Goal: Task Accomplishment & Management: Manage account settings

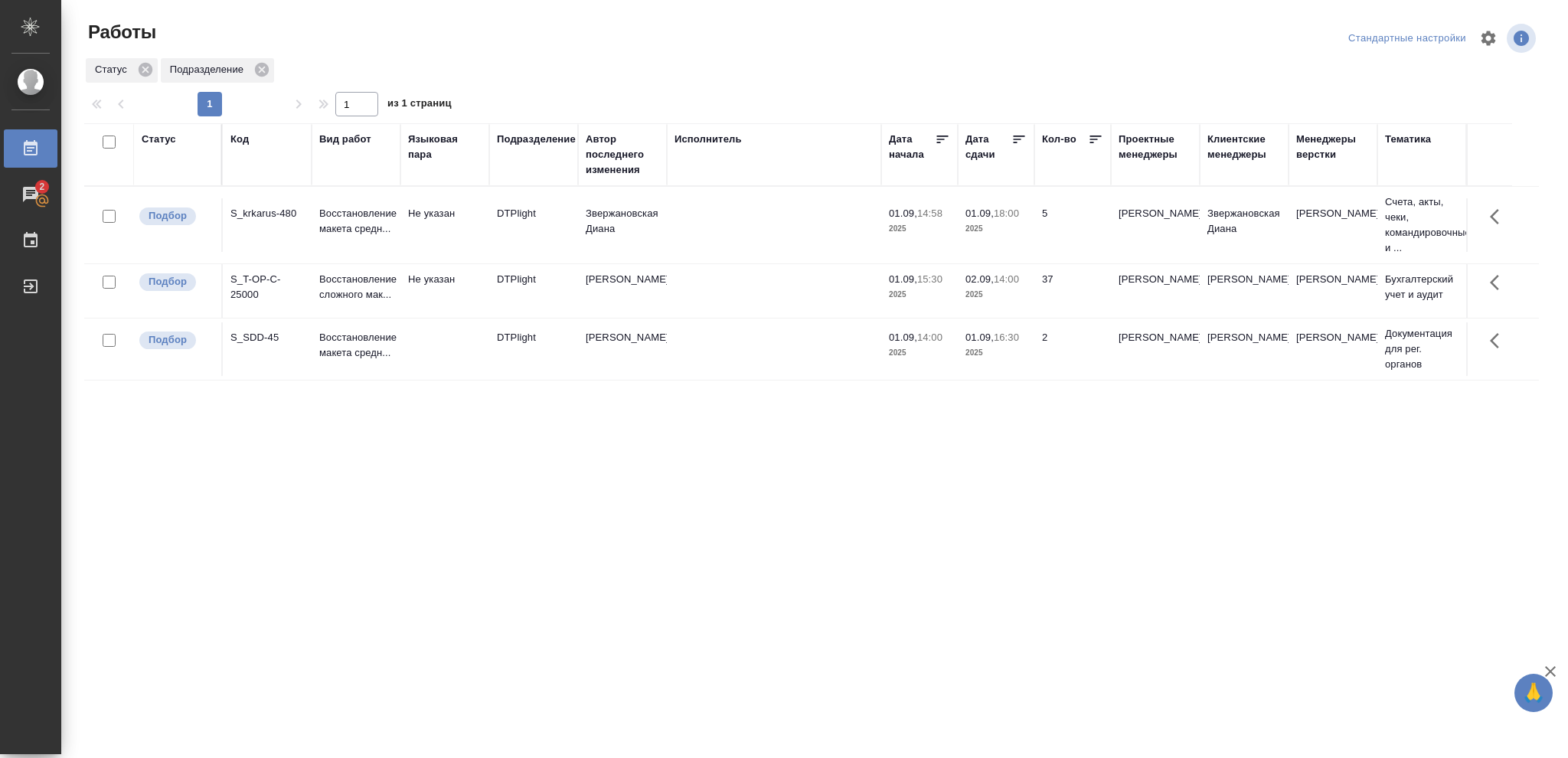
click at [999, 282] on p "14:00" at bounding box center [1006, 278] width 25 height 11
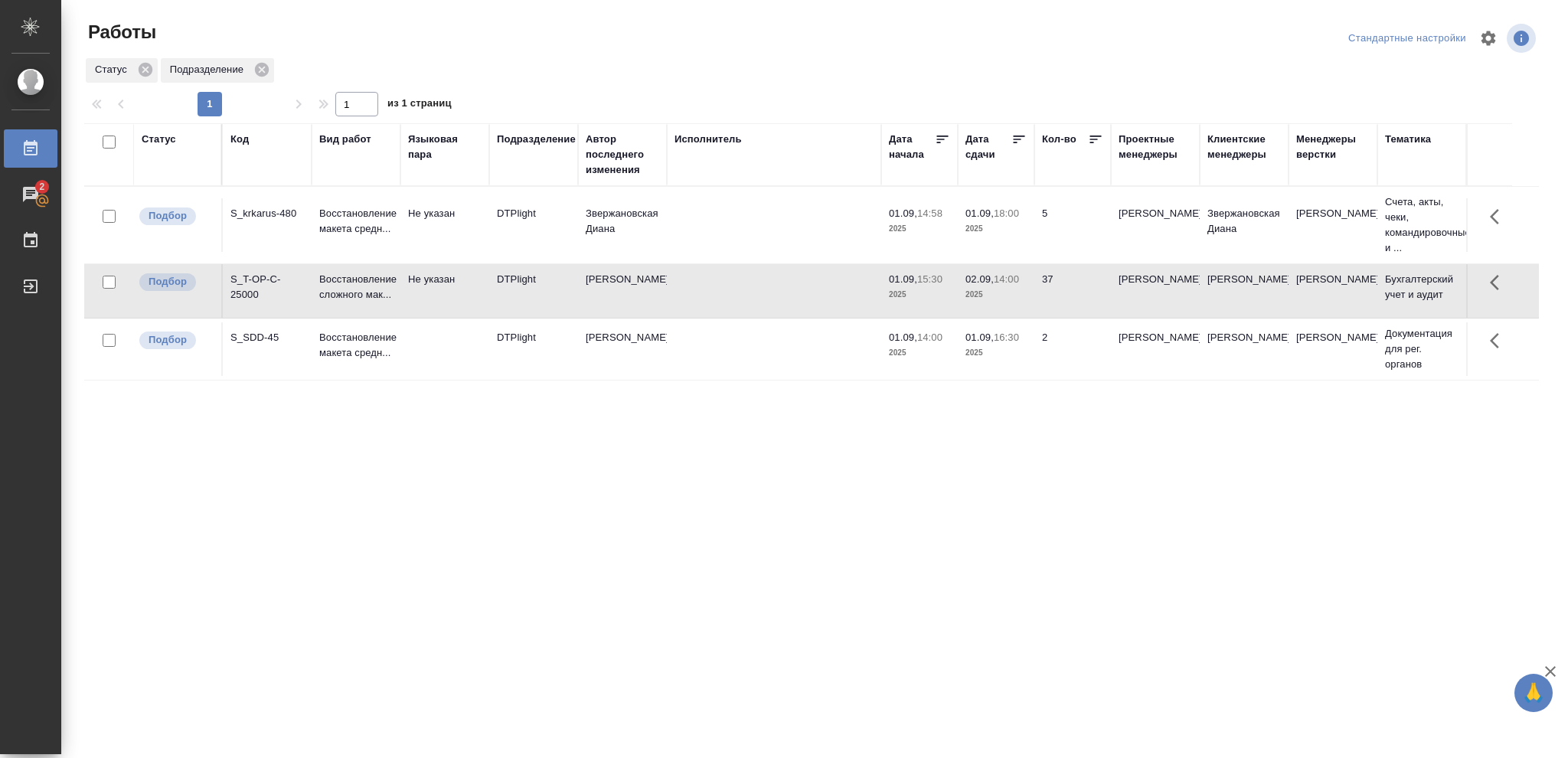
click at [999, 282] on p "14:00" at bounding box center [1006, 278] width 25 height 11
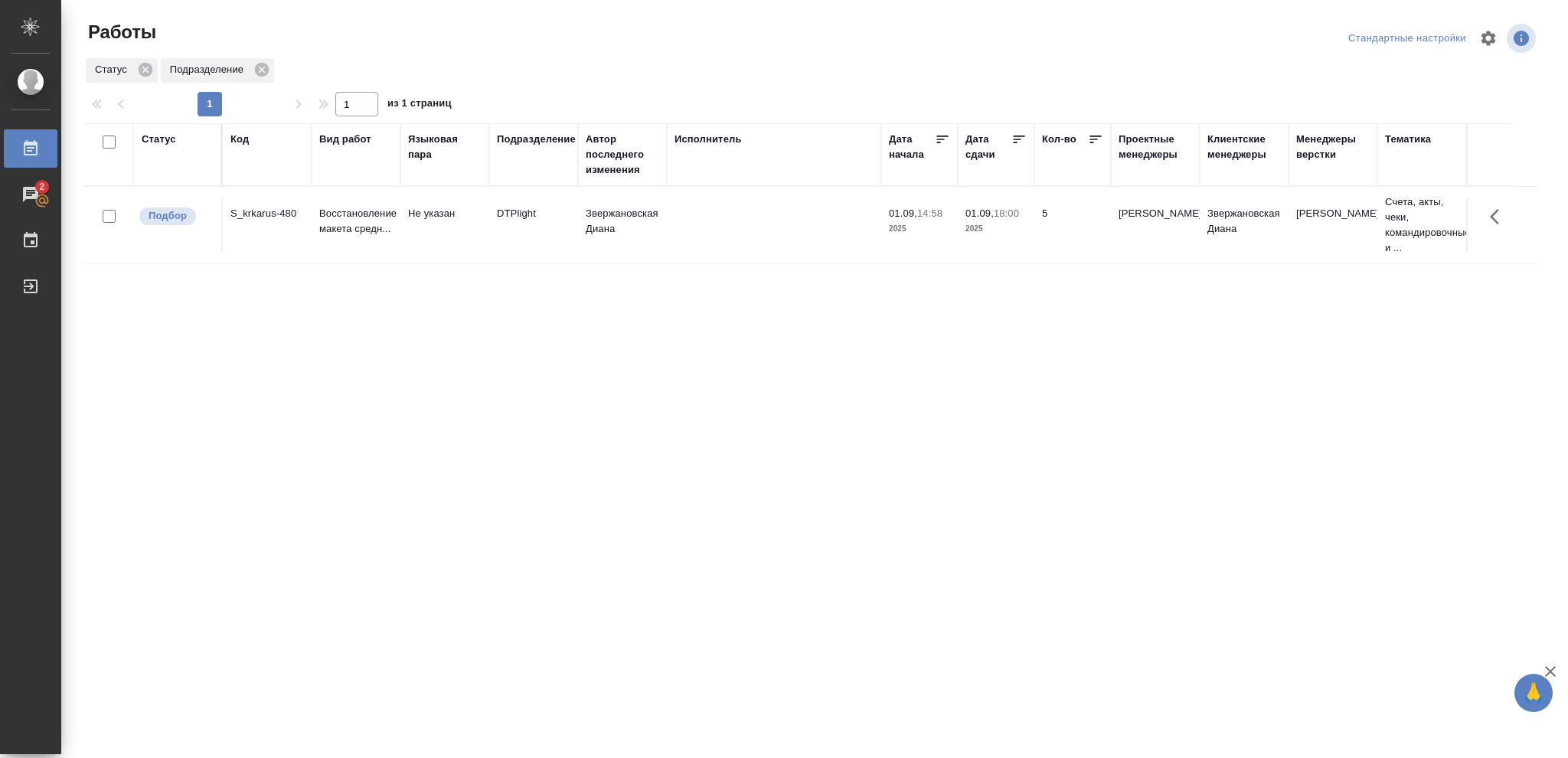
click at [167, 143] on div "Статус" at bounding box center [159, 139] width 35 height 15
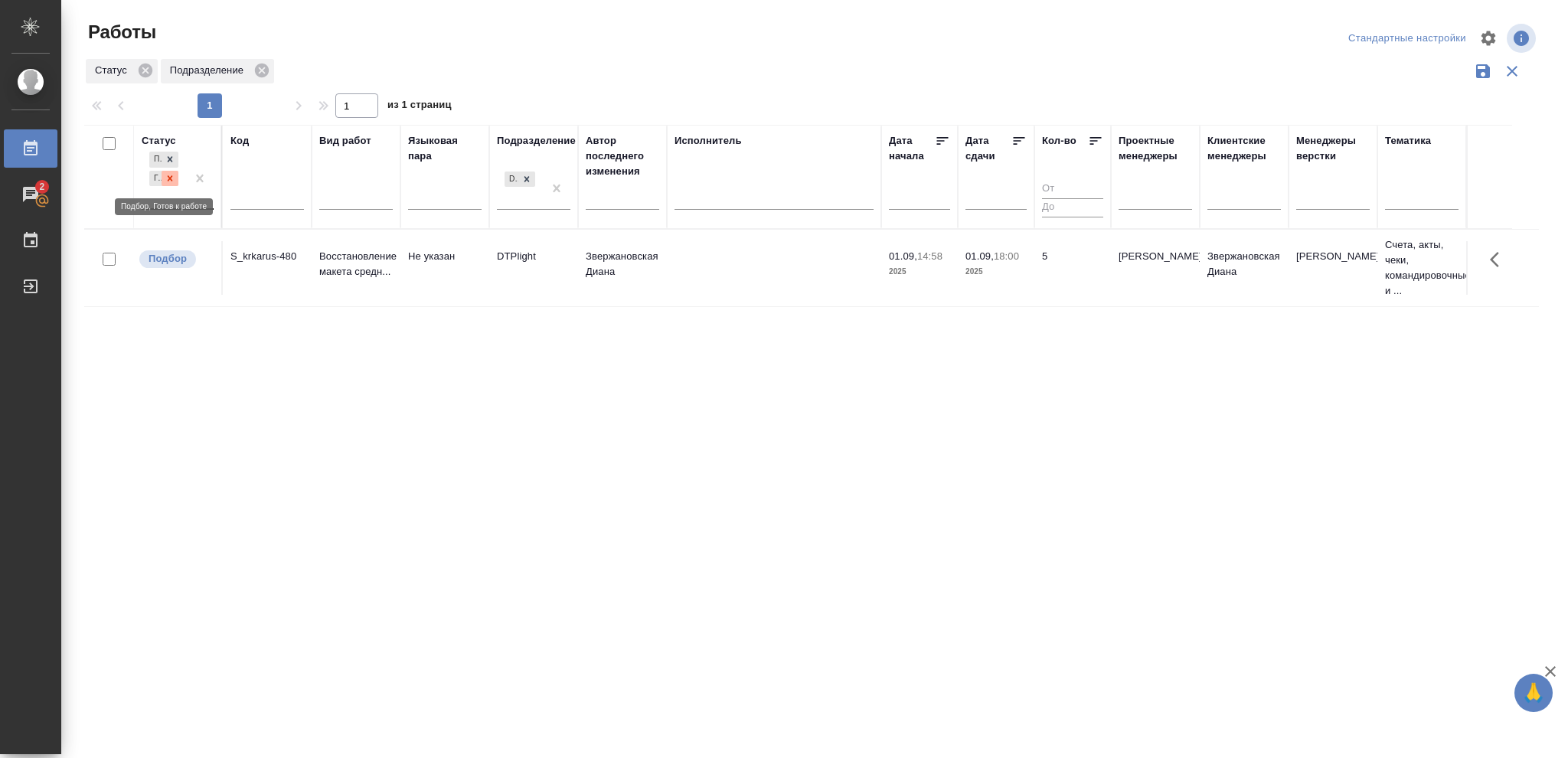
click at [173, 180] on icon at bounding box center [170, 178] width 5 height 5
click at [528, 172] on icon at bounding box center [527, 175] width 11 height 11
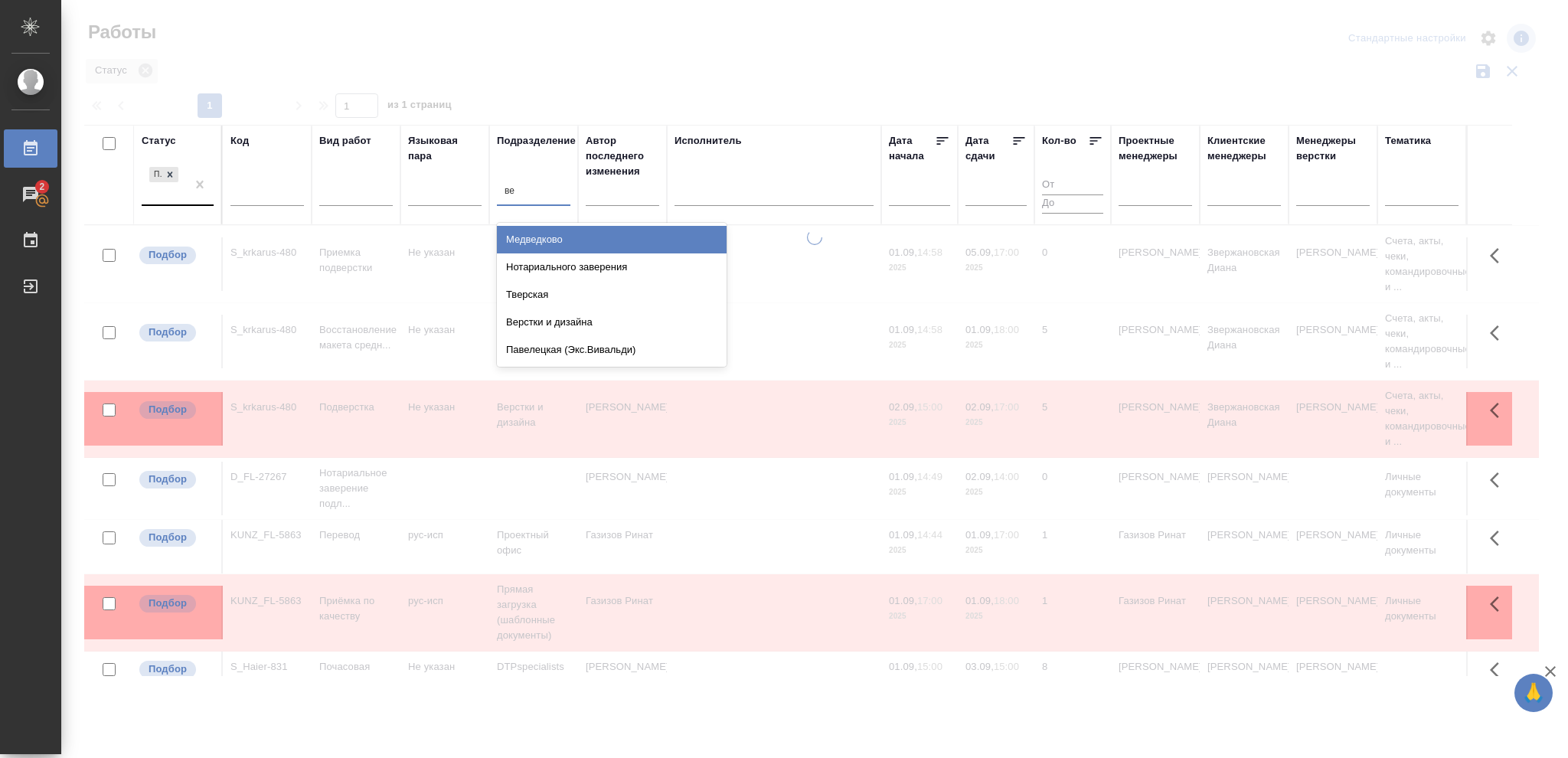
type input "вер"
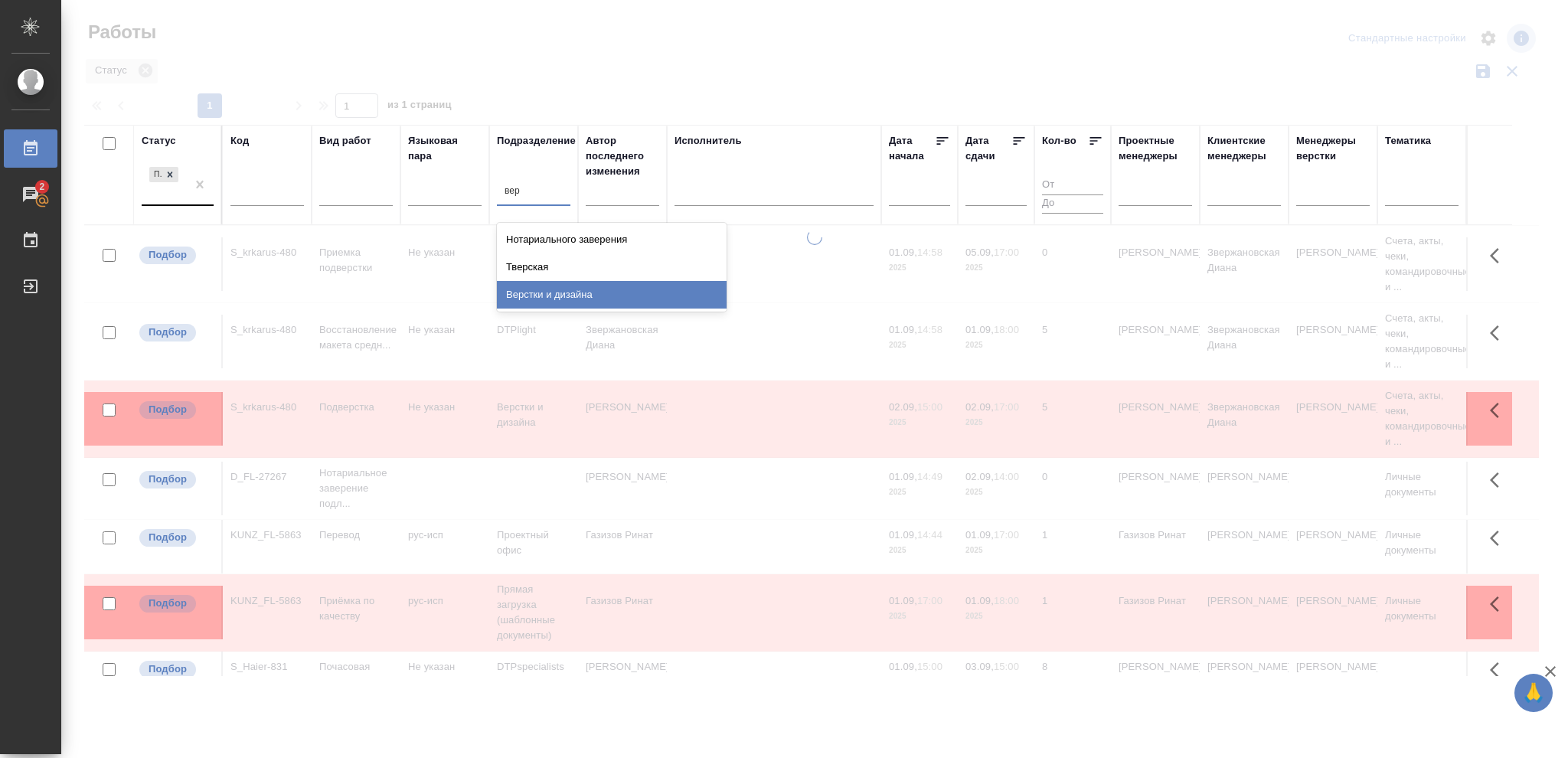
click at [535, 297] on div "Верстки и дизайна" at bounding box center [612, 294] width 230 height 28
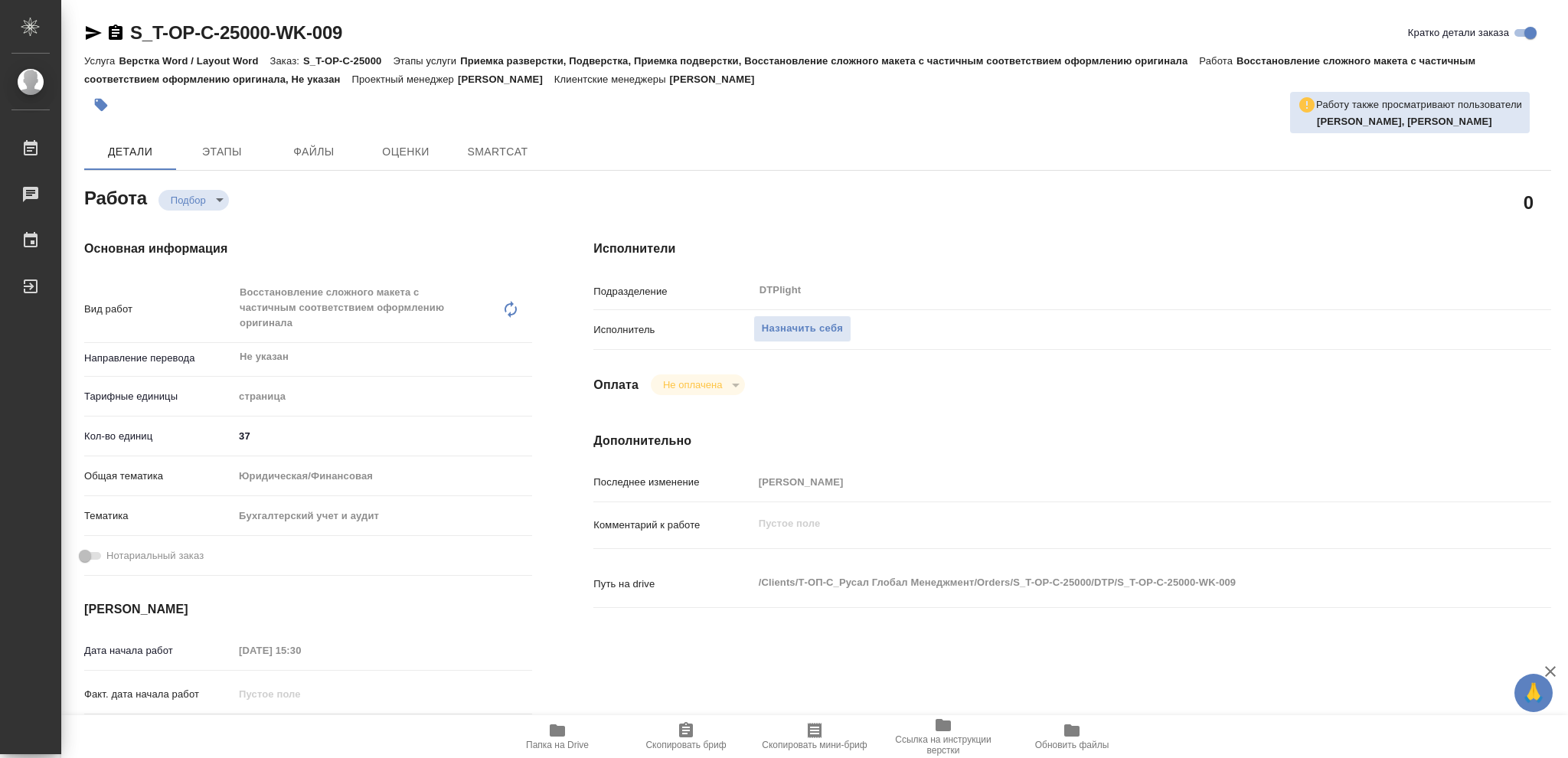
type textarea "x"
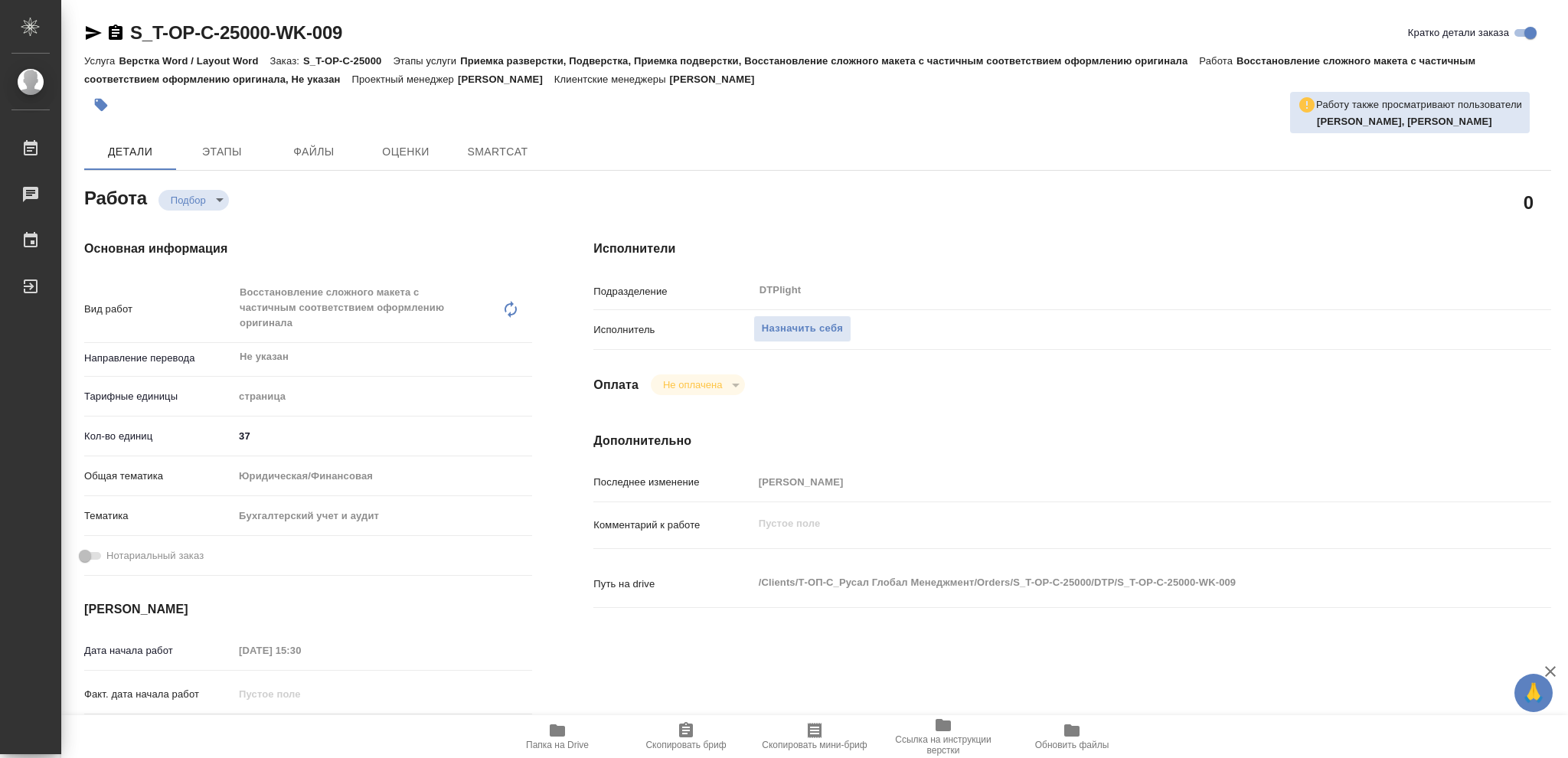
type textarea "x"
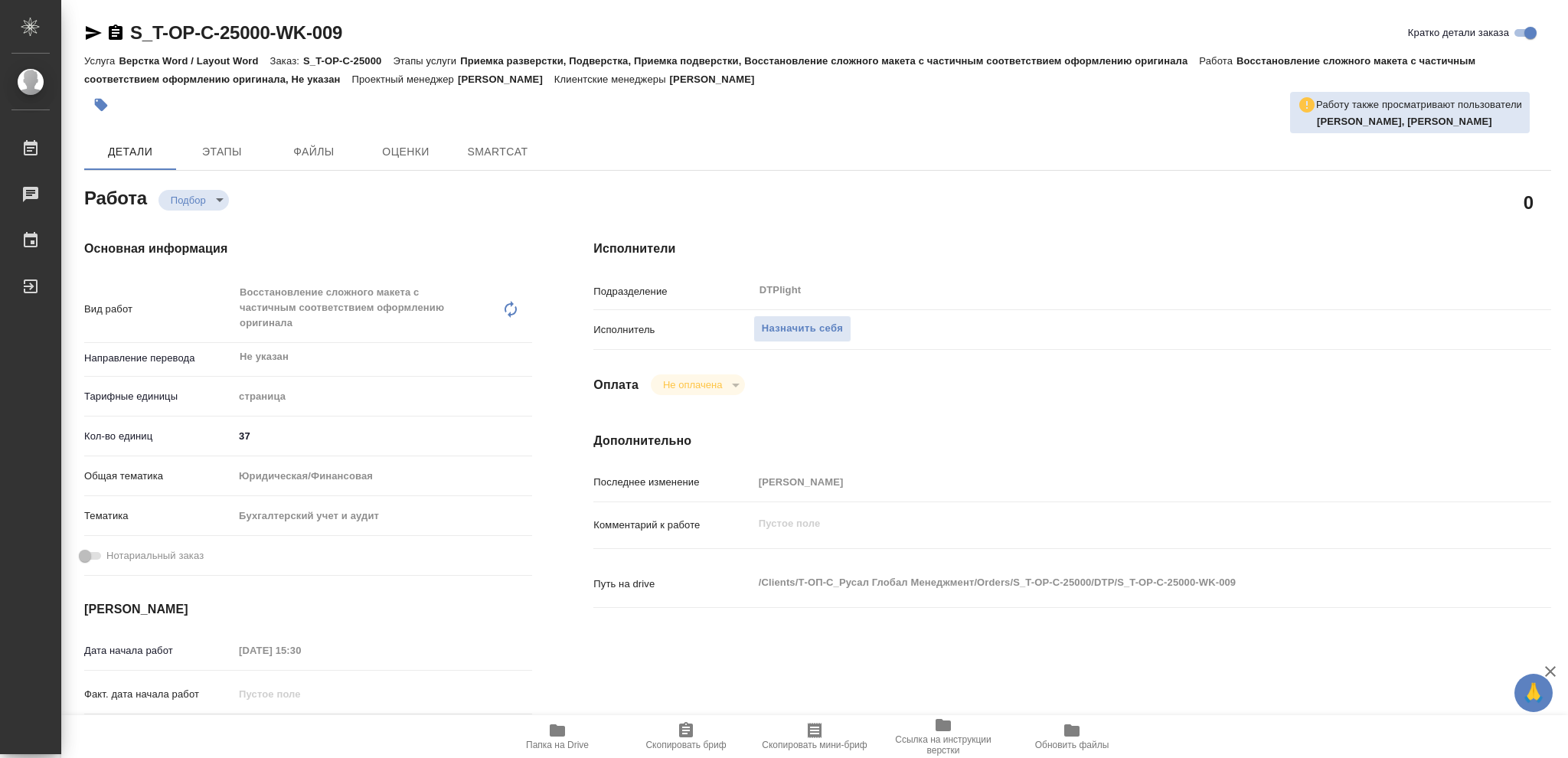
type textarea "x"
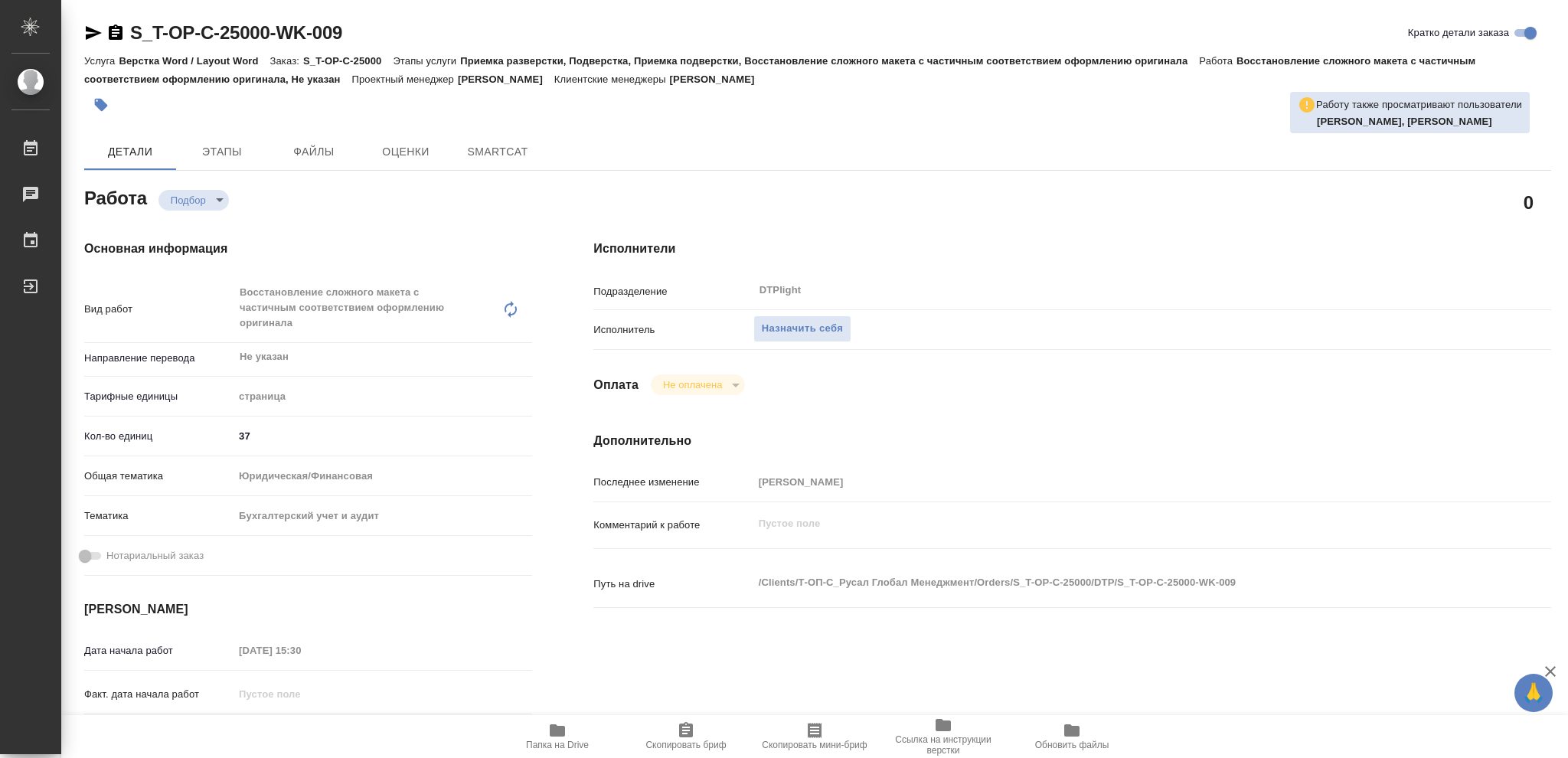
type textarea "x"
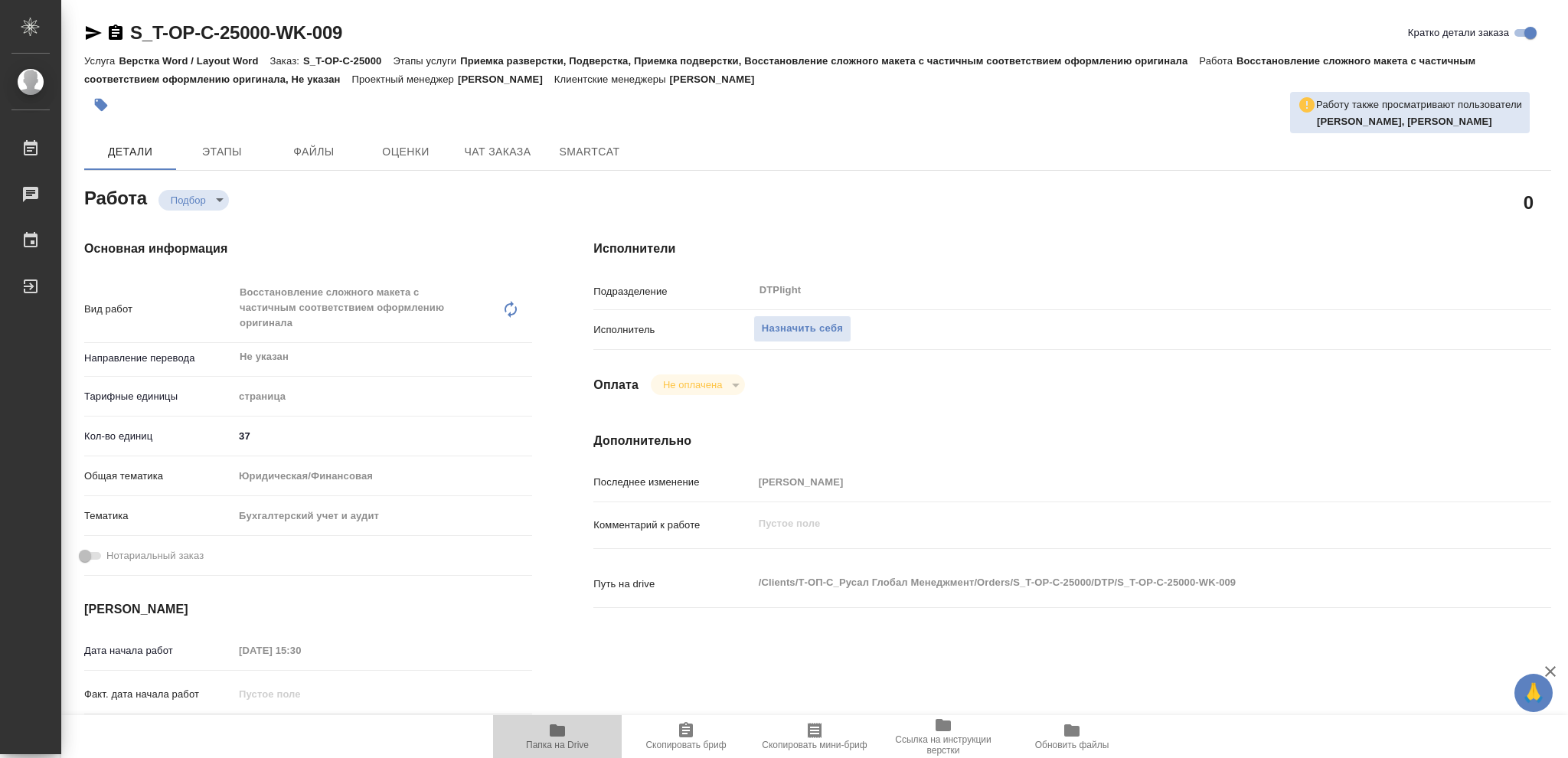
click at [554, 740] on icon "button" at bounding box center [557, 730] width 18 height 18
type textarea "x"
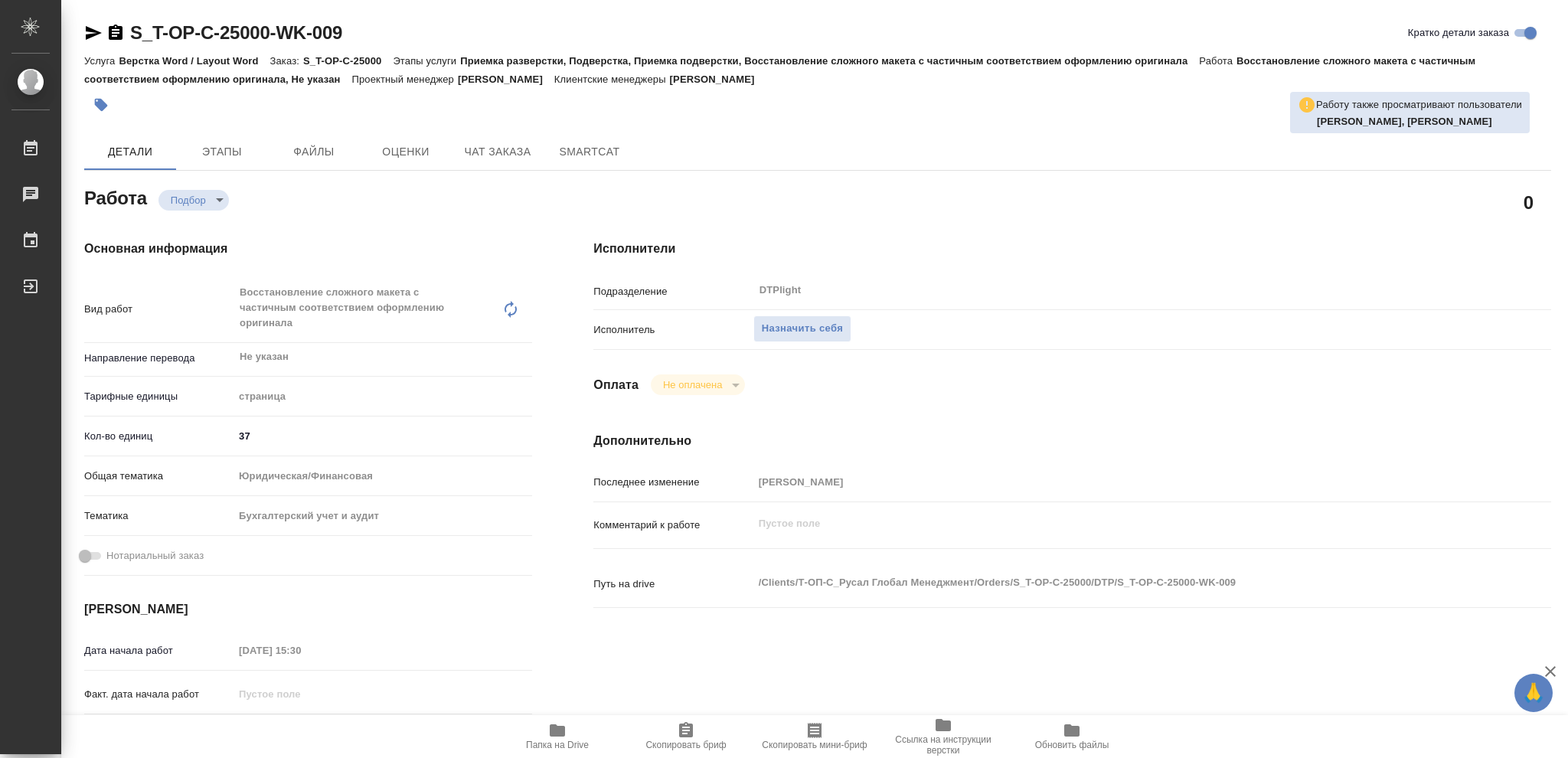
type textarea "x"
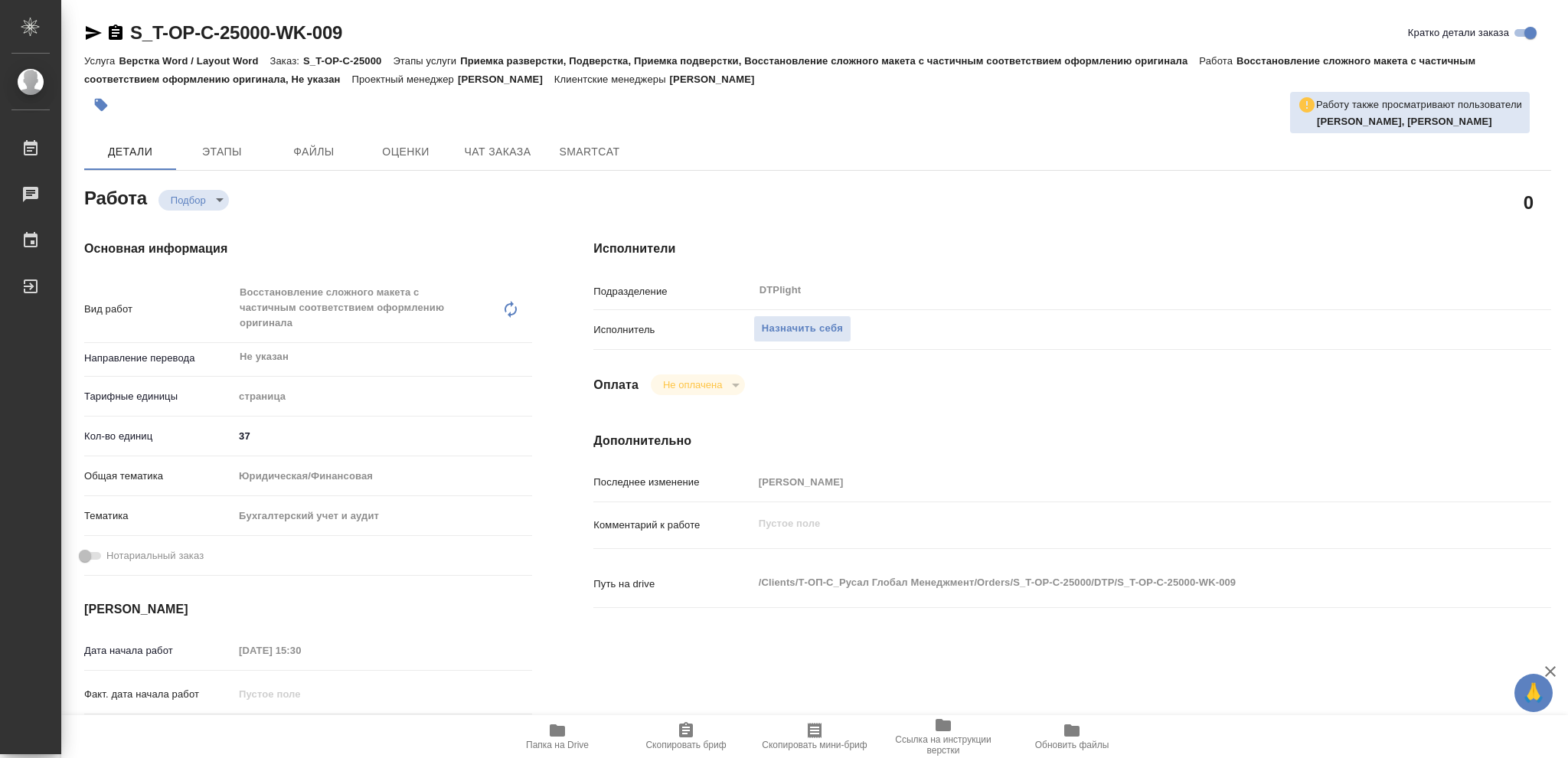
type textarea "x"
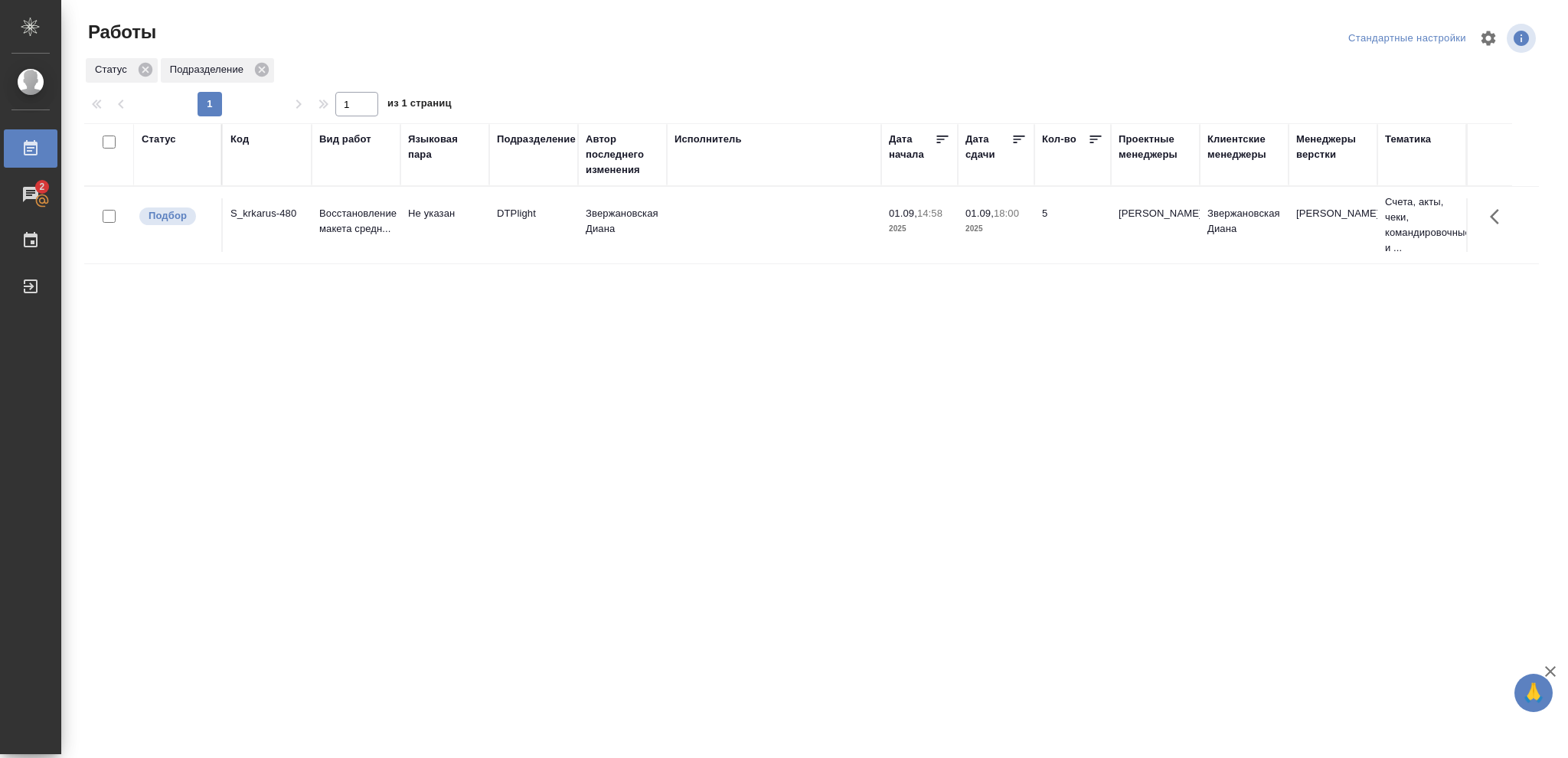
click at [169, 145] on div "Статус" at bounding box center [159, 139] width 35 height 15
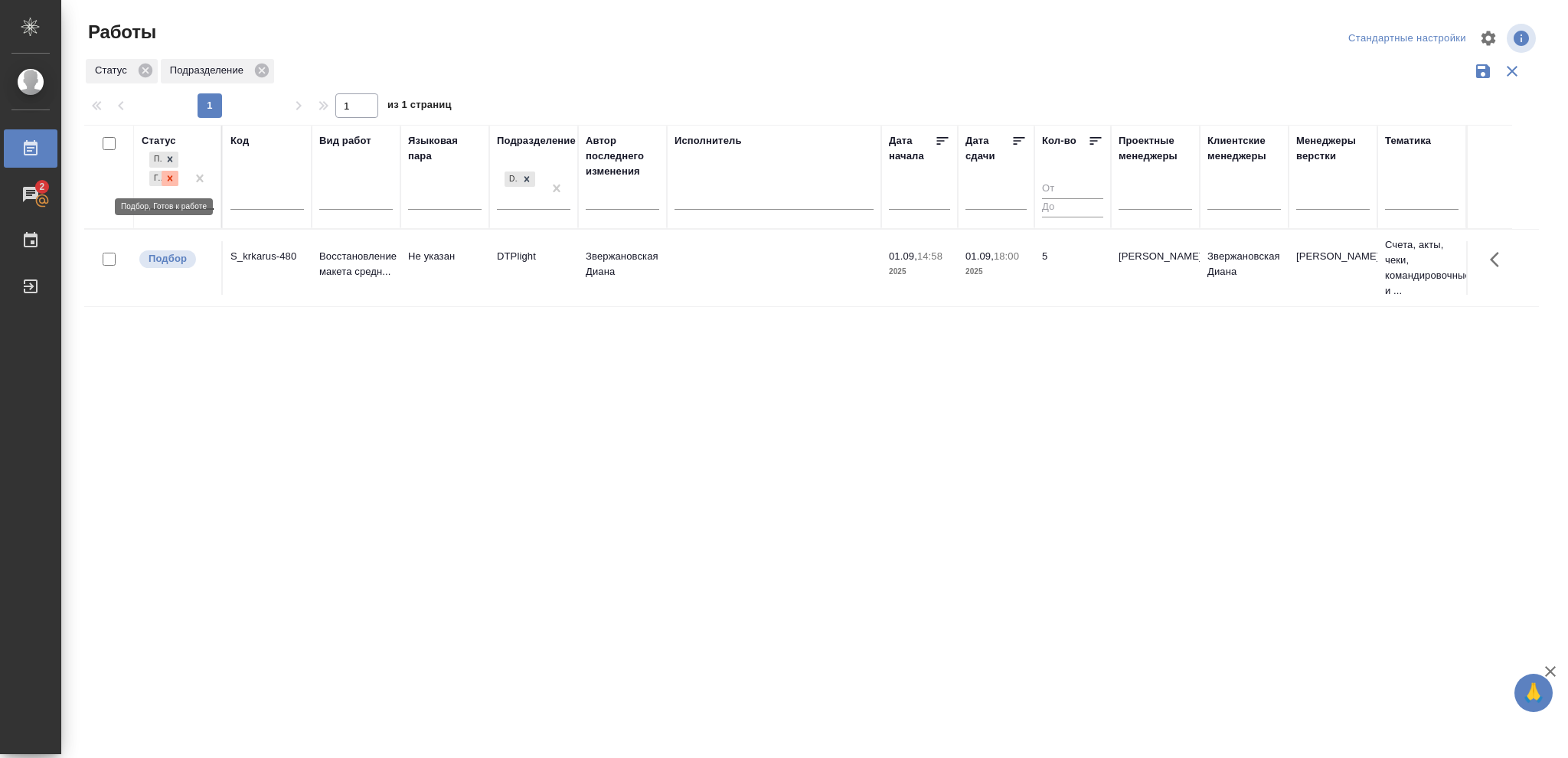
click at [172, 180] on icon at bounding box center [170, 179] width 11 height 11
click at [524, 175] on icon at bounding box center [527, 175] width 11 height 11
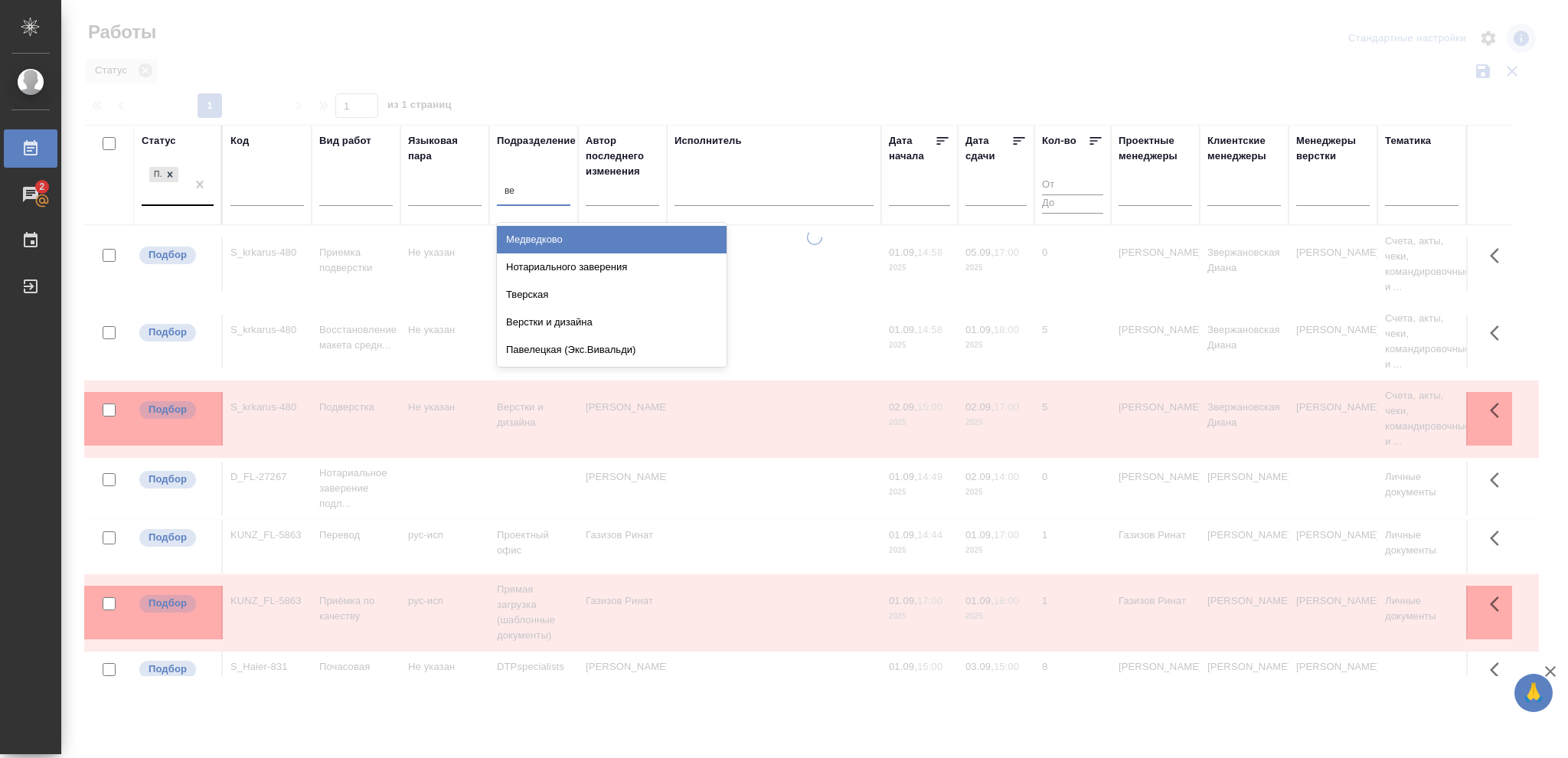
type input "вер"
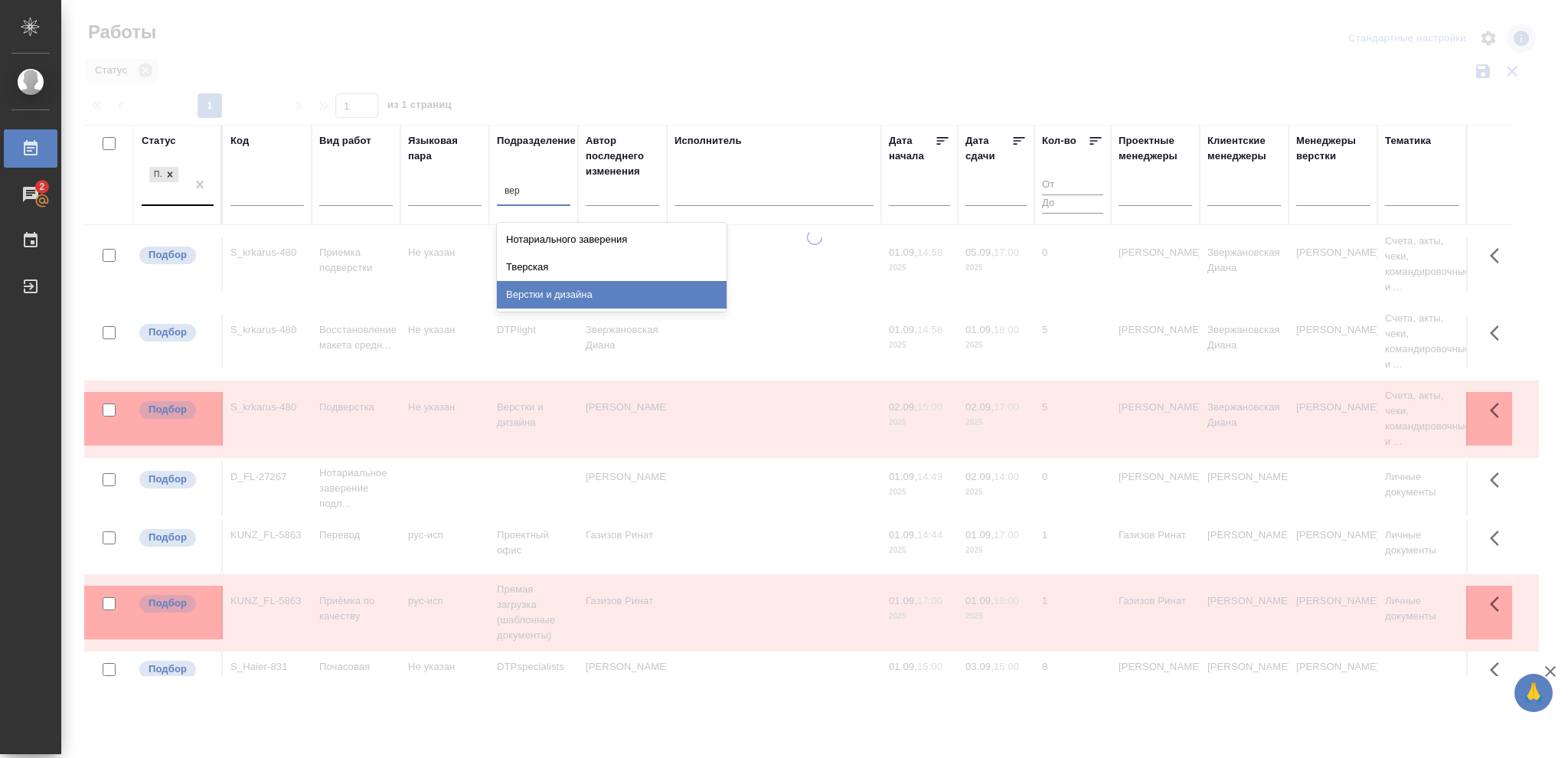
click at [561, 288] on div "Верстки и дизайна" at bounding box center [612, 294] width 230 height 28
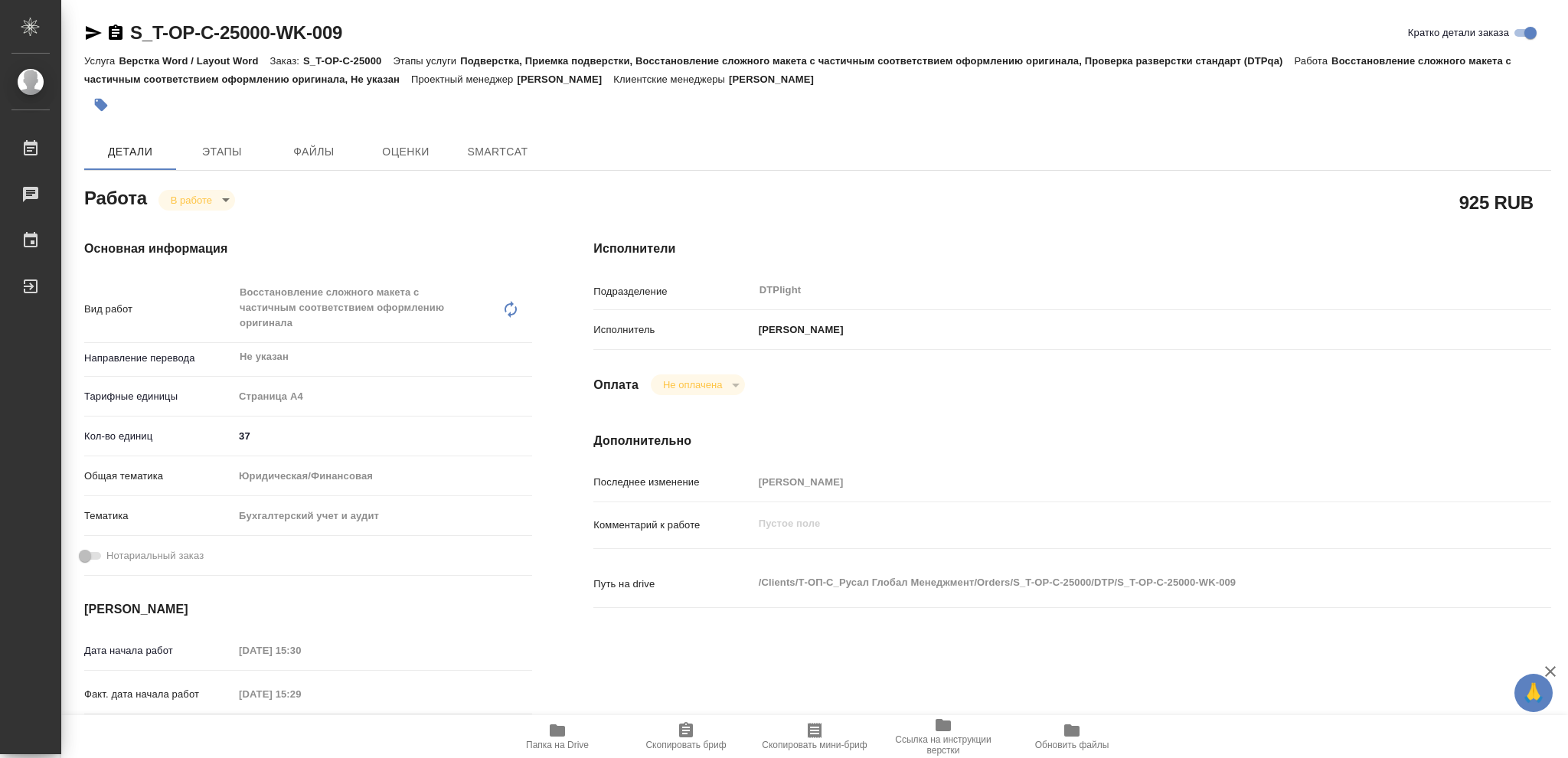
type textarea "x"
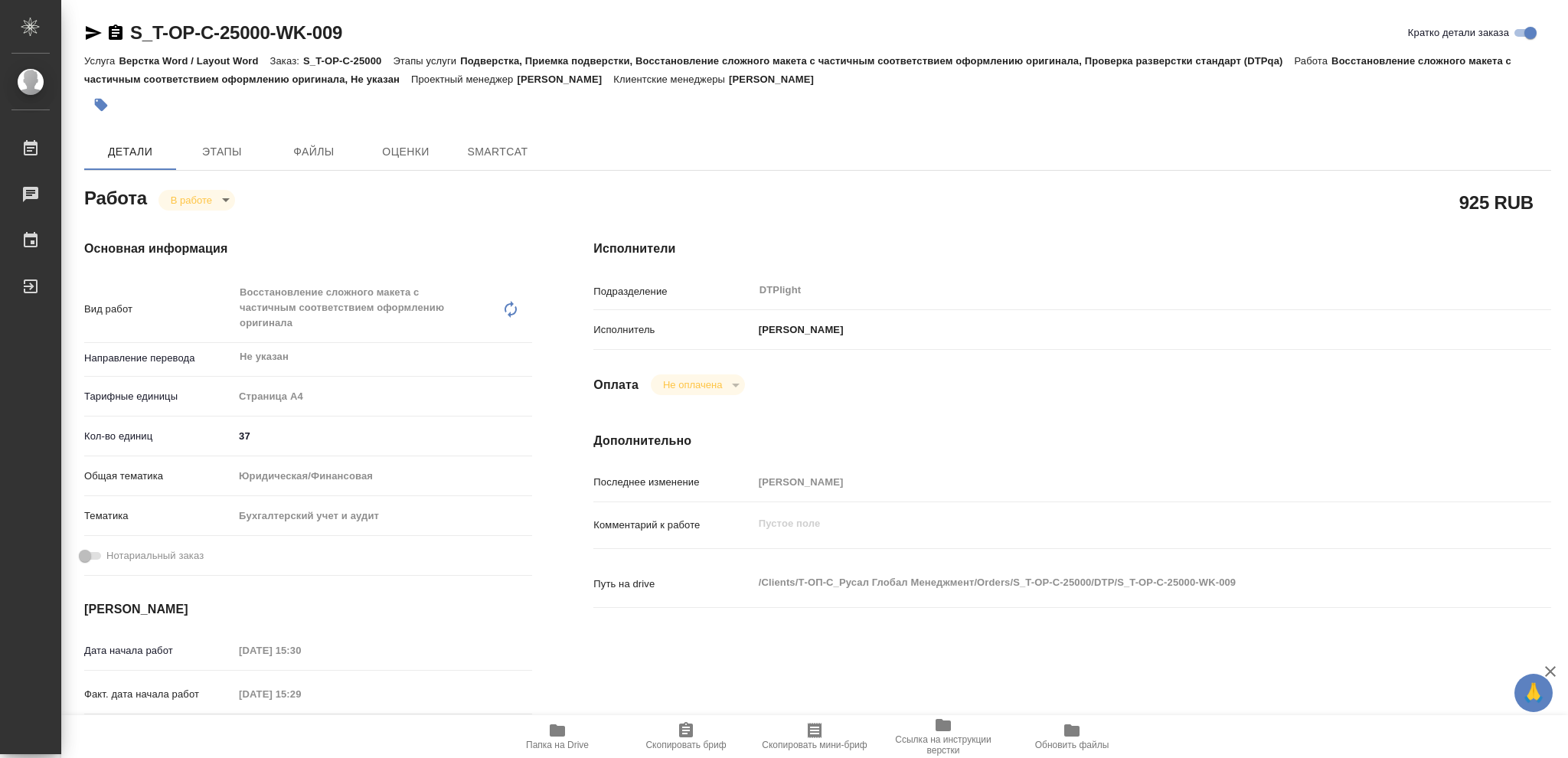
type textarea "x"
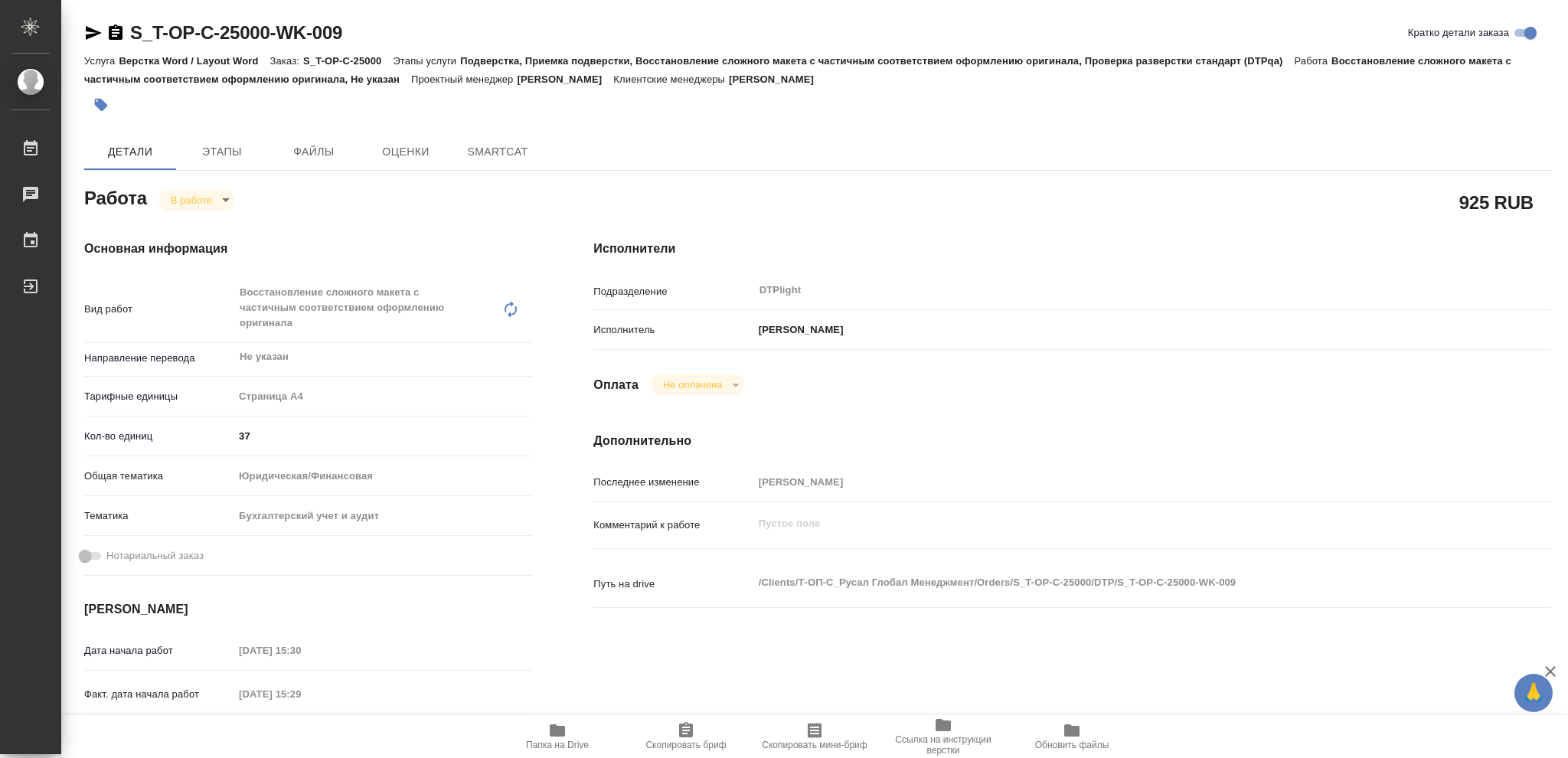
type textarea "x"
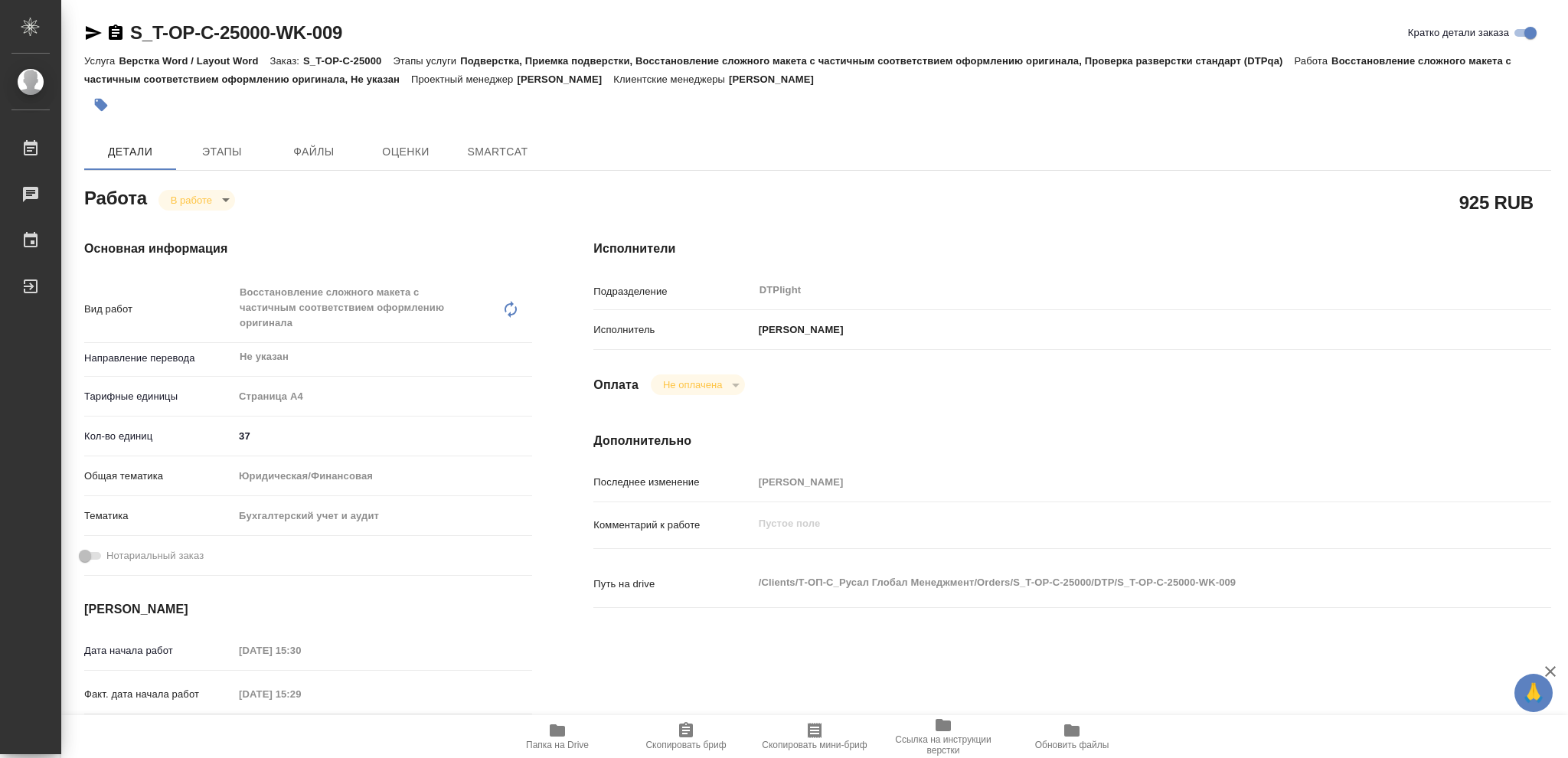
type textarea "x"
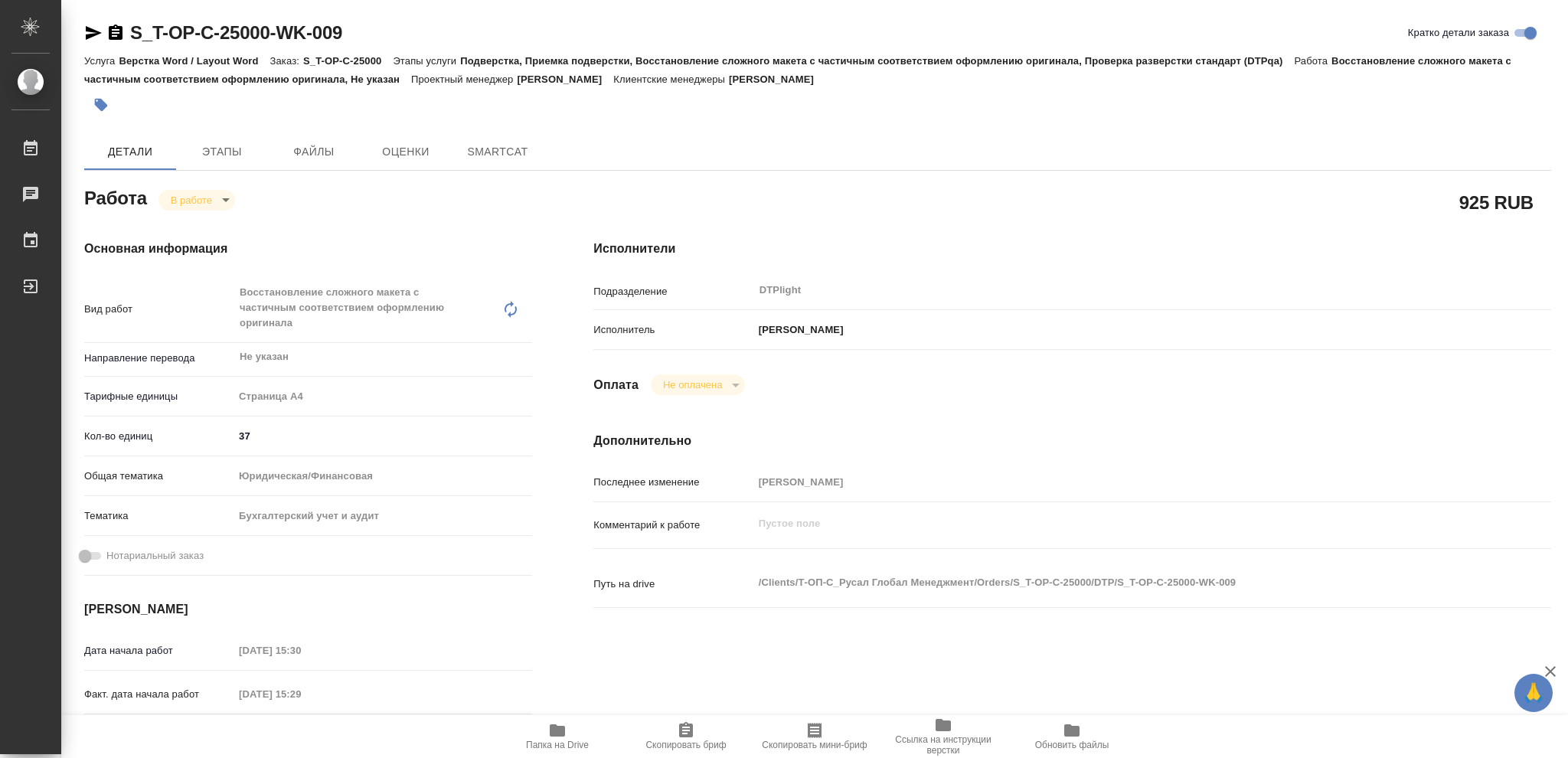
type textarea "x"
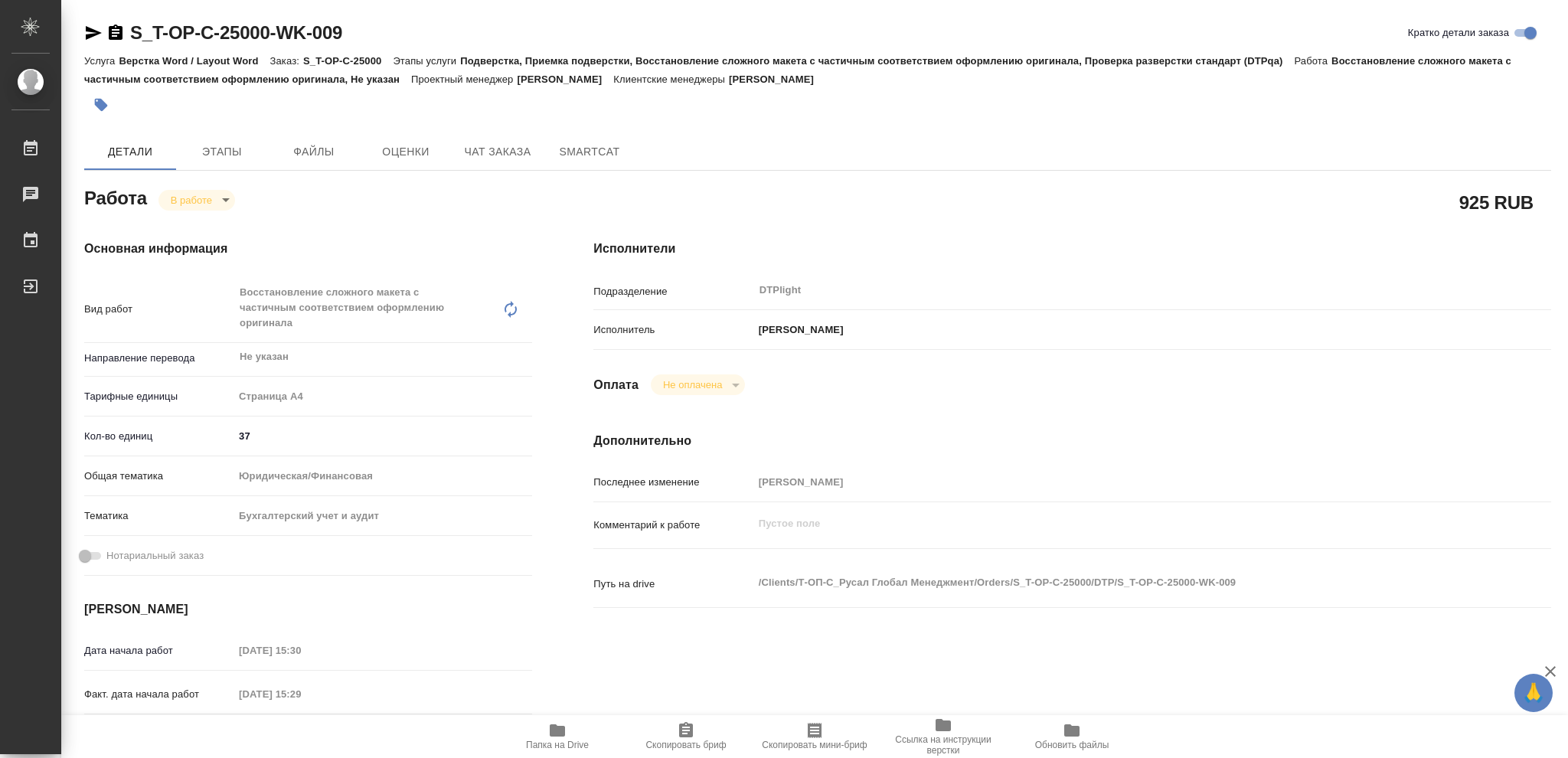
type textarea "x"
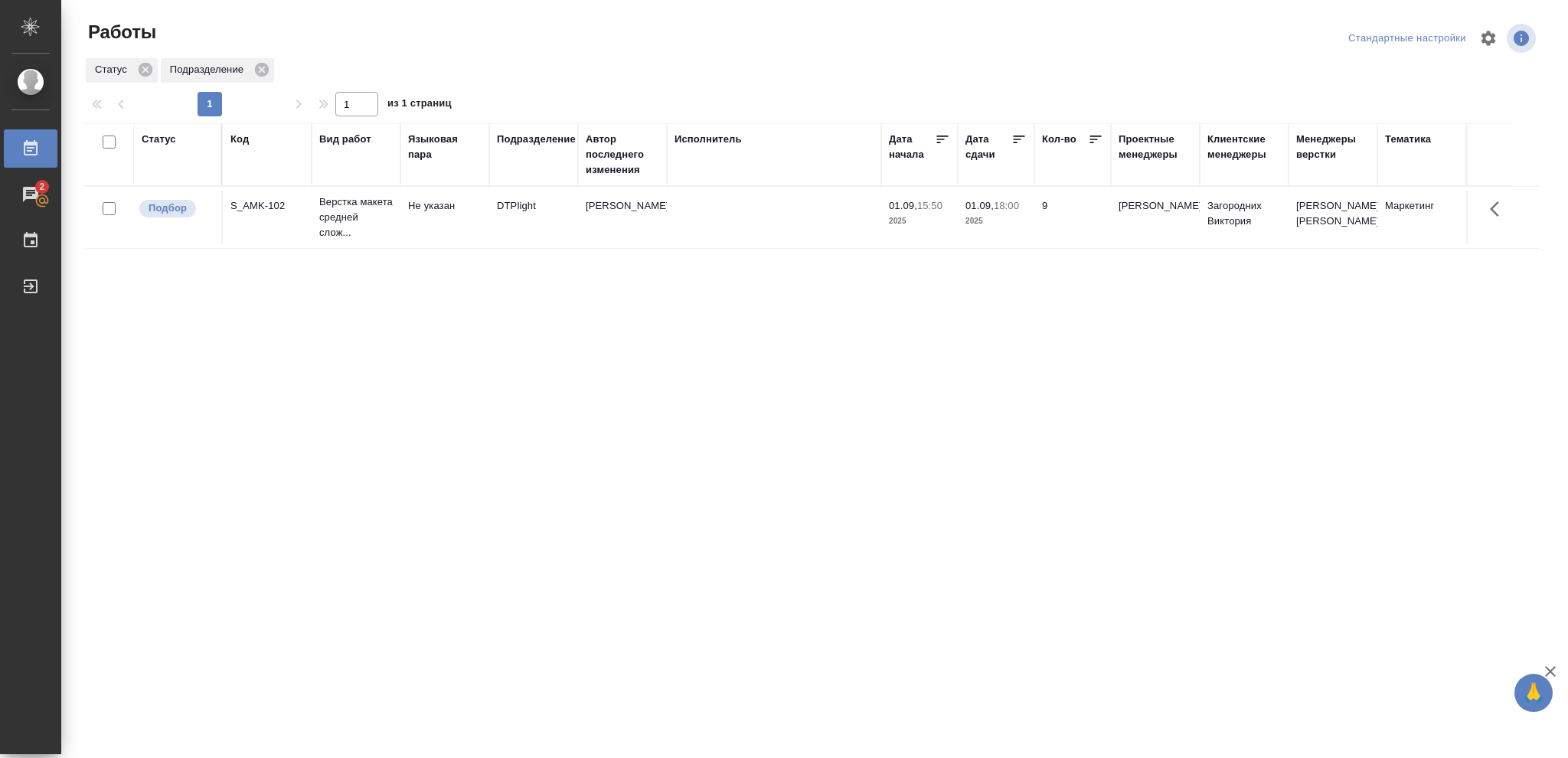
click at [1017, 221] on p "2025" at bounding box center [996, 221] width 61 height 15
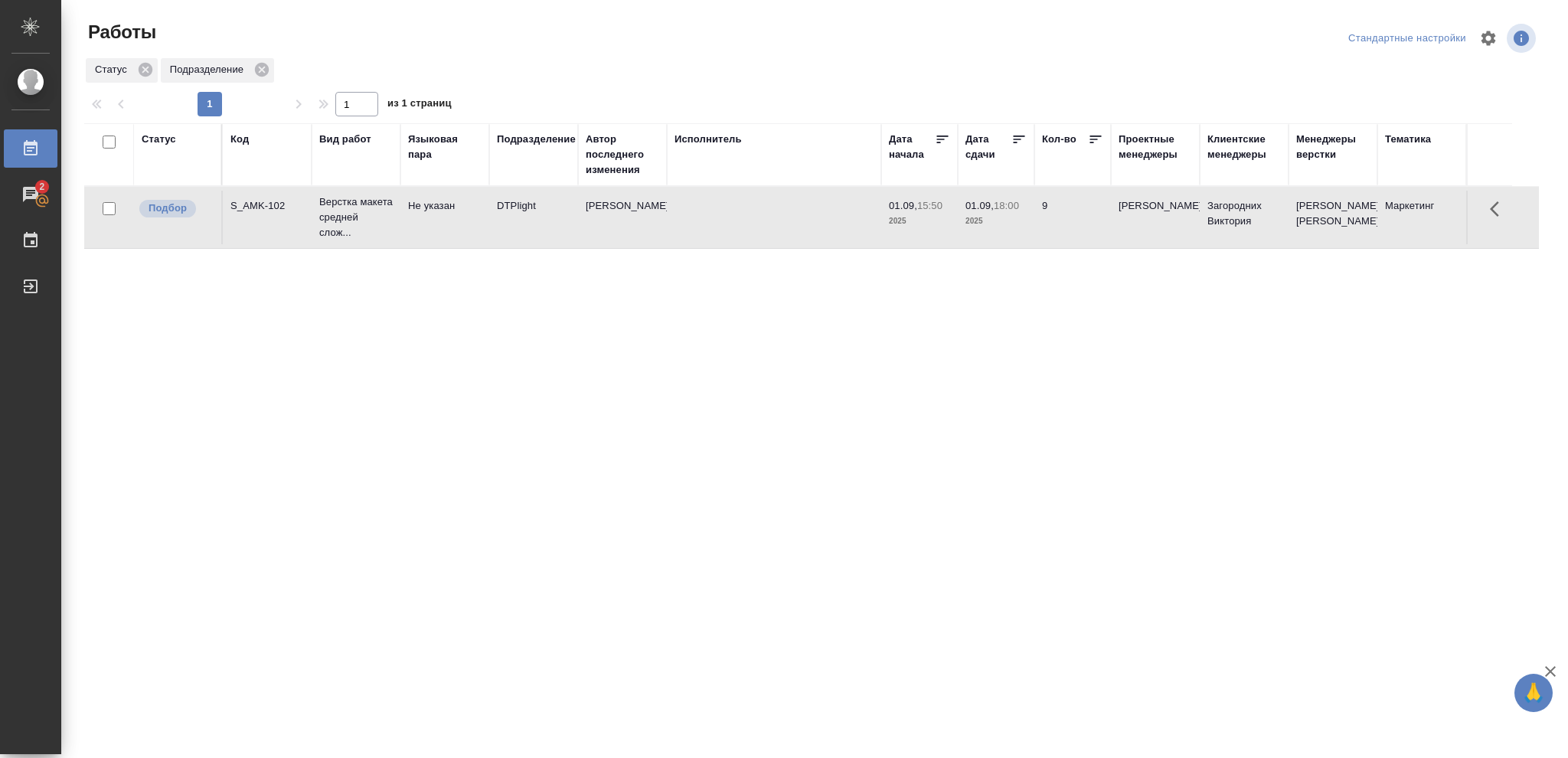
click at [1017, 221] on p "2025" at bounding box center [996, 221] width 61 height 15
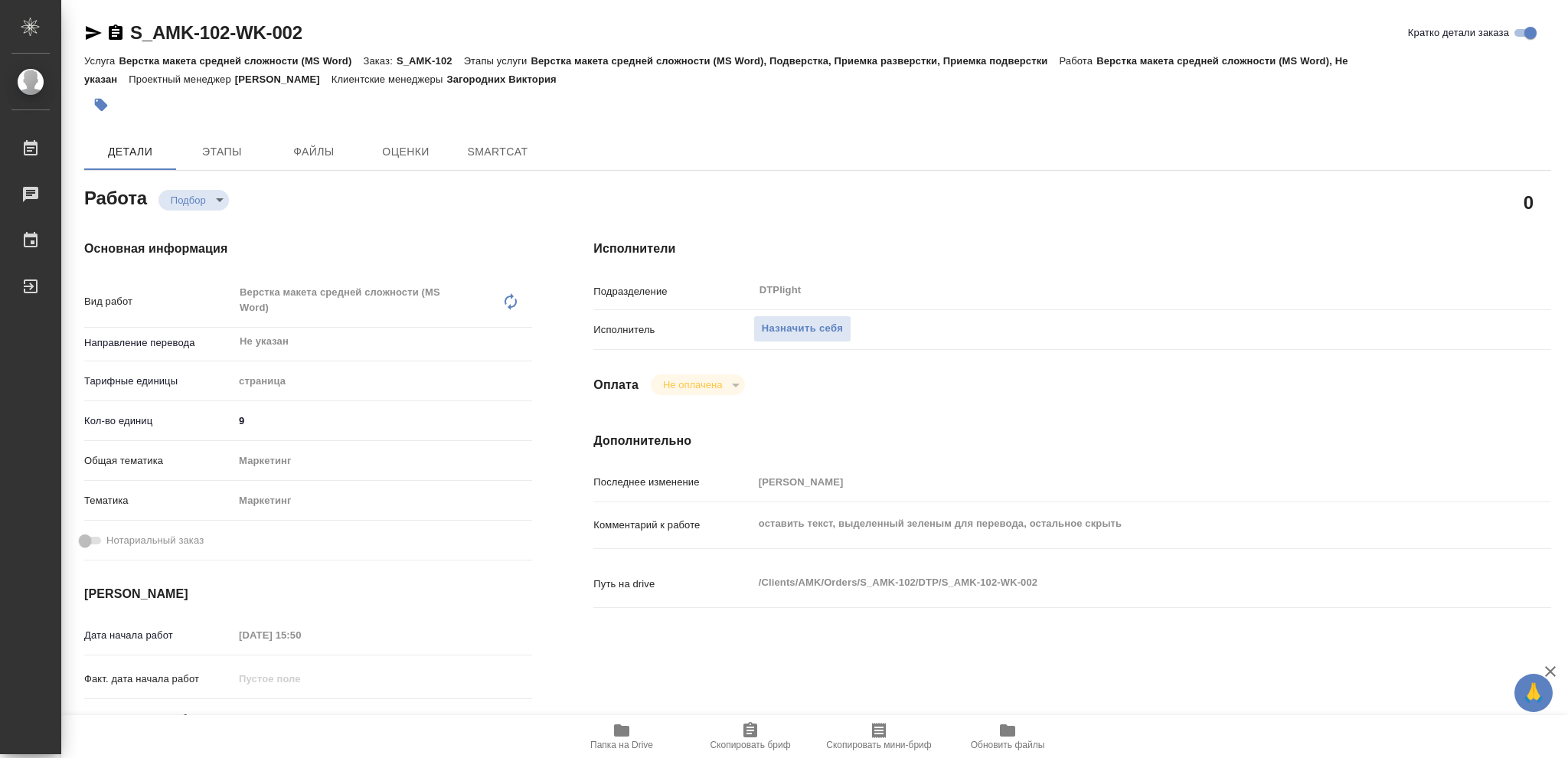
type textarea "x"
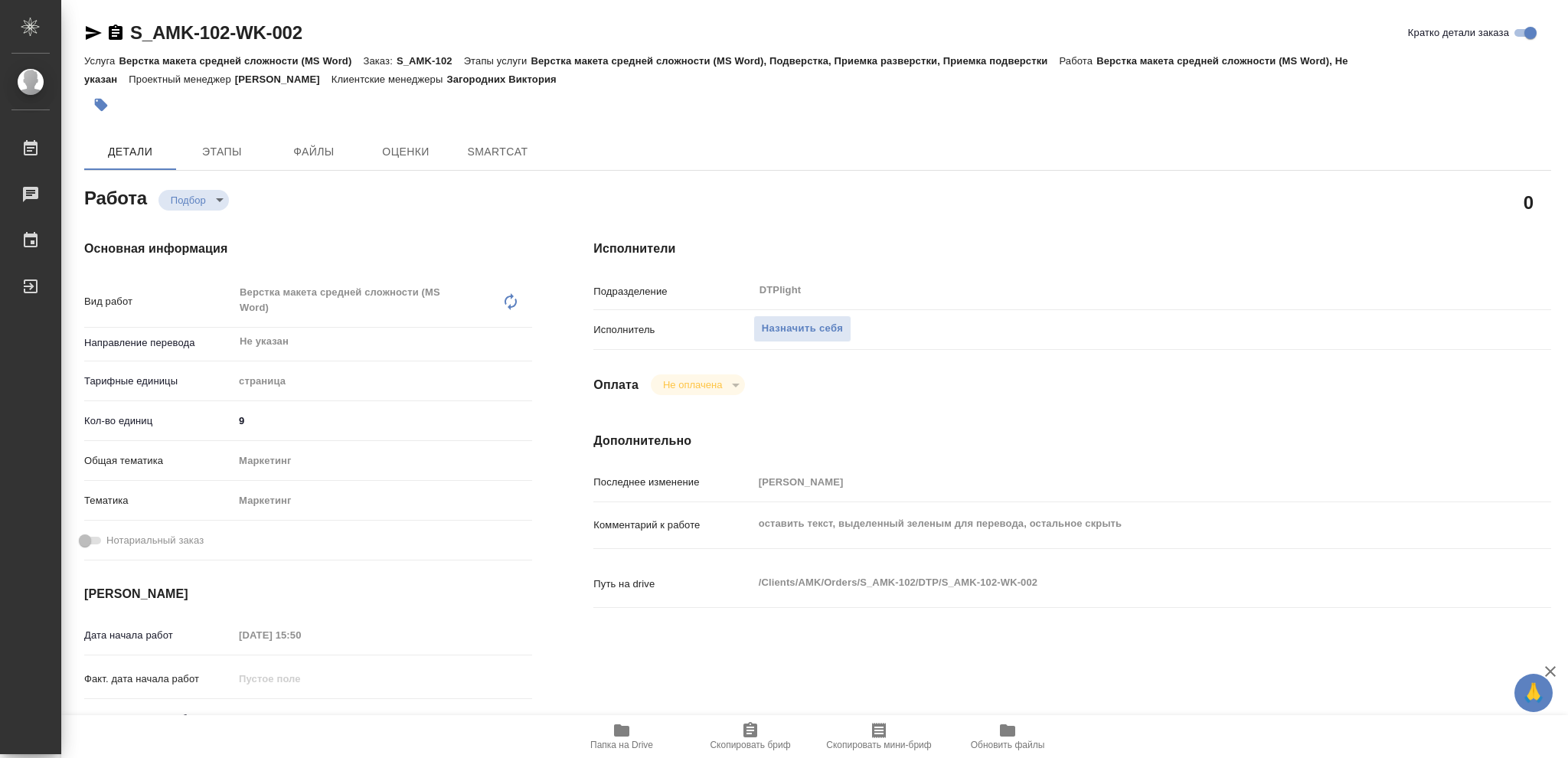
type textarea "x"
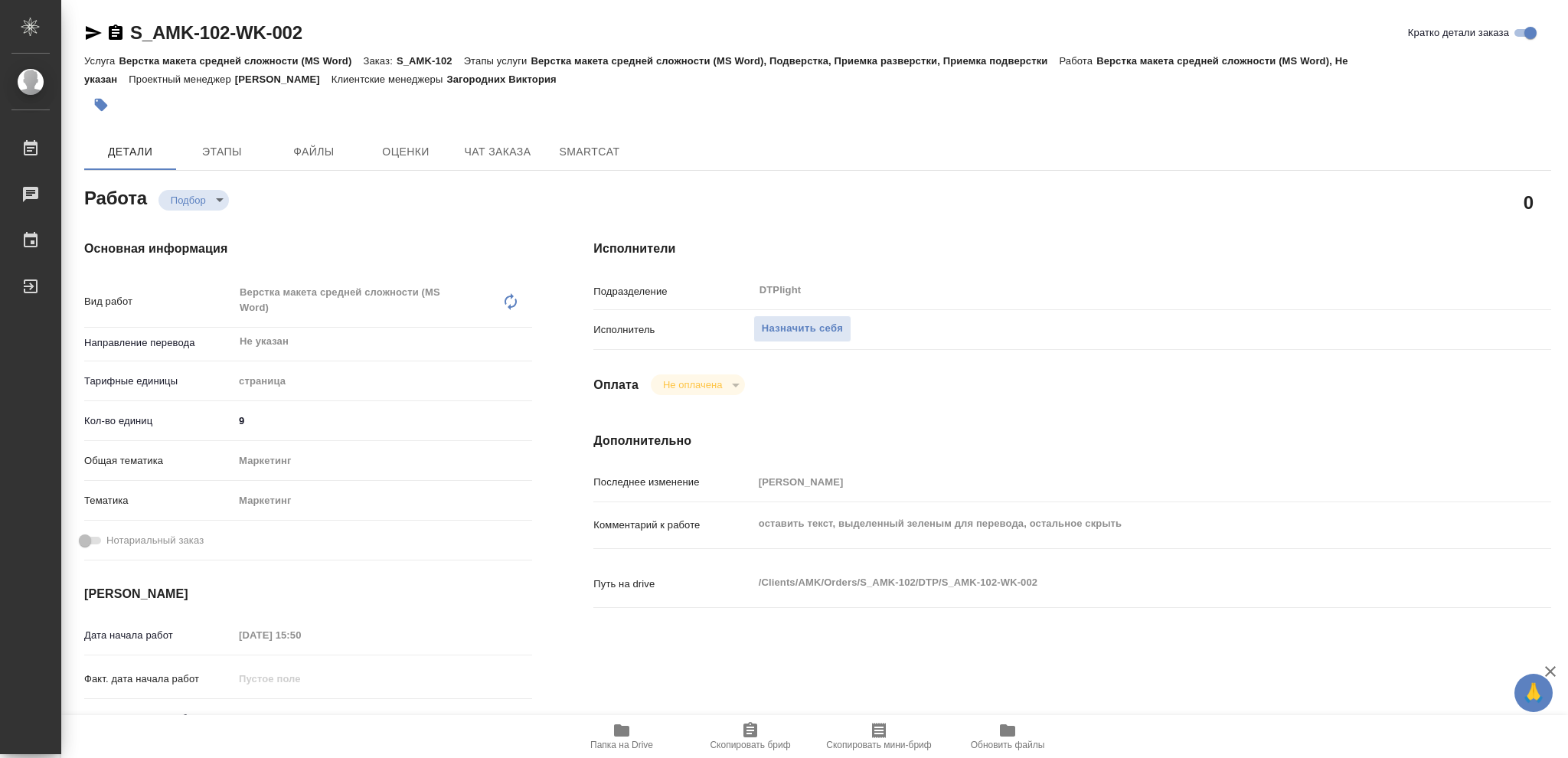
type textarea "x"
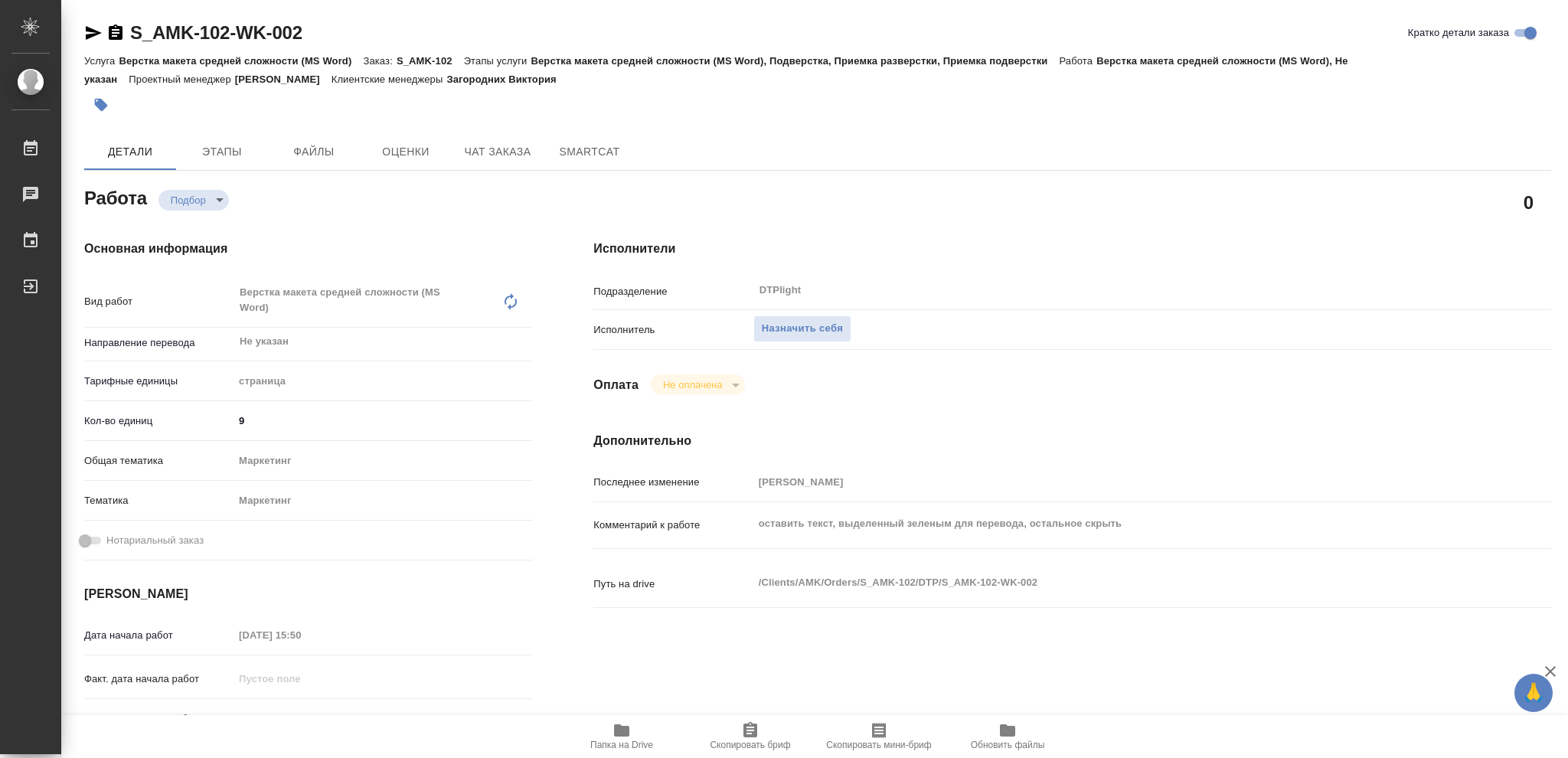
type textarea "x"
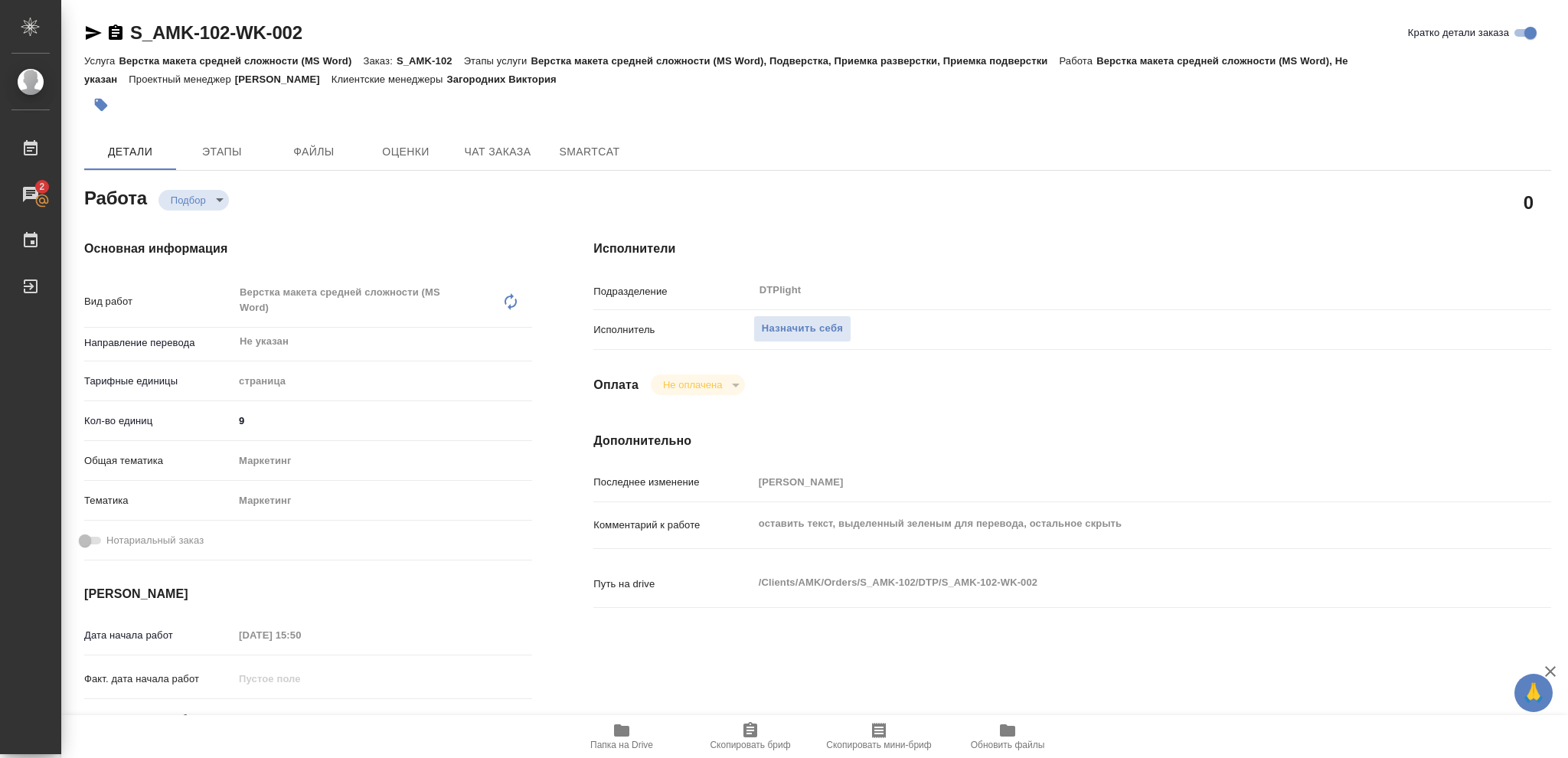
click at [613, 733] on icon "button" at bounding box center [622, 730] width 18 height 18
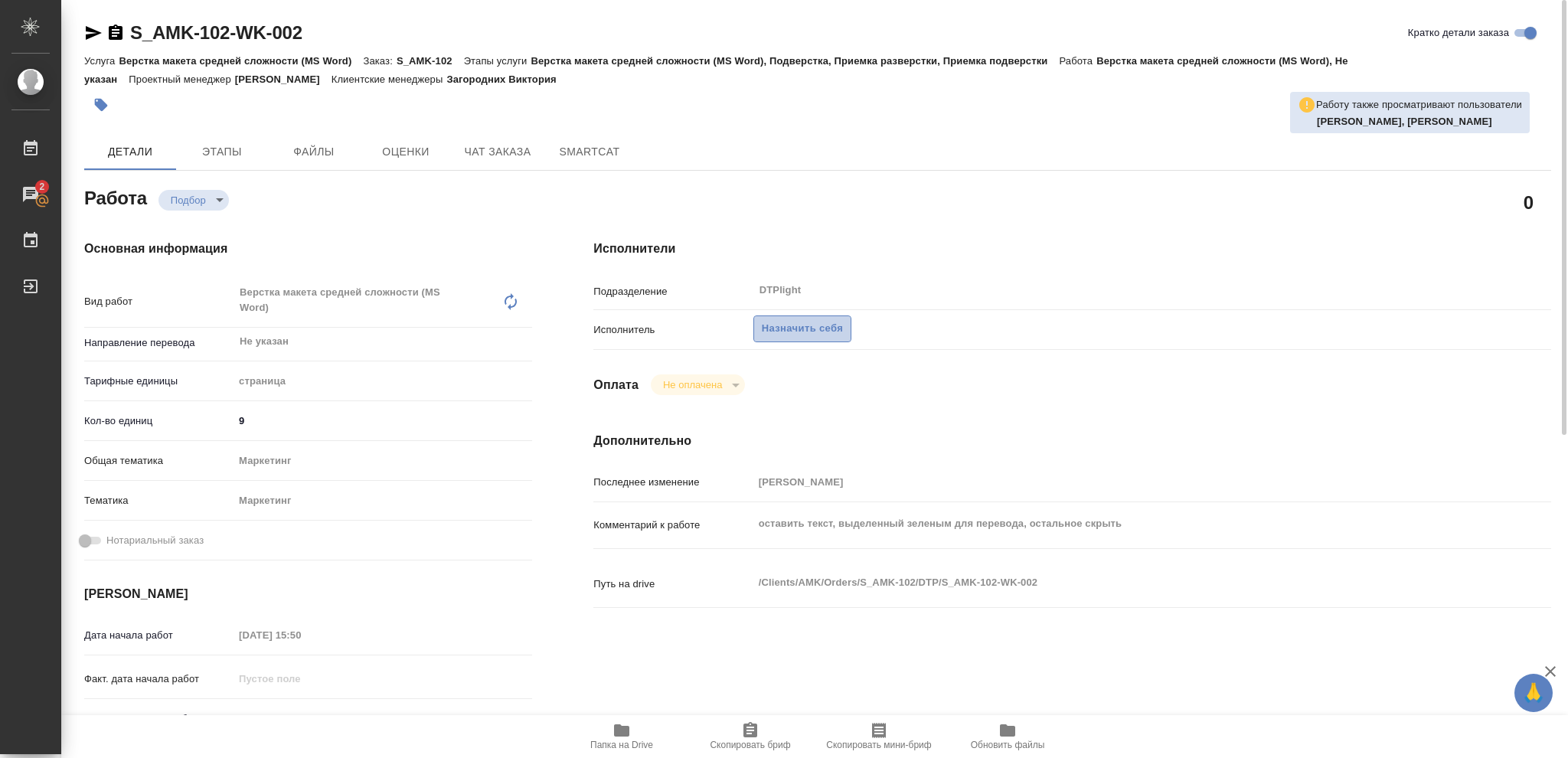
click at [830, 326] on span "Назначить себя" at bounding box center [802, 328] width 81 height 18
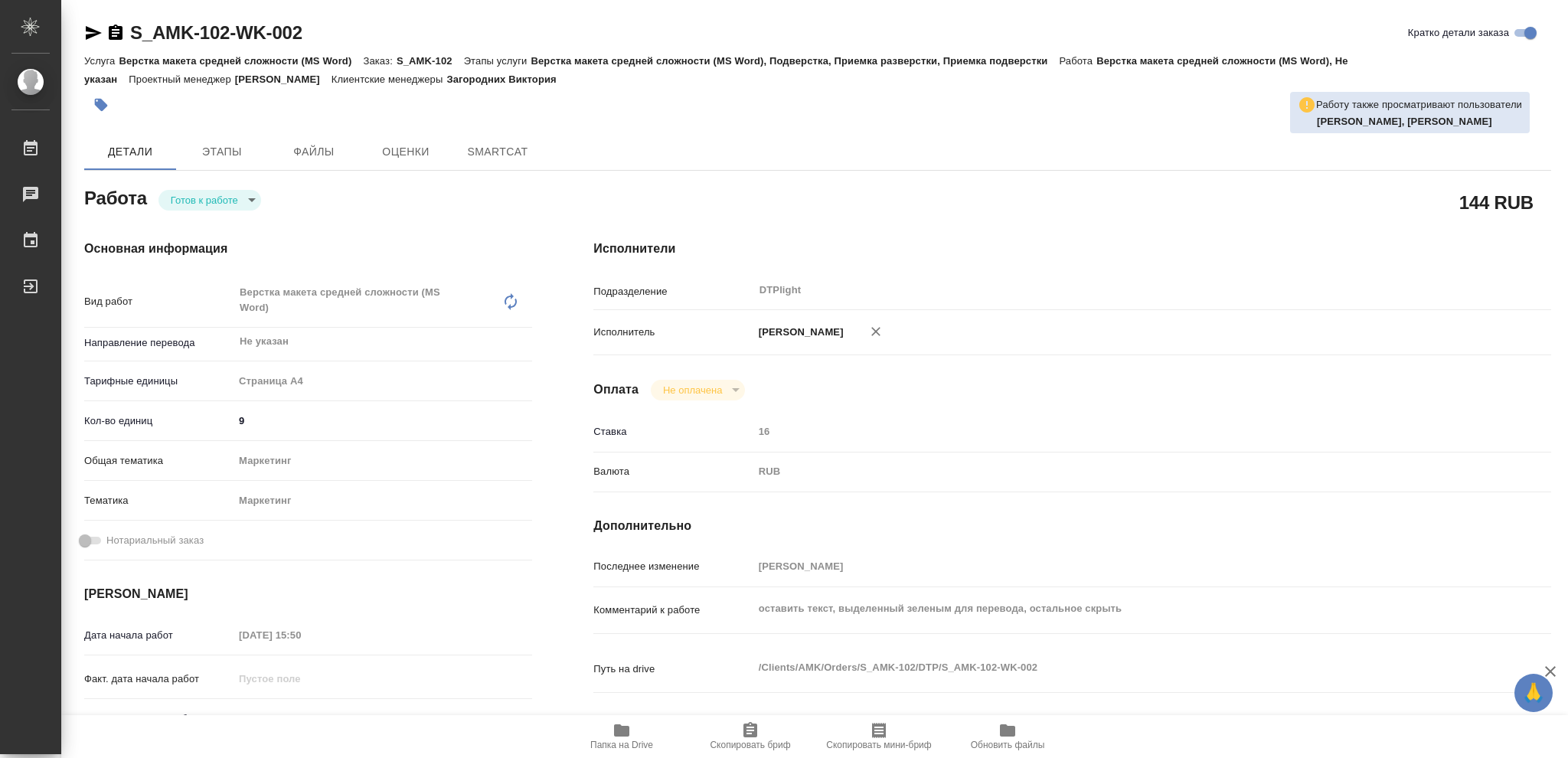
type textarea "x"
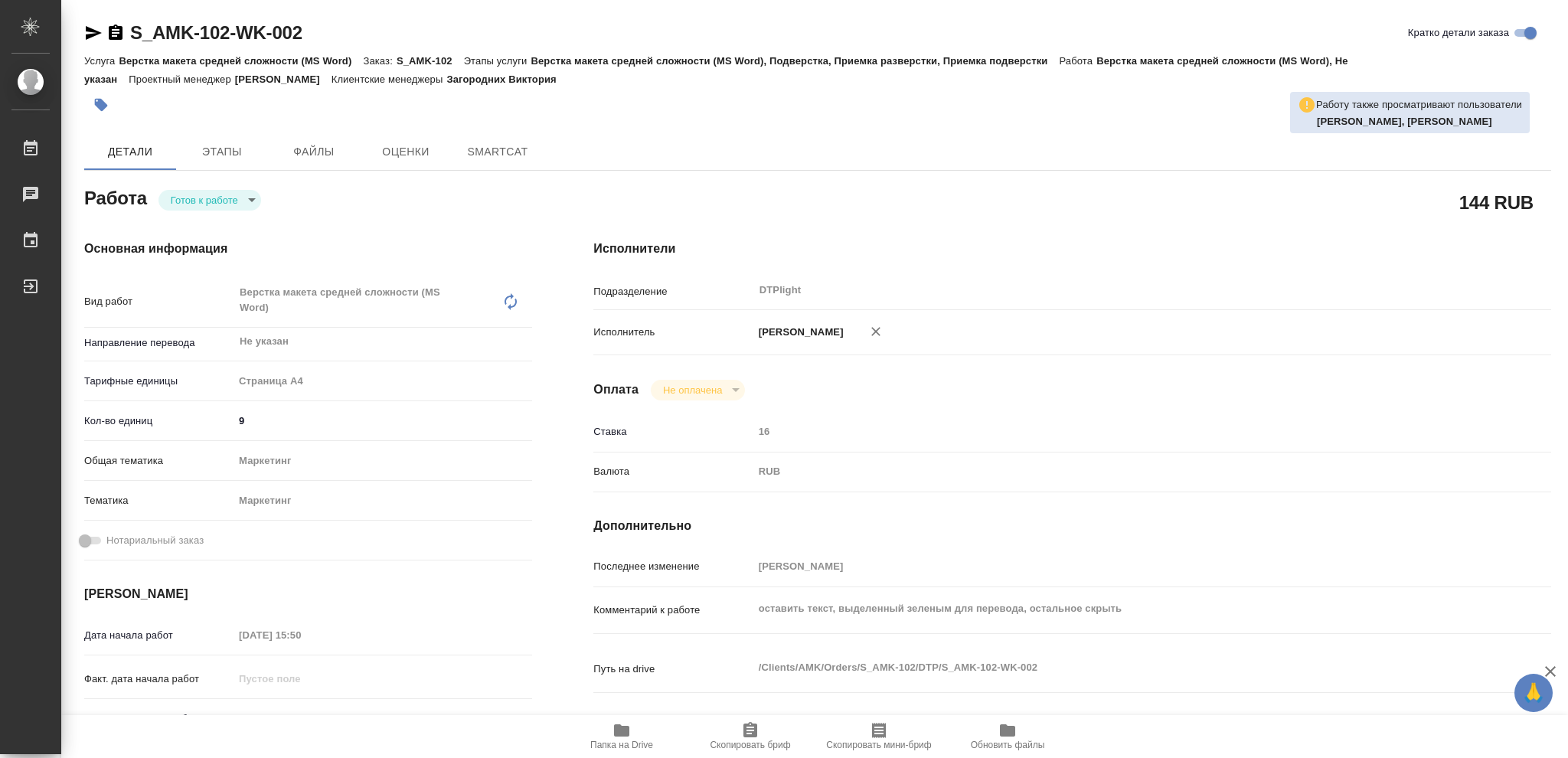
type textarea "x"
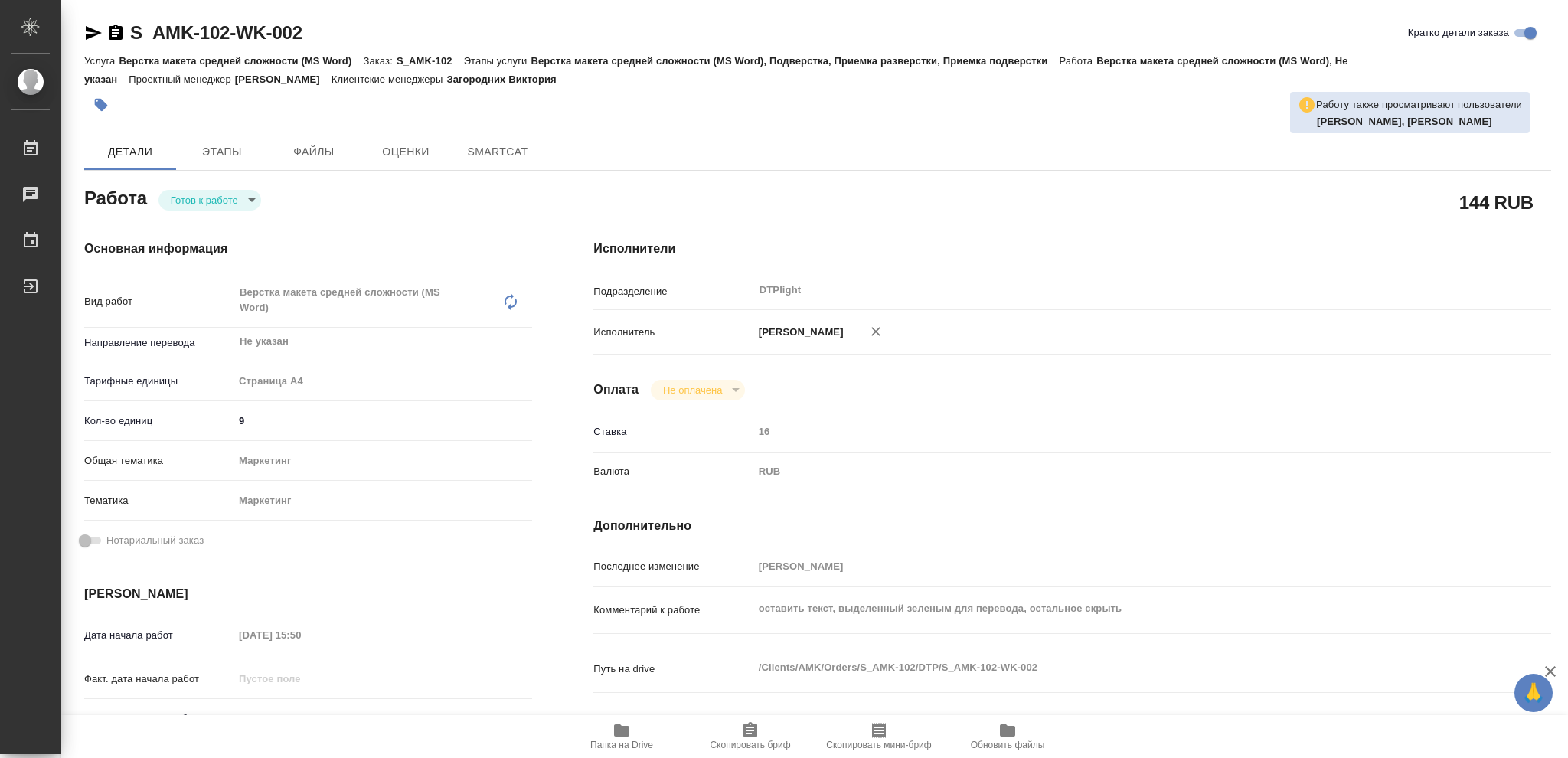
type textarea "x"
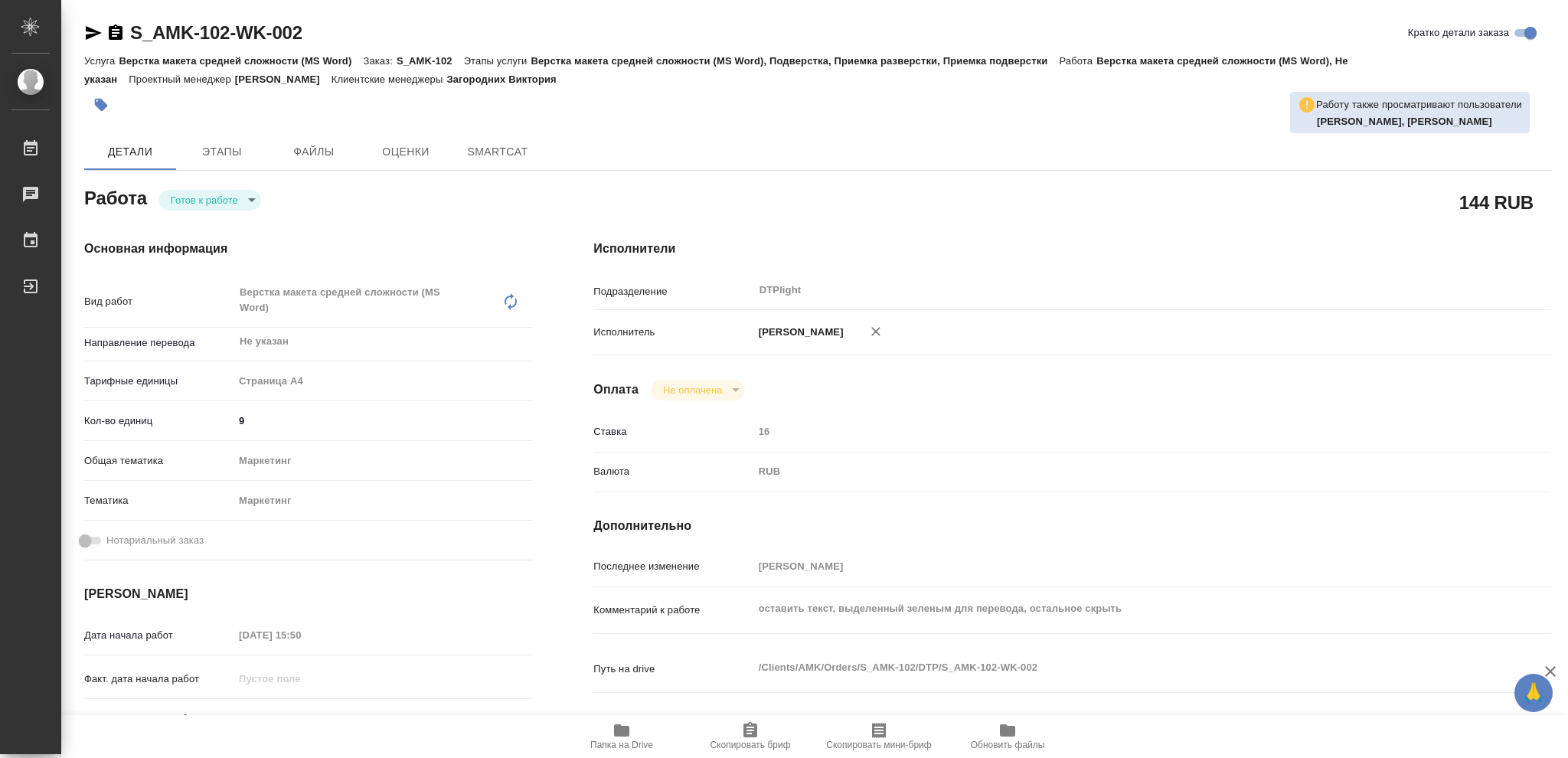
type textarea "x"
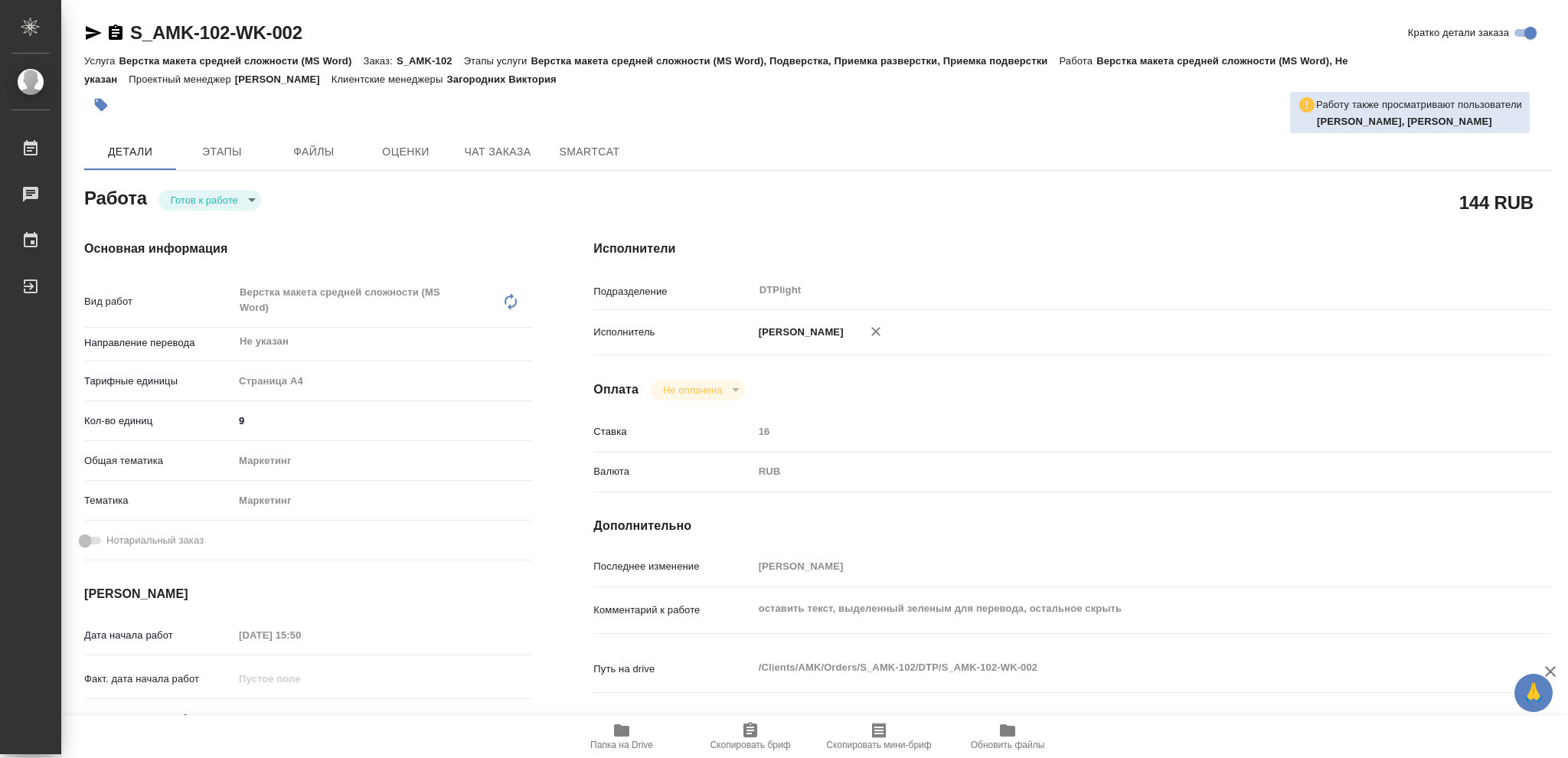
type textarea "x"
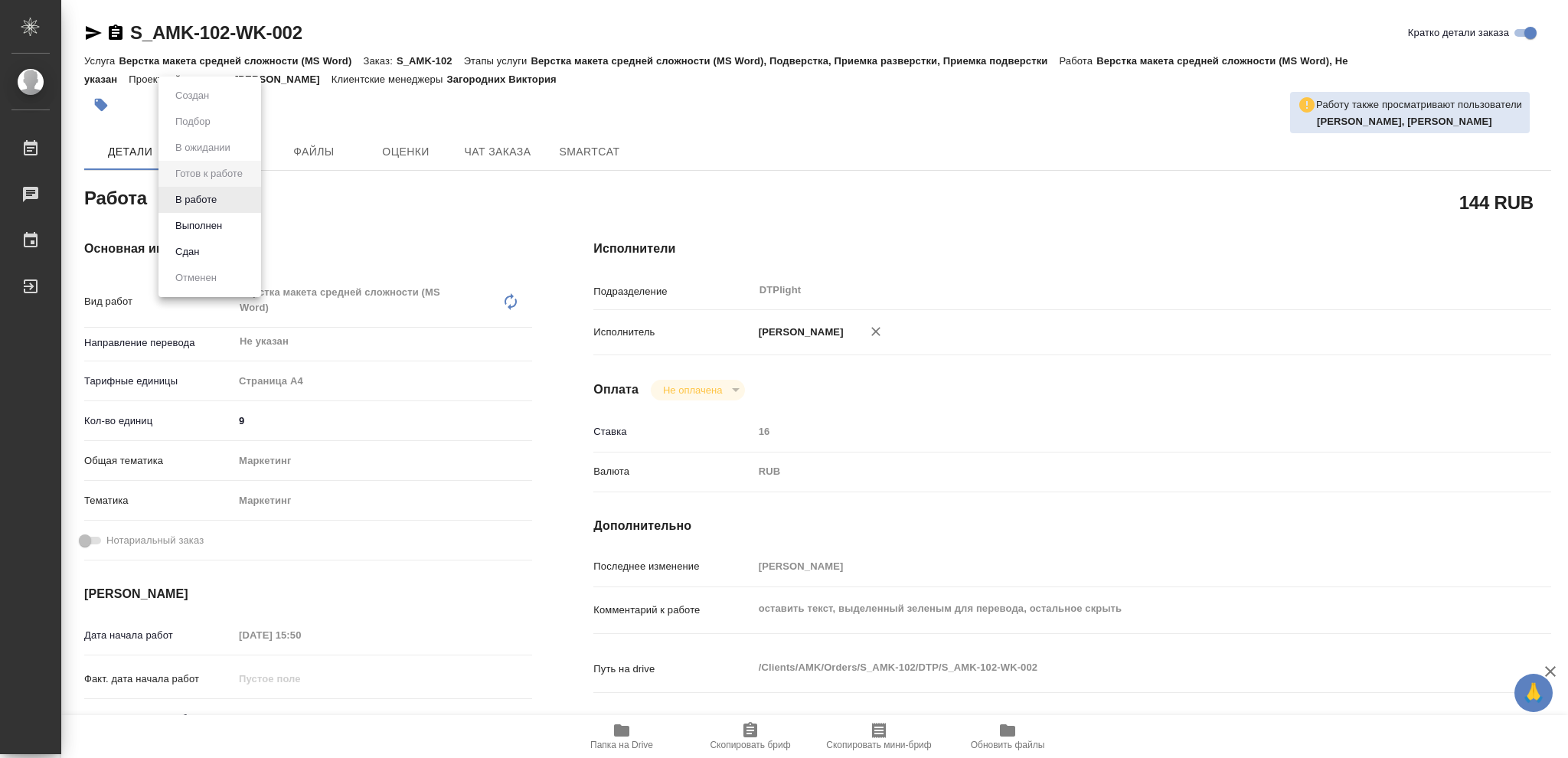
click at [250, 196] on body "🙏 .cls-1 fill:#fff; AWATERA Vasileva Olga Работы Чаты График Выйти S_AMK-102-WK…" at bounding box center [784, 379] width 1568 height 758
type textarea "x"
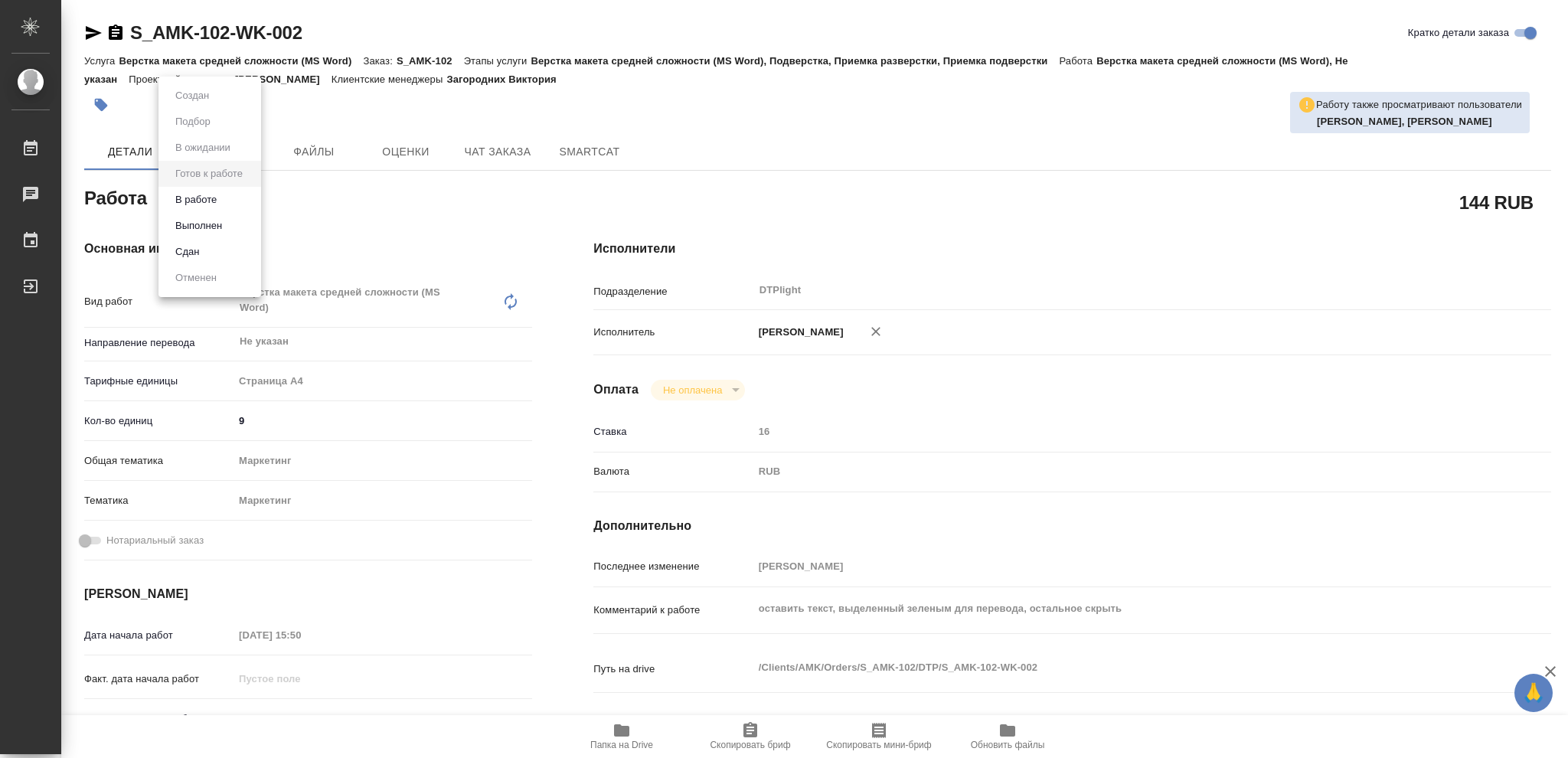
type textarea "x"
click at [199, 197] on button "В работе" at bounding box center [196, 200] width 51 height 17
type textarea "x"
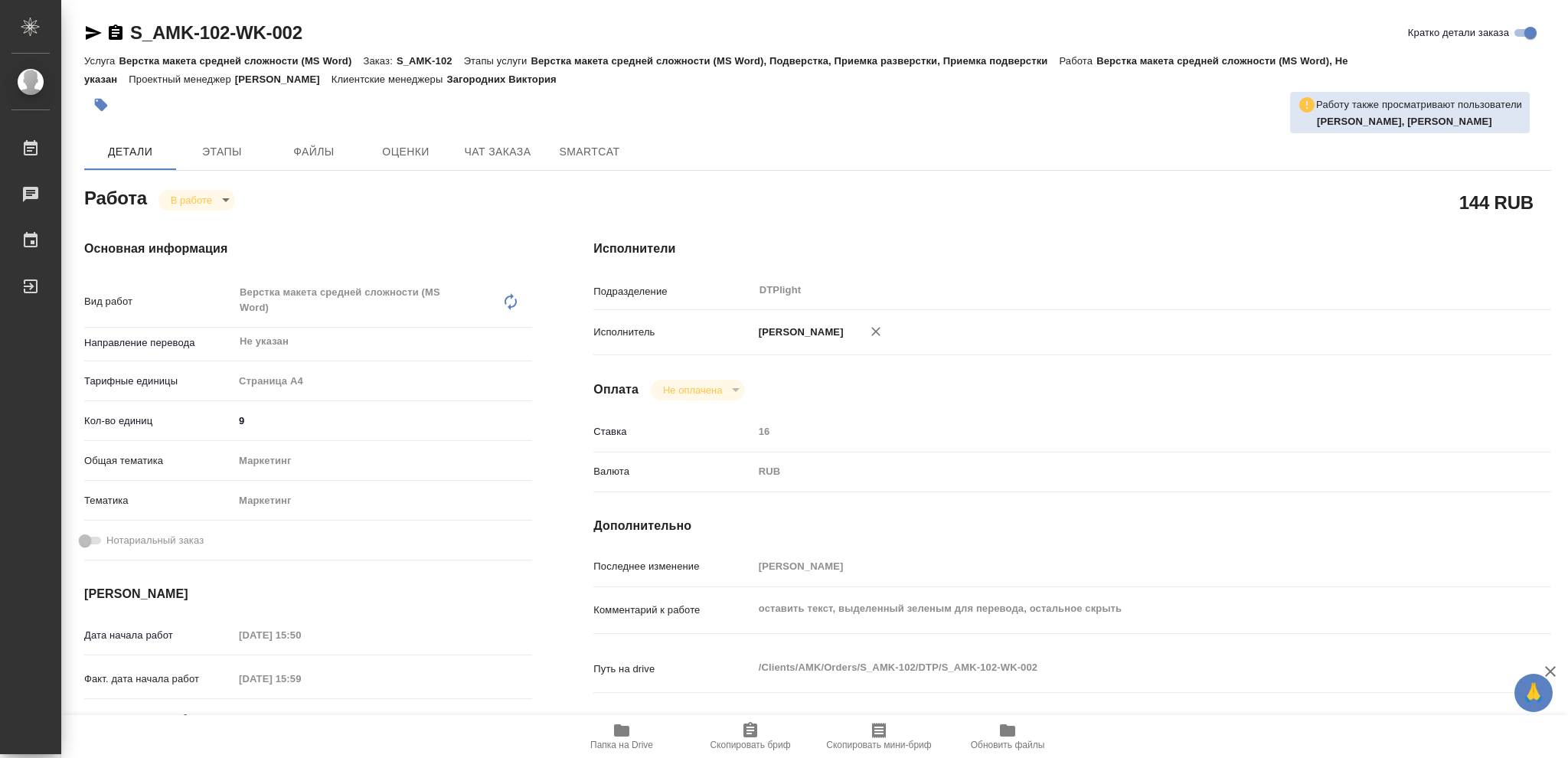
type textarea "x"
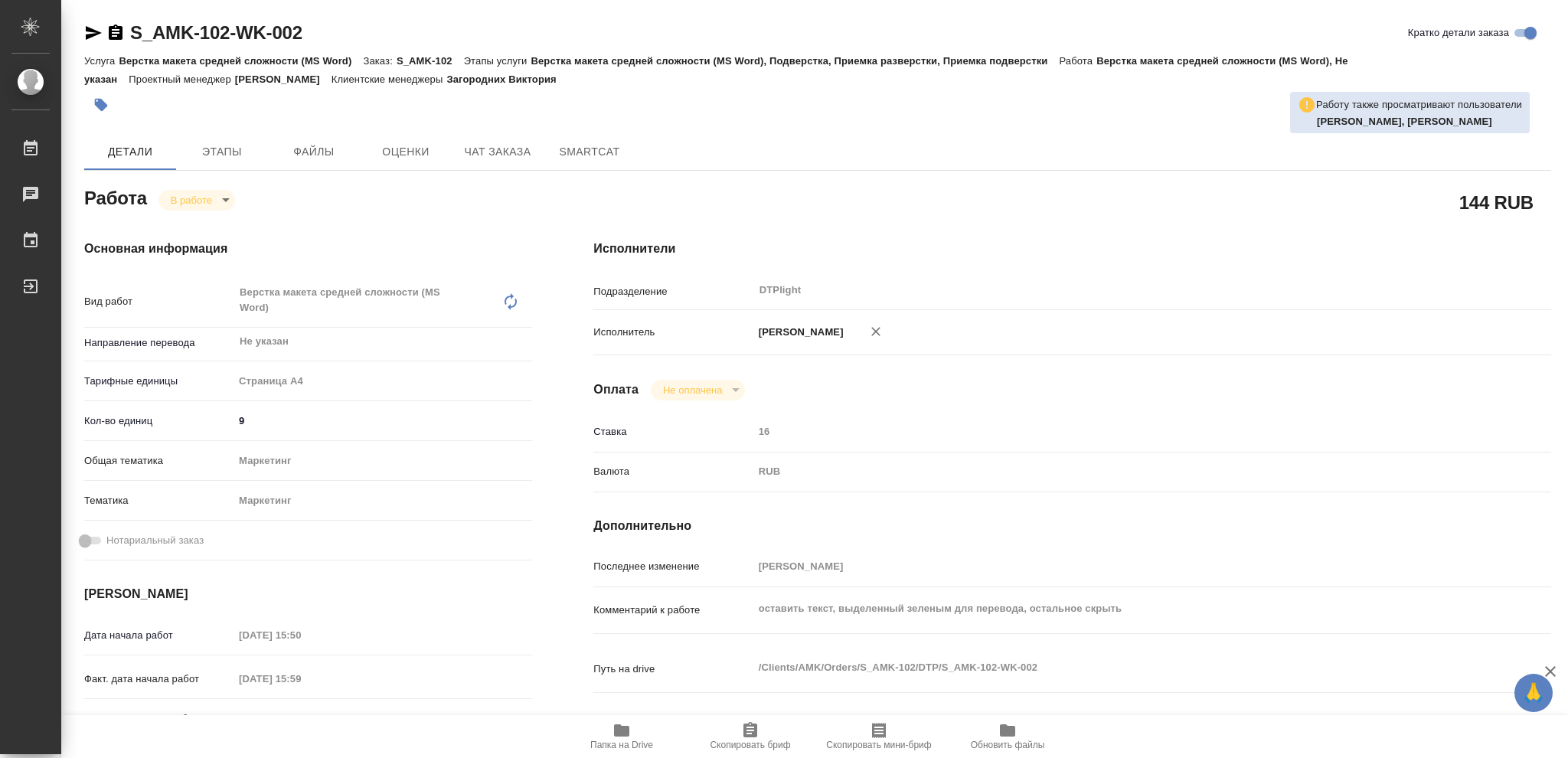
type textarea "x"
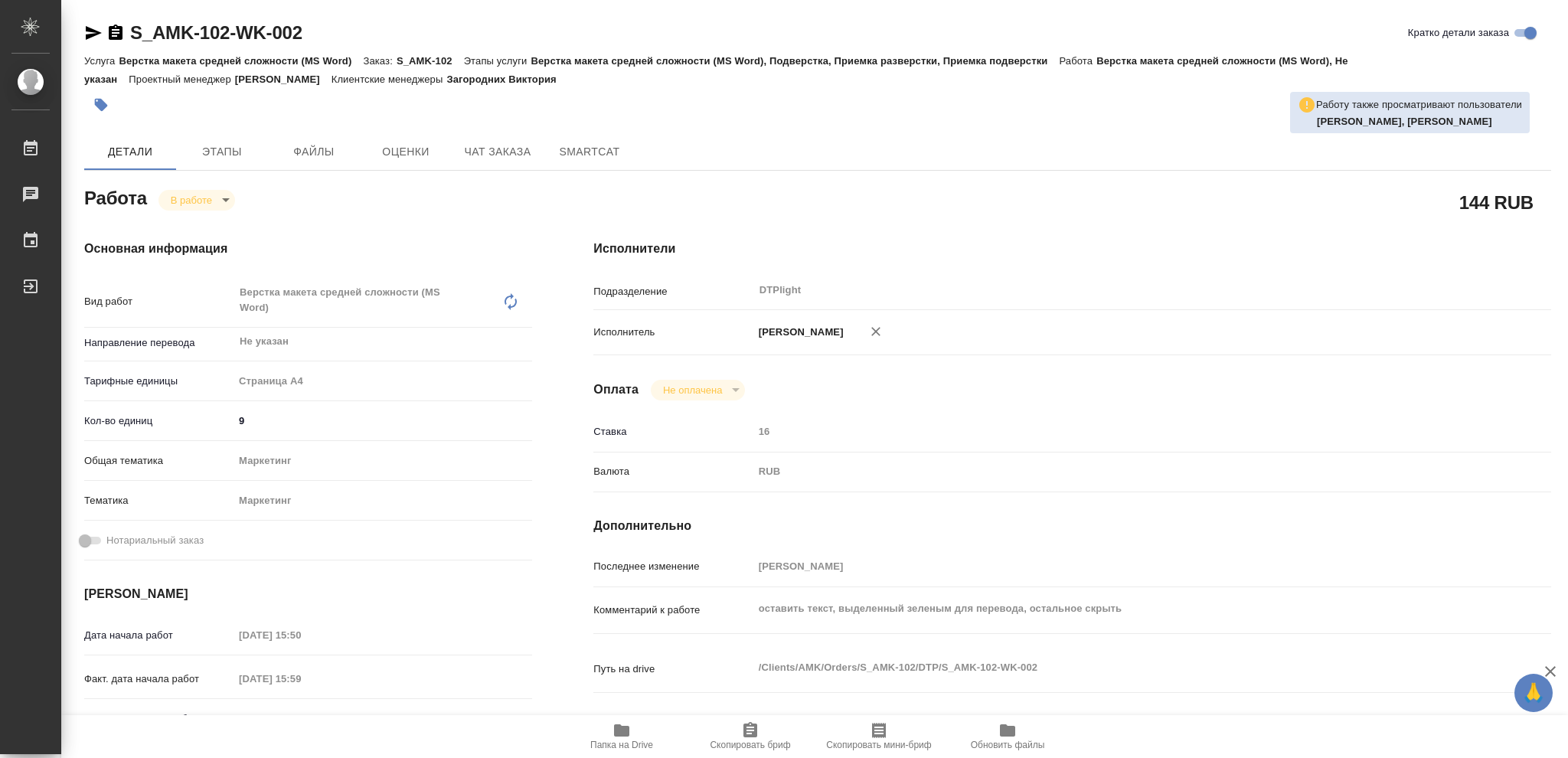
type textarea "x"
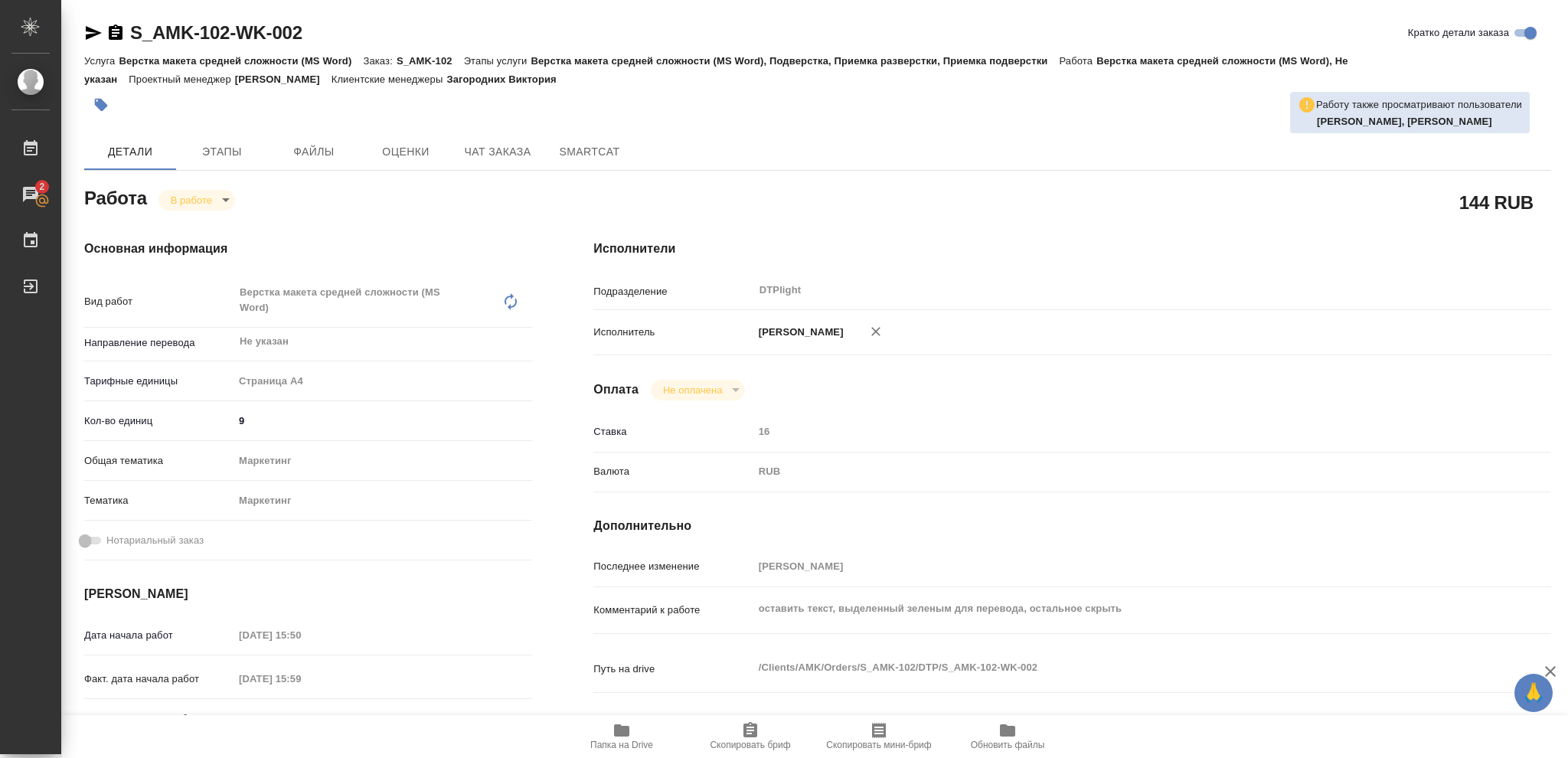
type textarea "x"
click at [625, 730] on icon "button" at bounding box center [622, 730] width 15 height 12
type textarea "x"
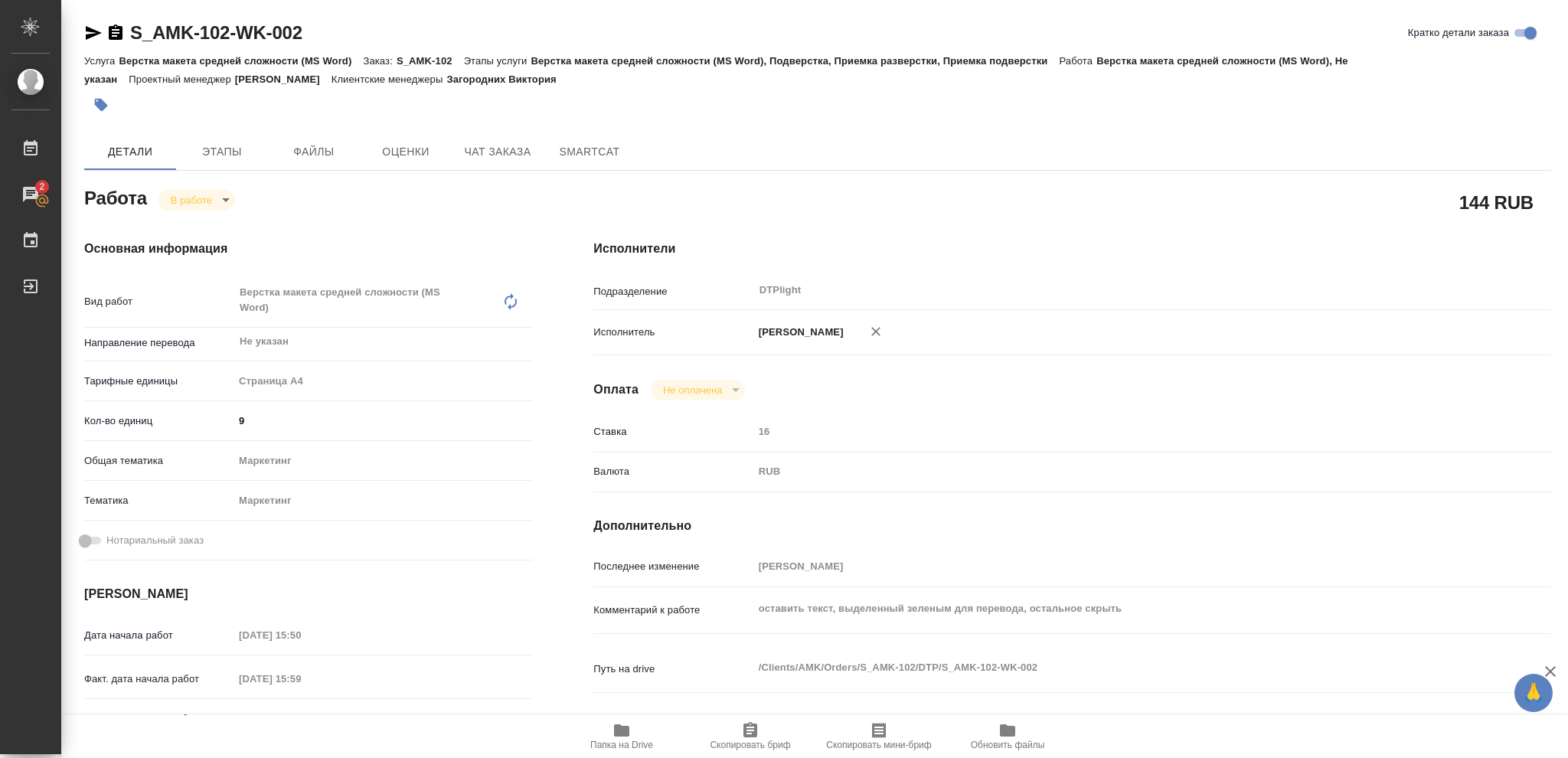
type textarea "x"
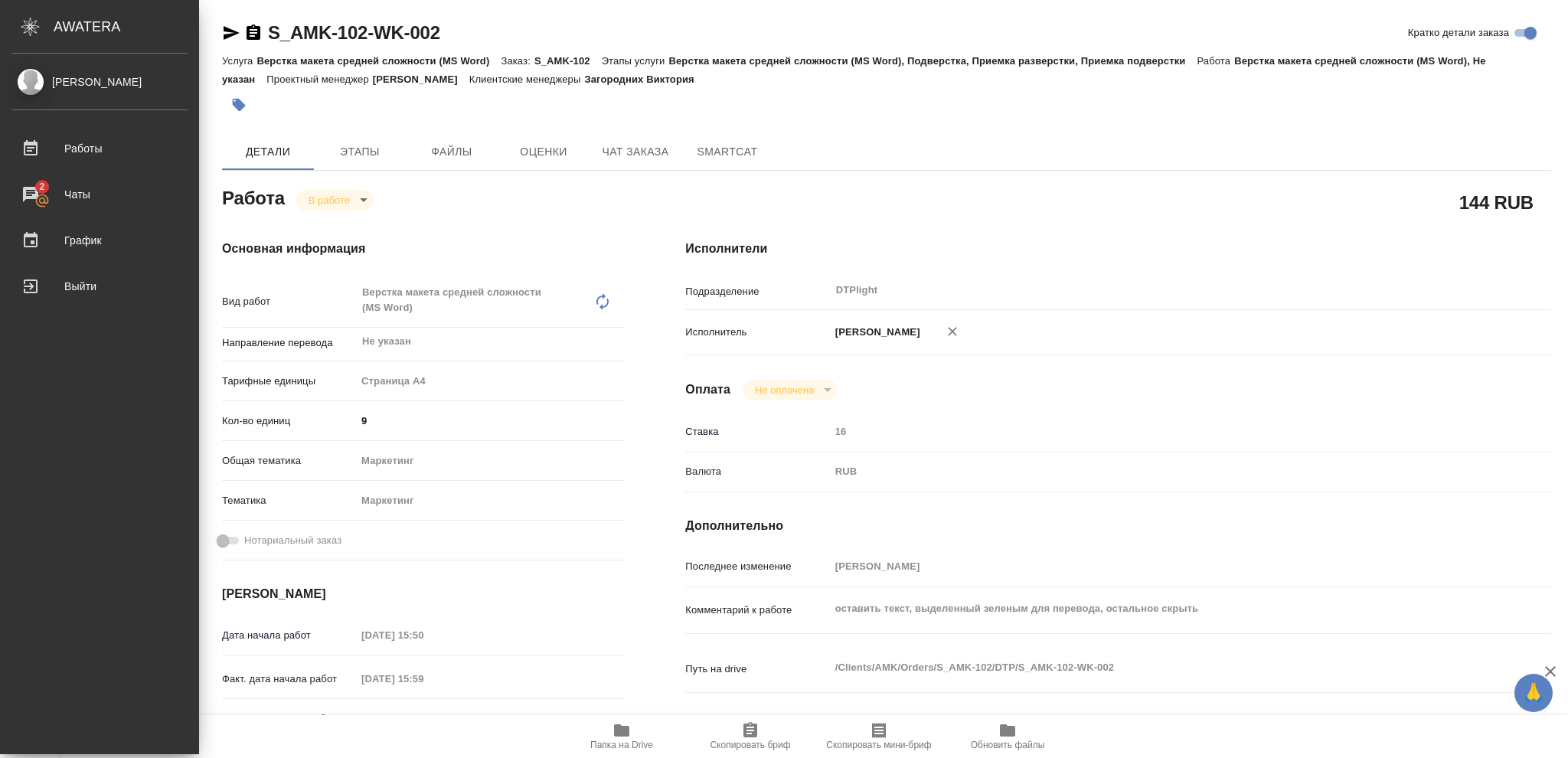
type textarea "x"
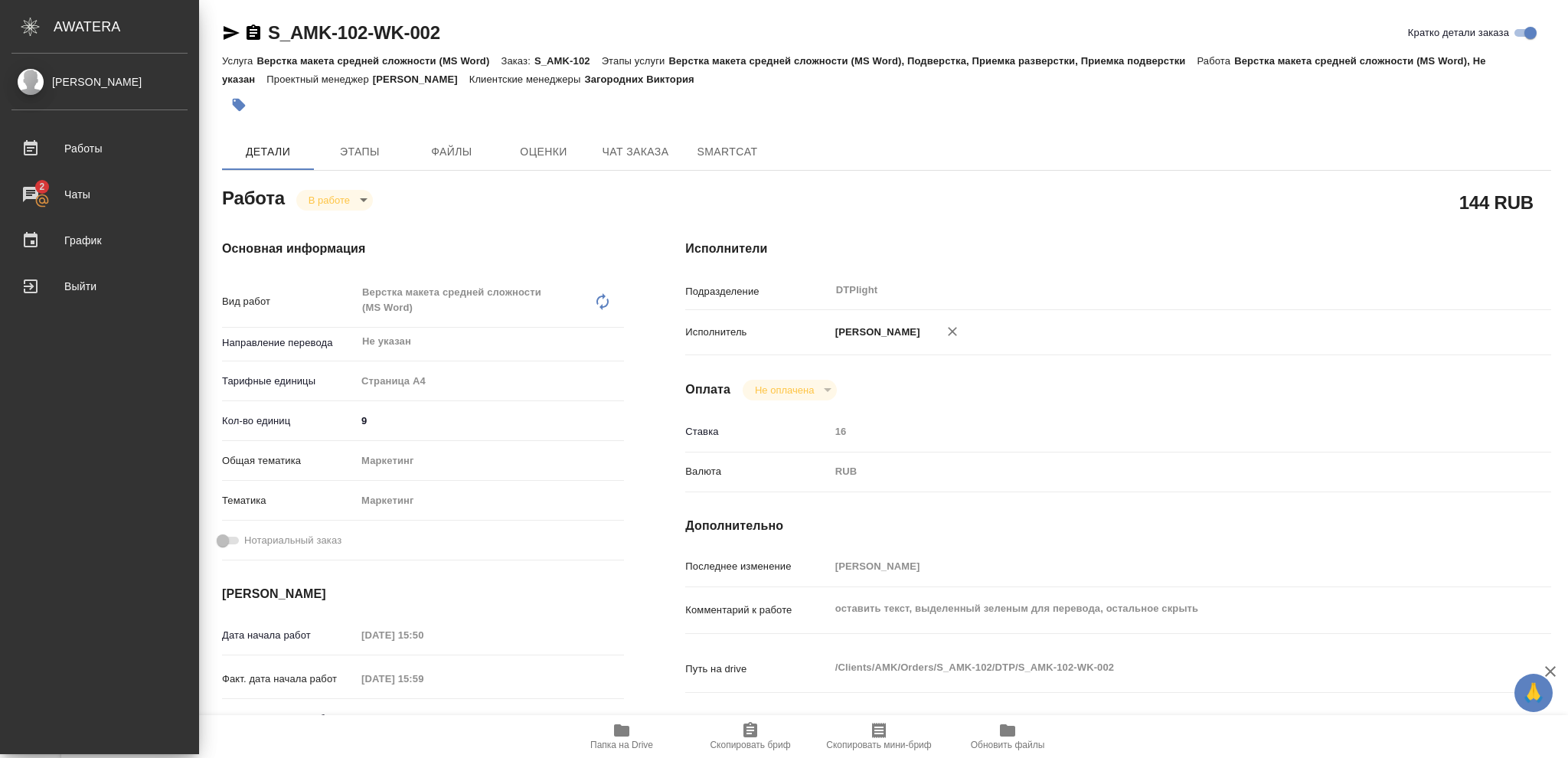
type textarea "x"
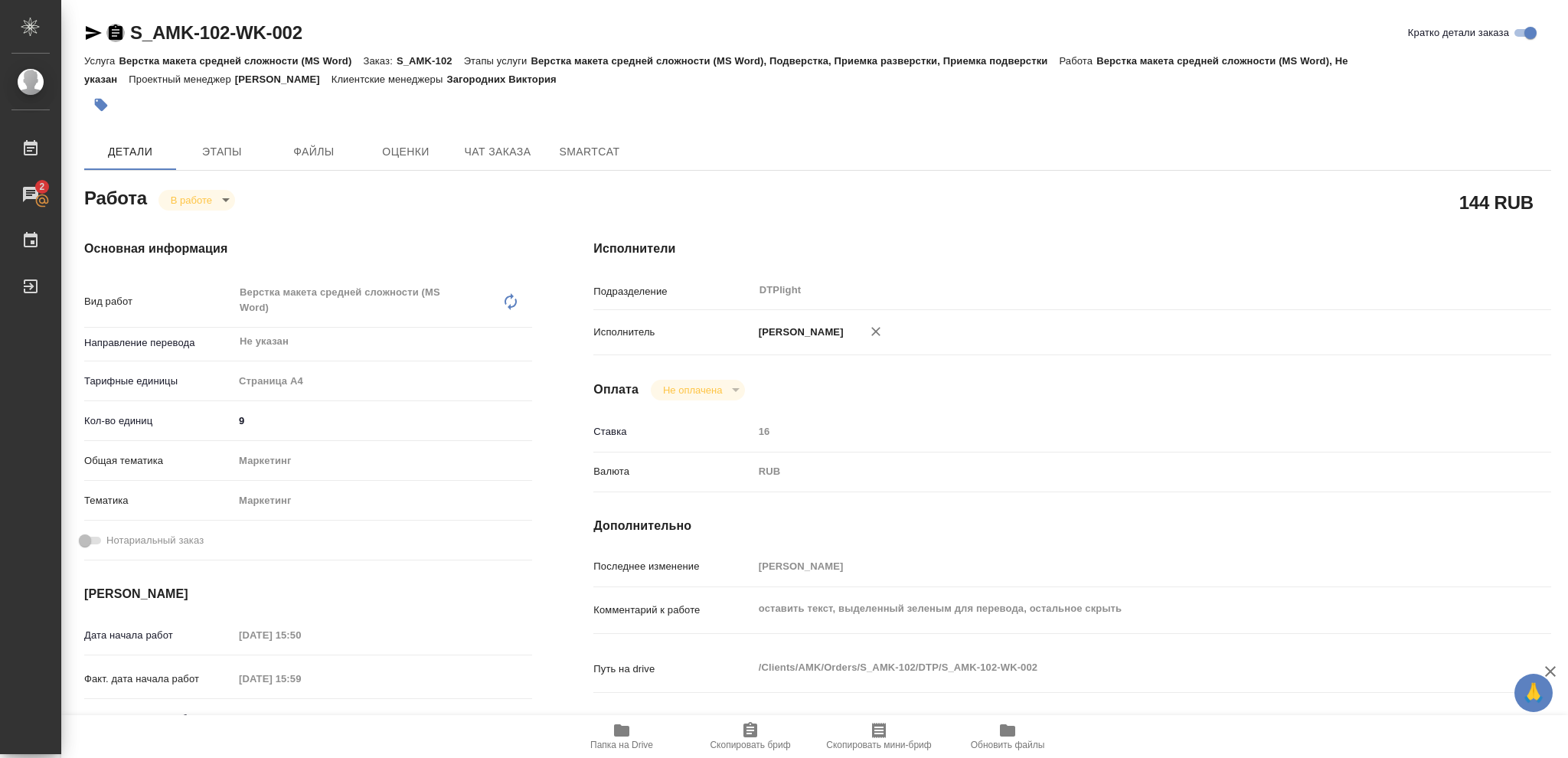
drag, startPoint x: 112, startPoint y: 31, endPoint x: 292, endPoint y: 400, distance: 410.6
click at [113, 31] on icon "button" at bounding box center [116, 32] width 14 height 15
click at [621, 731] on icon "button" at bounding box center [622, 730] width 15 height 12
click at [224, 197] on body "🙏 .cls-1 fill:#fff; AWATERA Vasileva Olga Работы 2 Чаты График Выйти S_AMK-102-…" at bounding box center [784, 379] width 1568 height 758
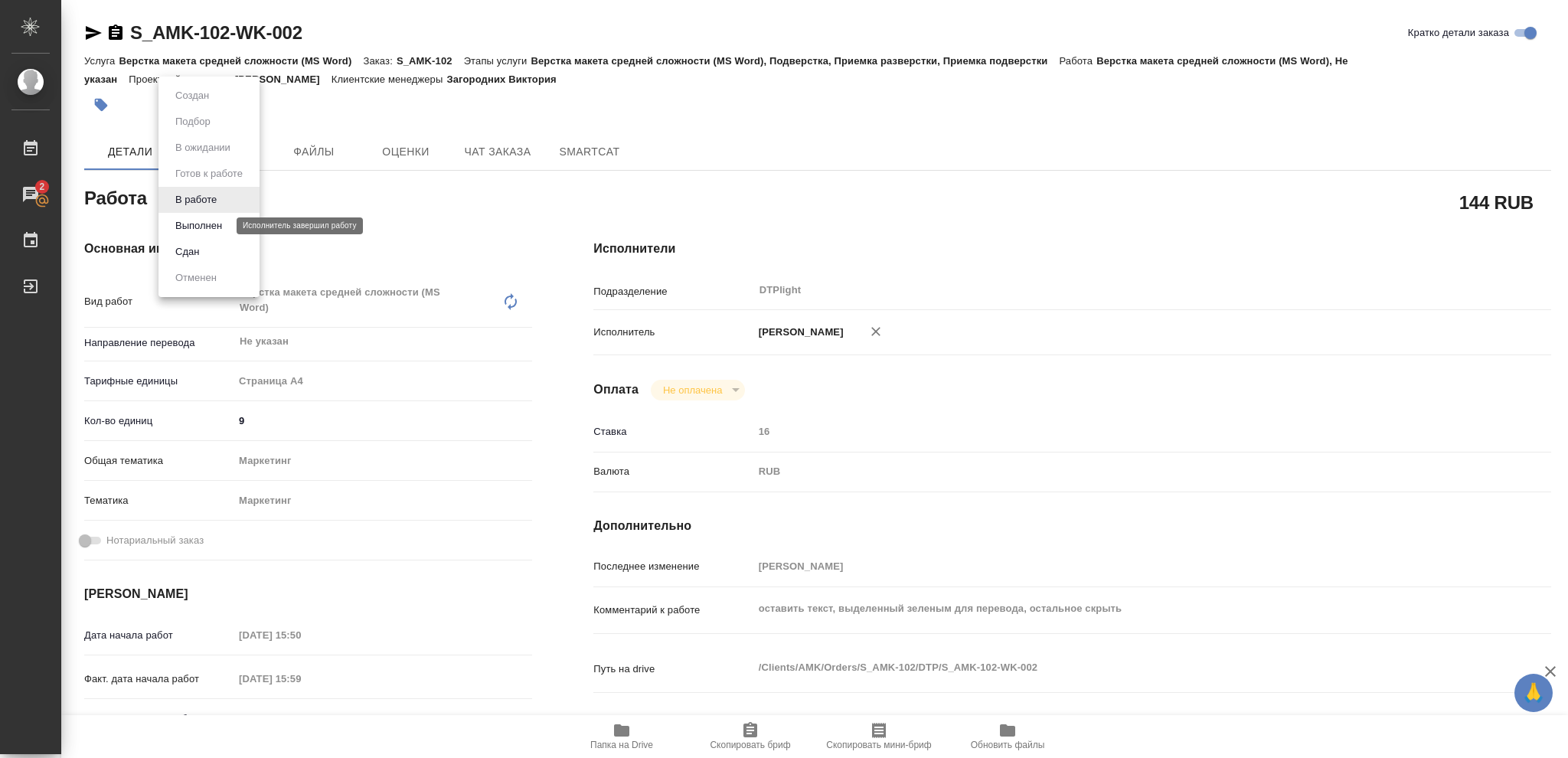
click at [202, 226] on button "Выполнен" at bounding box center [199, 226] width 56 height 17
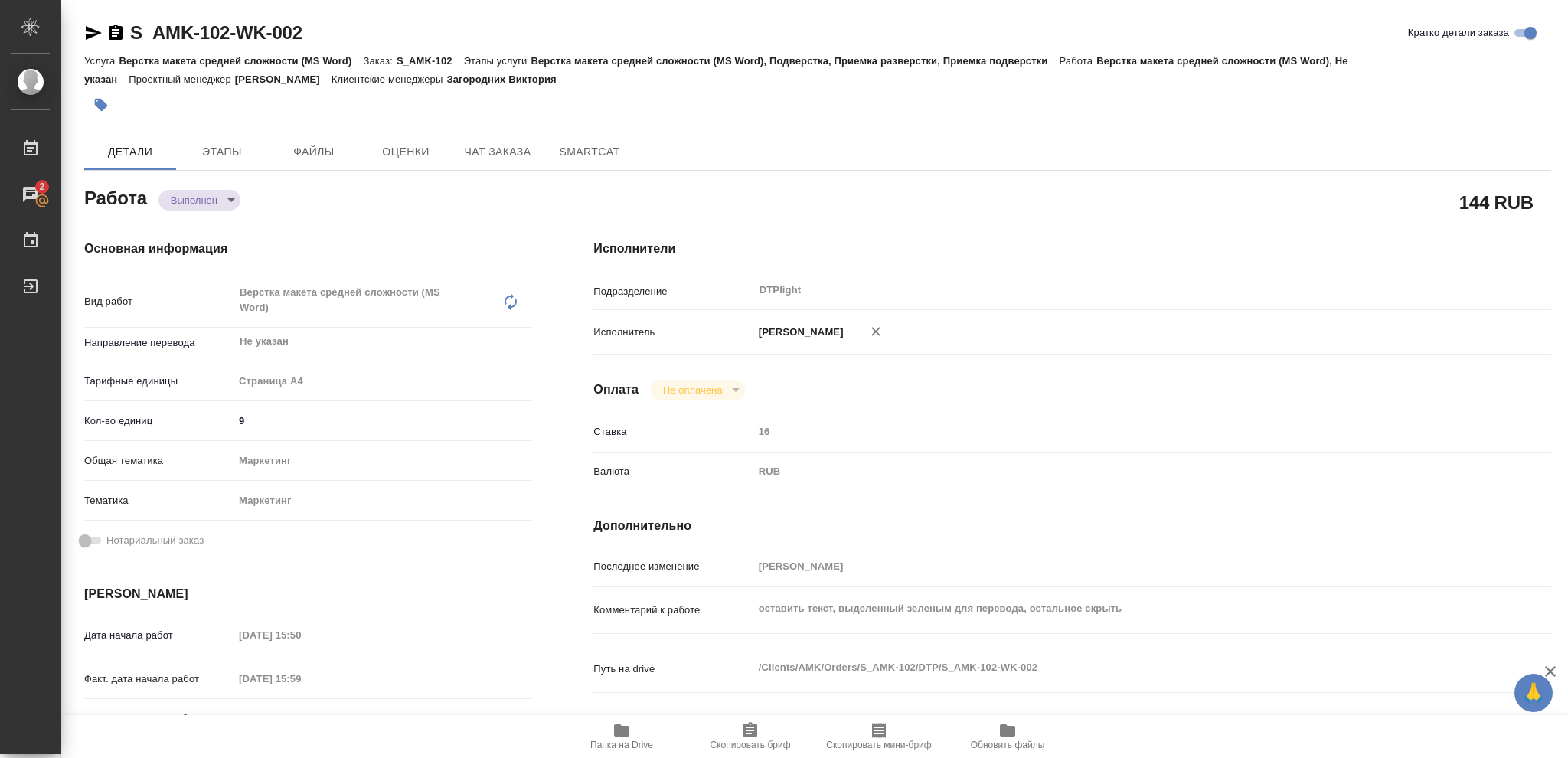
type textarea "x"
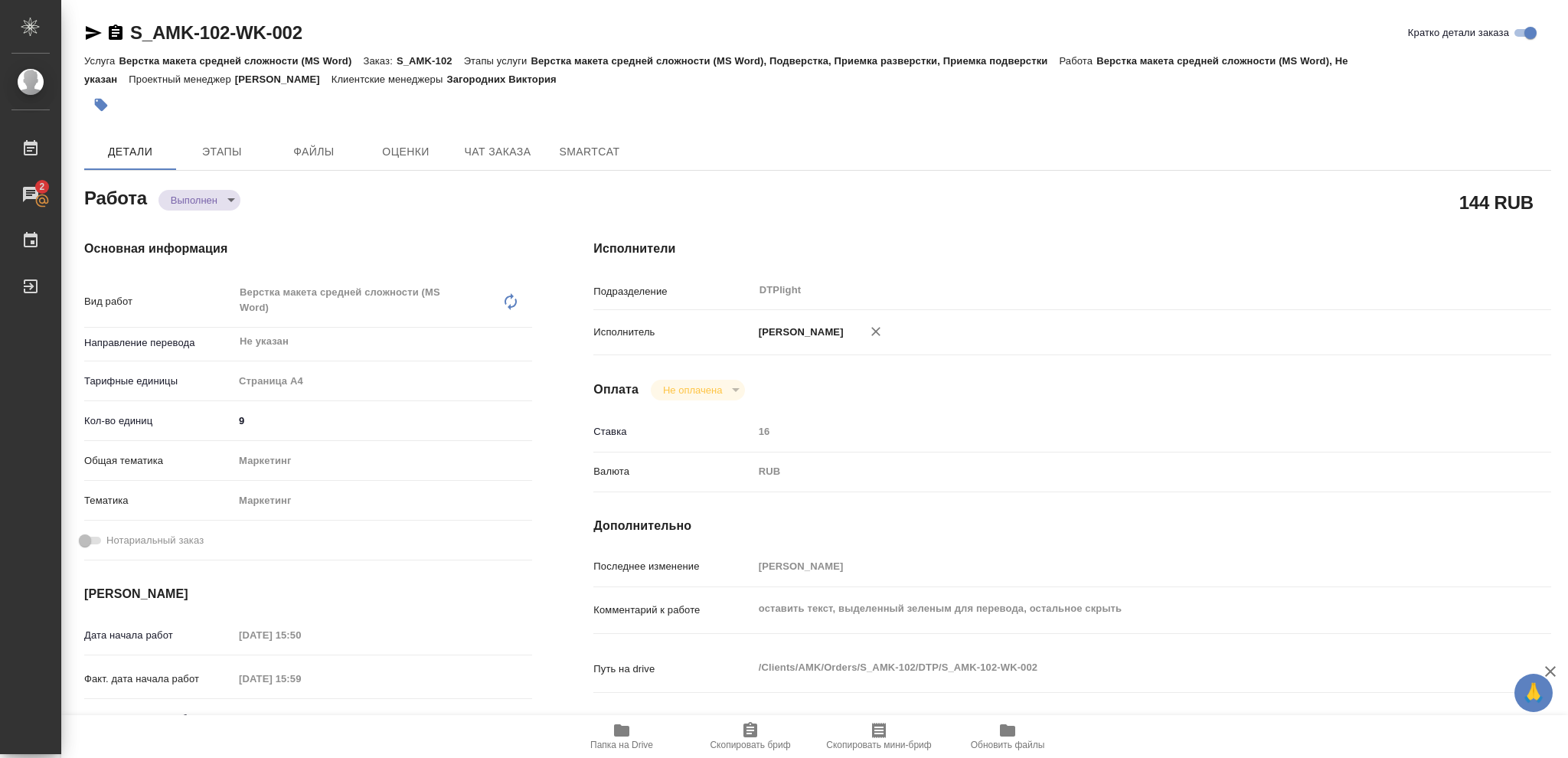
type textarea "x"
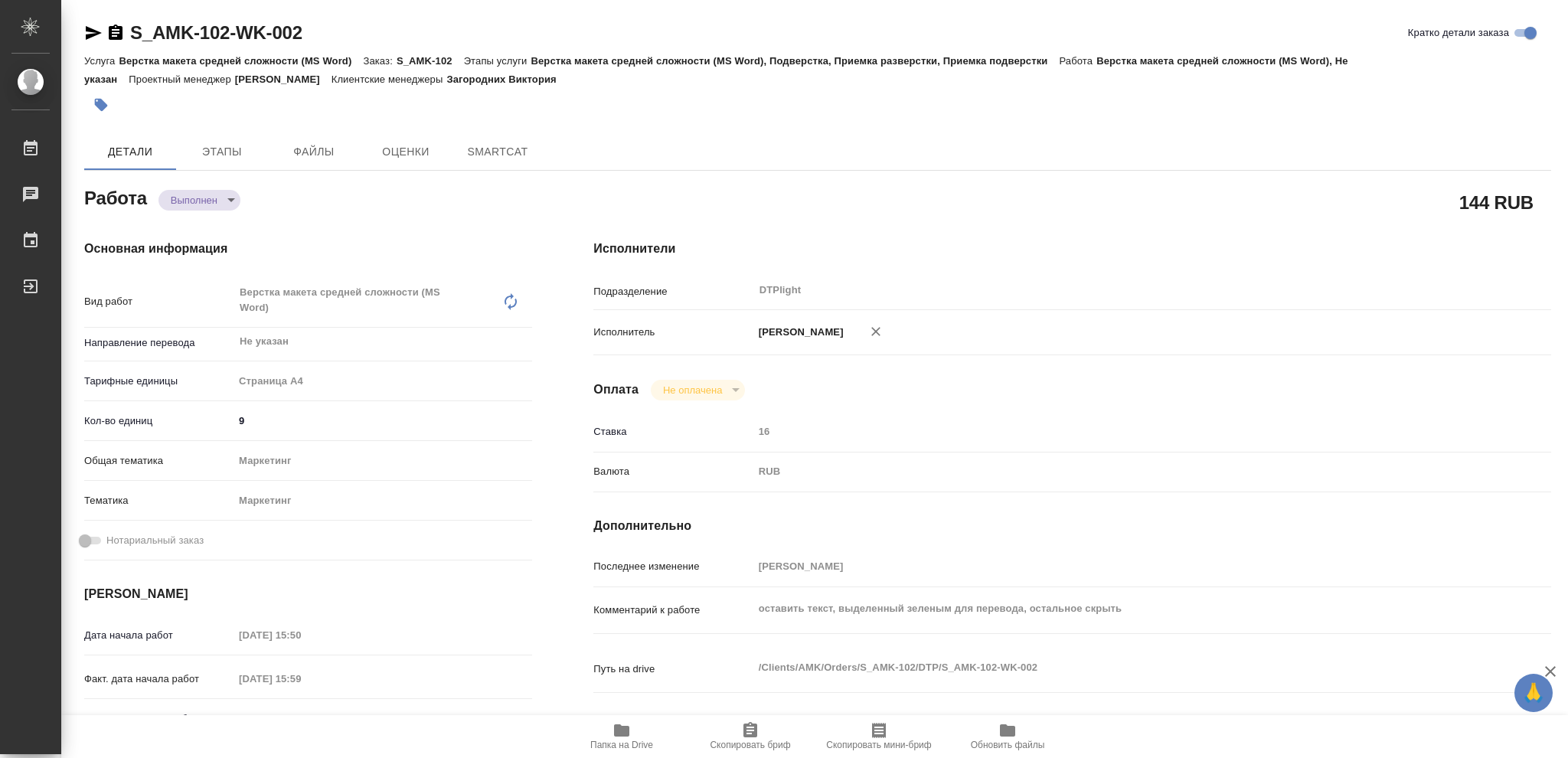
type textarea "x"
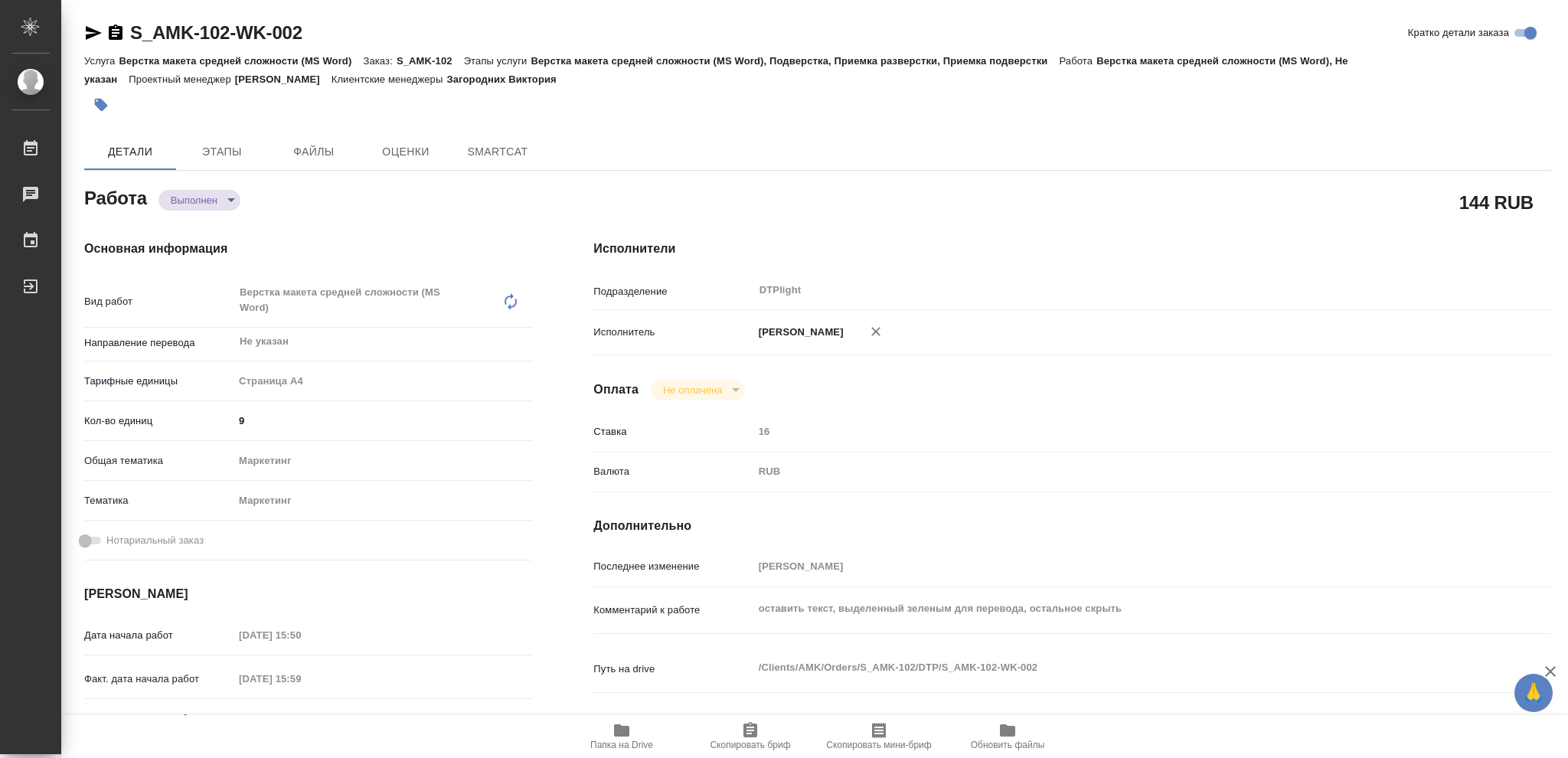
type textarea "x"
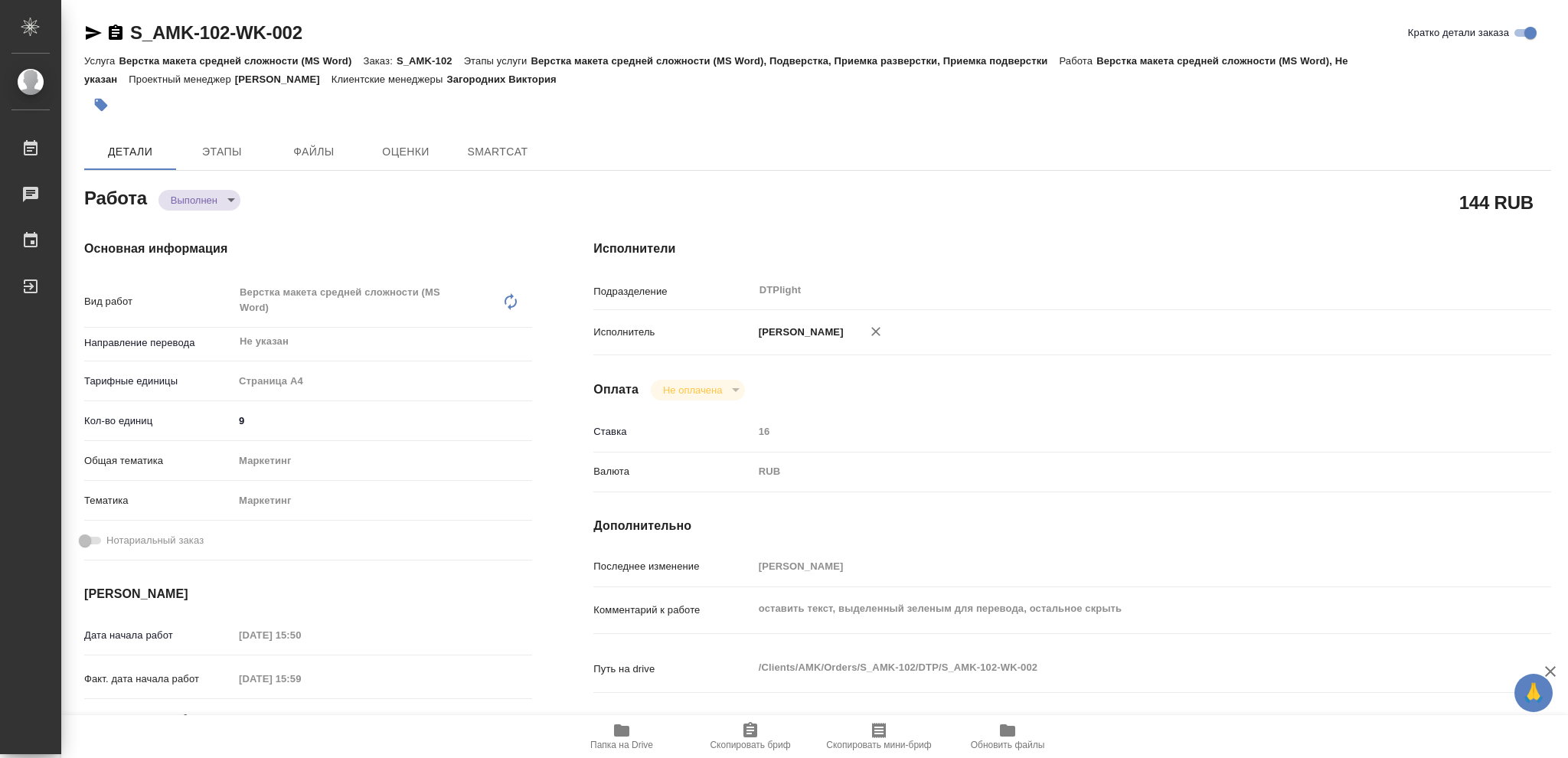
type textarea "x"
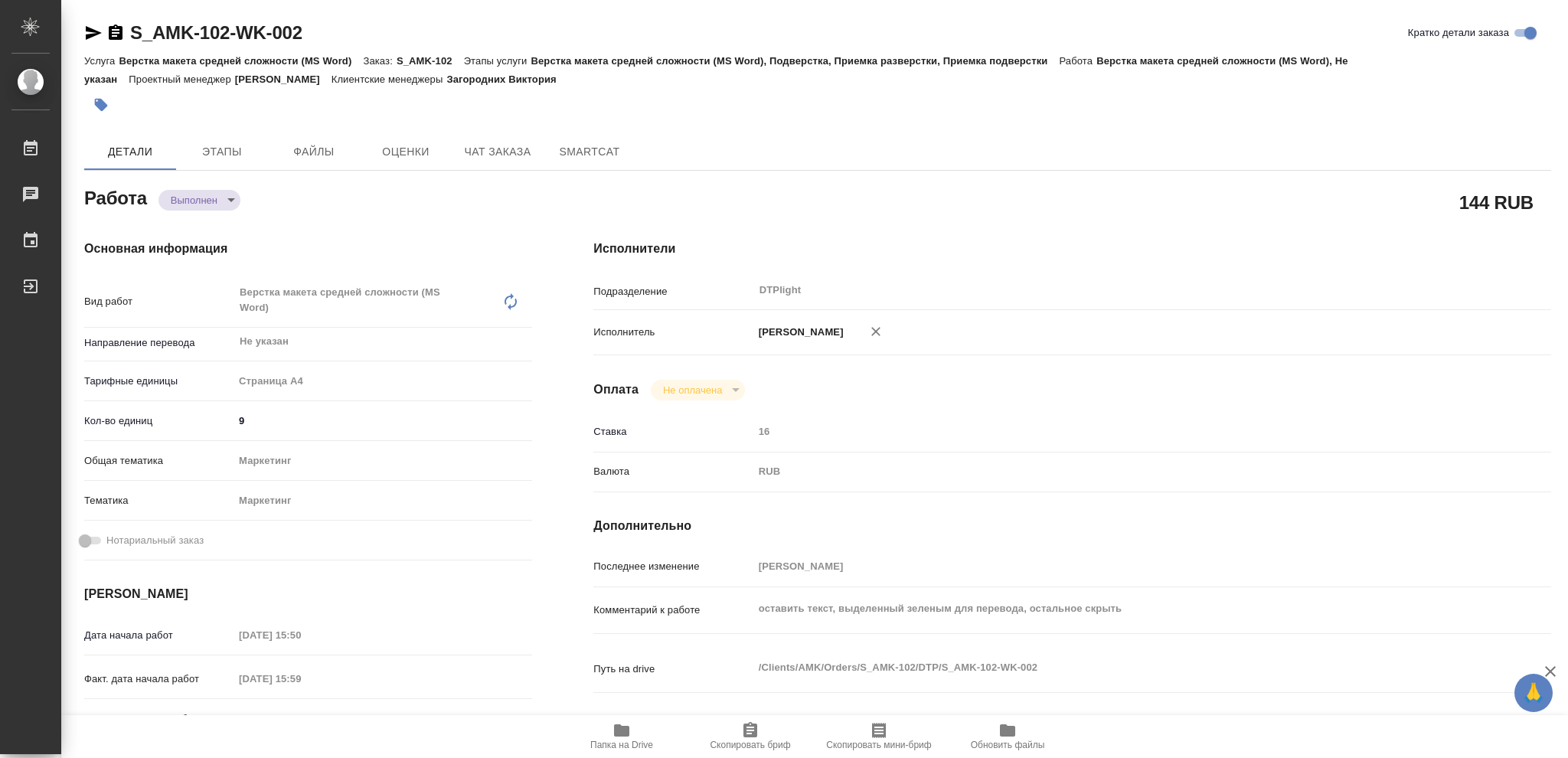
type textarea "x"
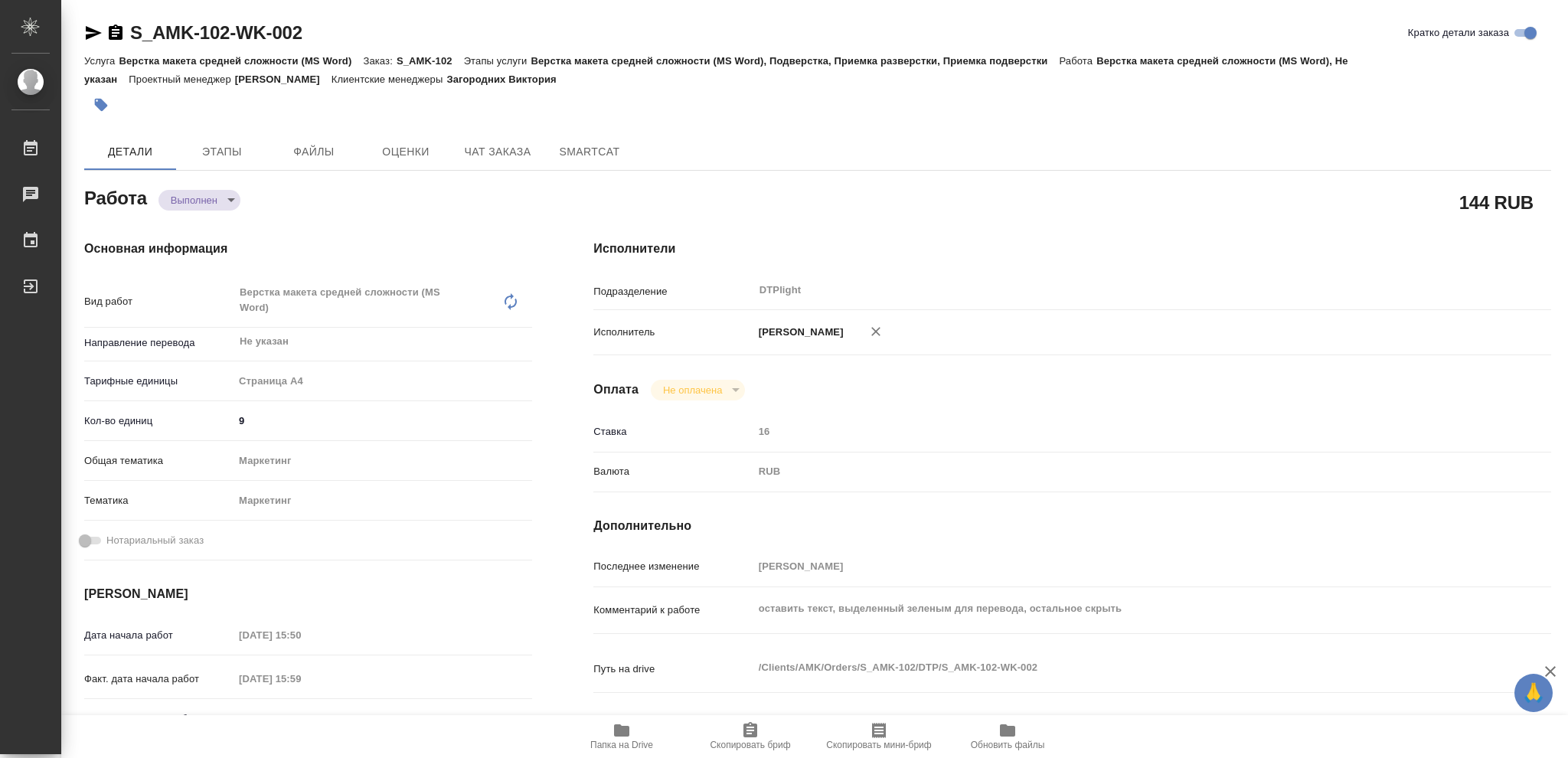
type textarea "x"
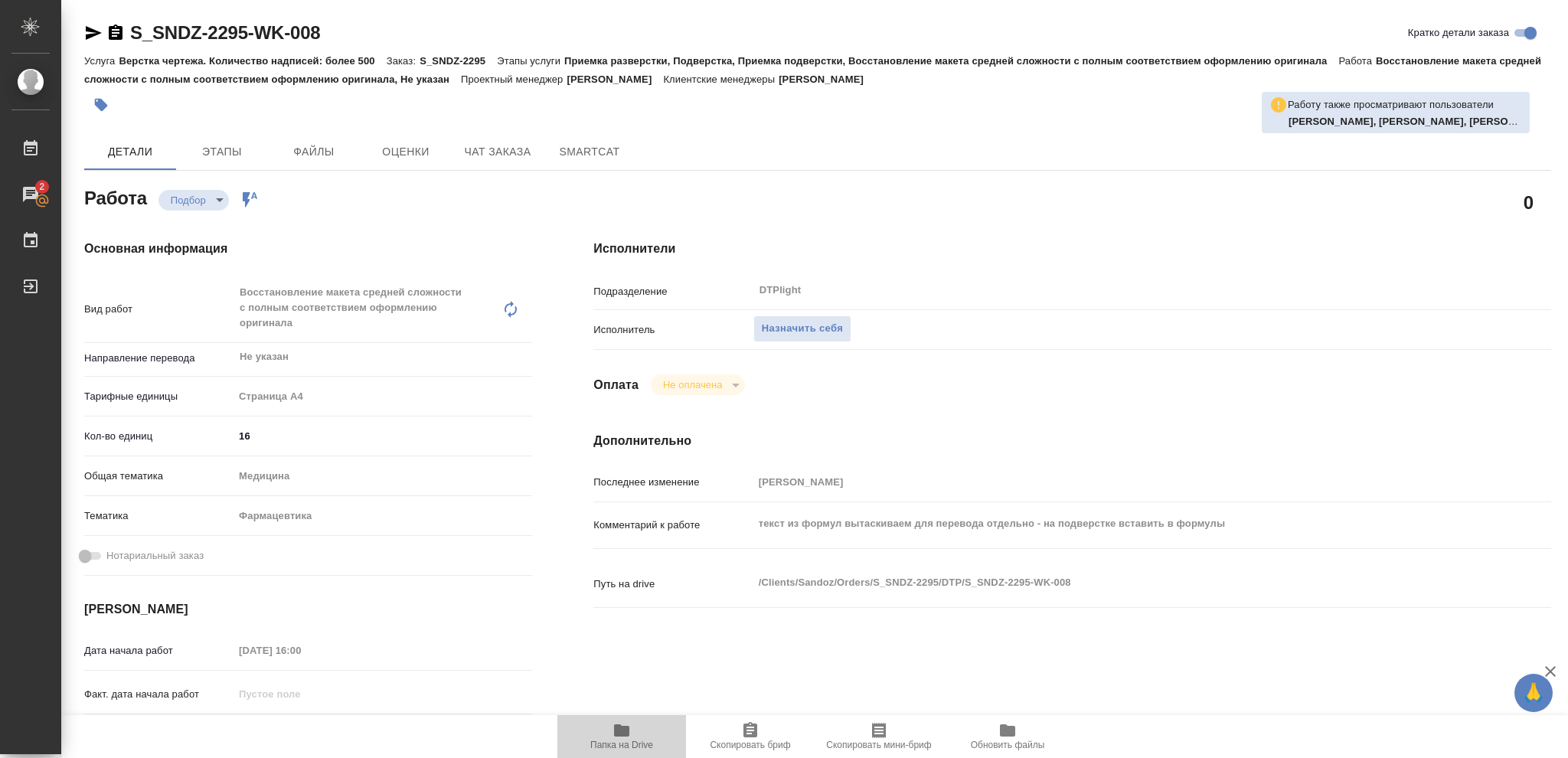
click at [615, 736] on icon "button" at bounding box center [622, 730] width 15 height 12
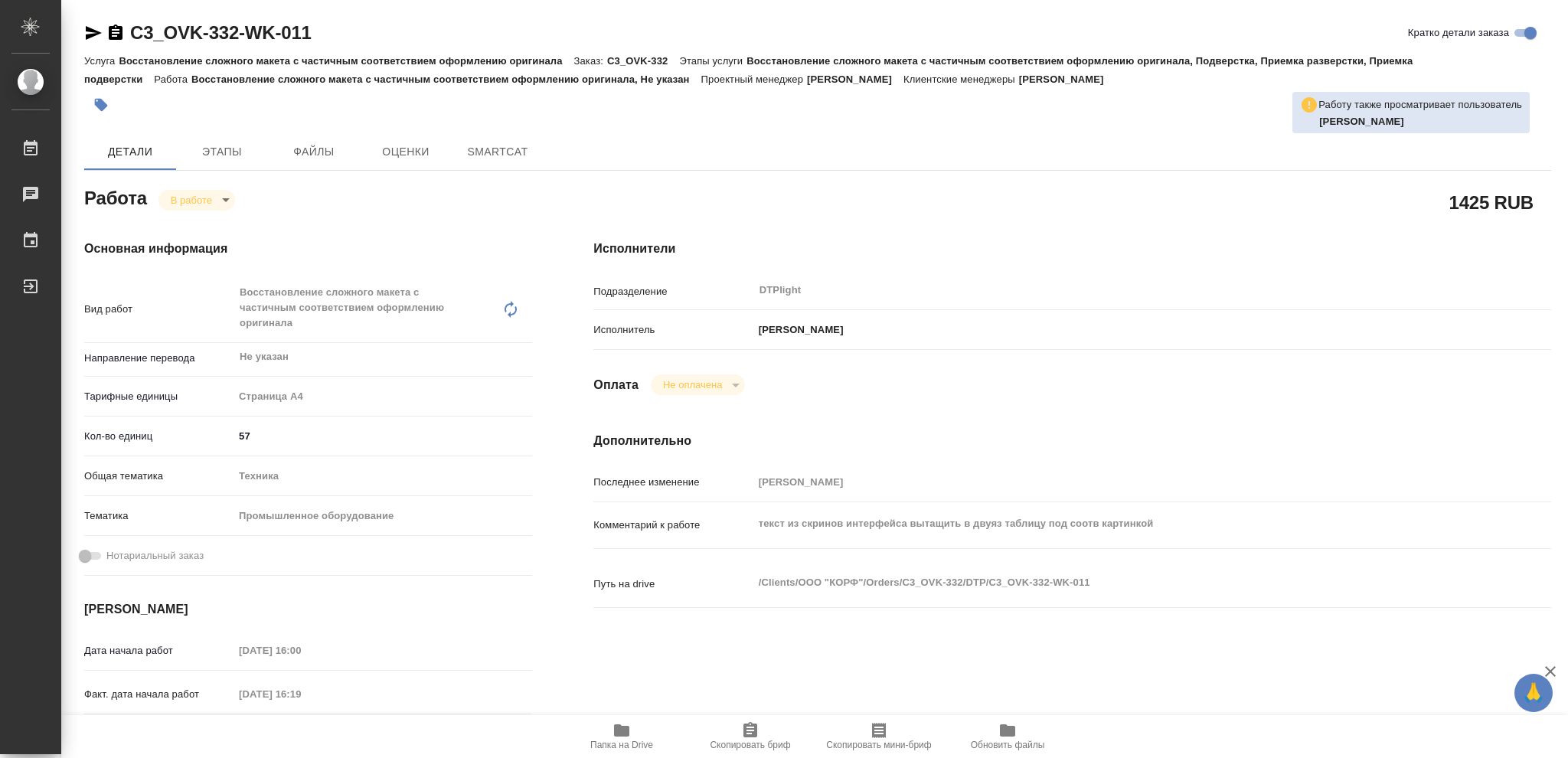
type textarea "x"
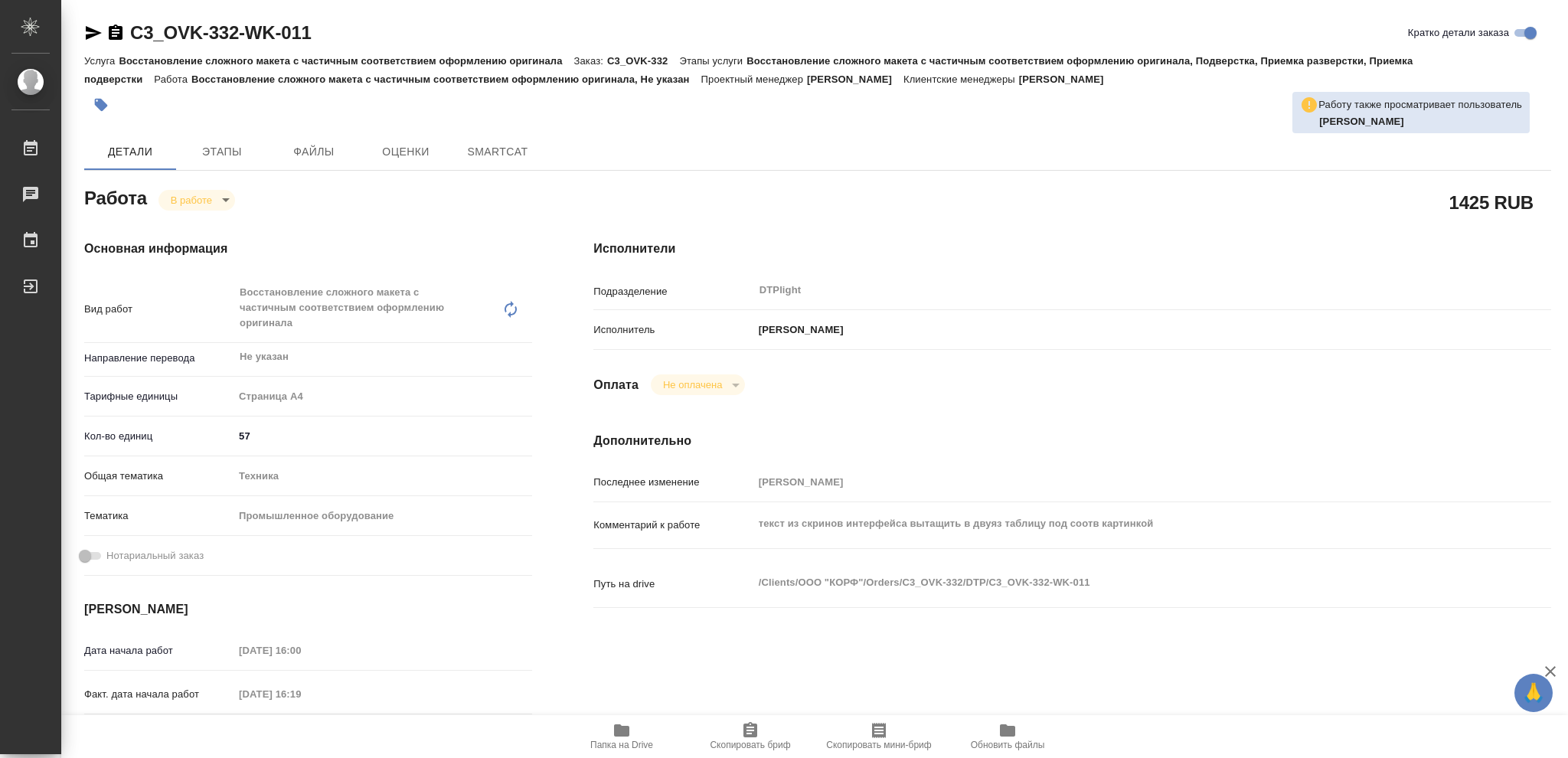
type textarea "x"
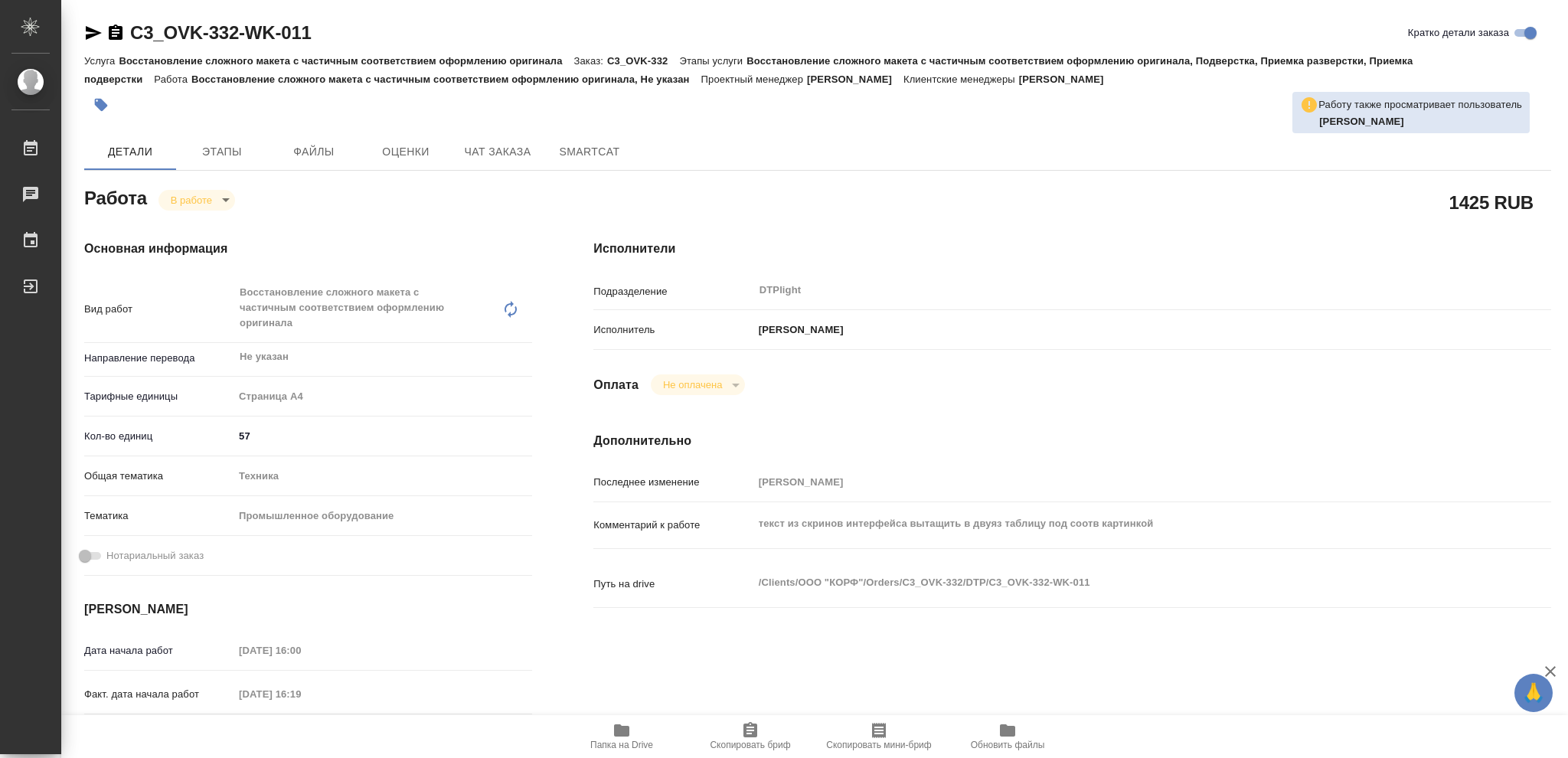
type textarea "x"
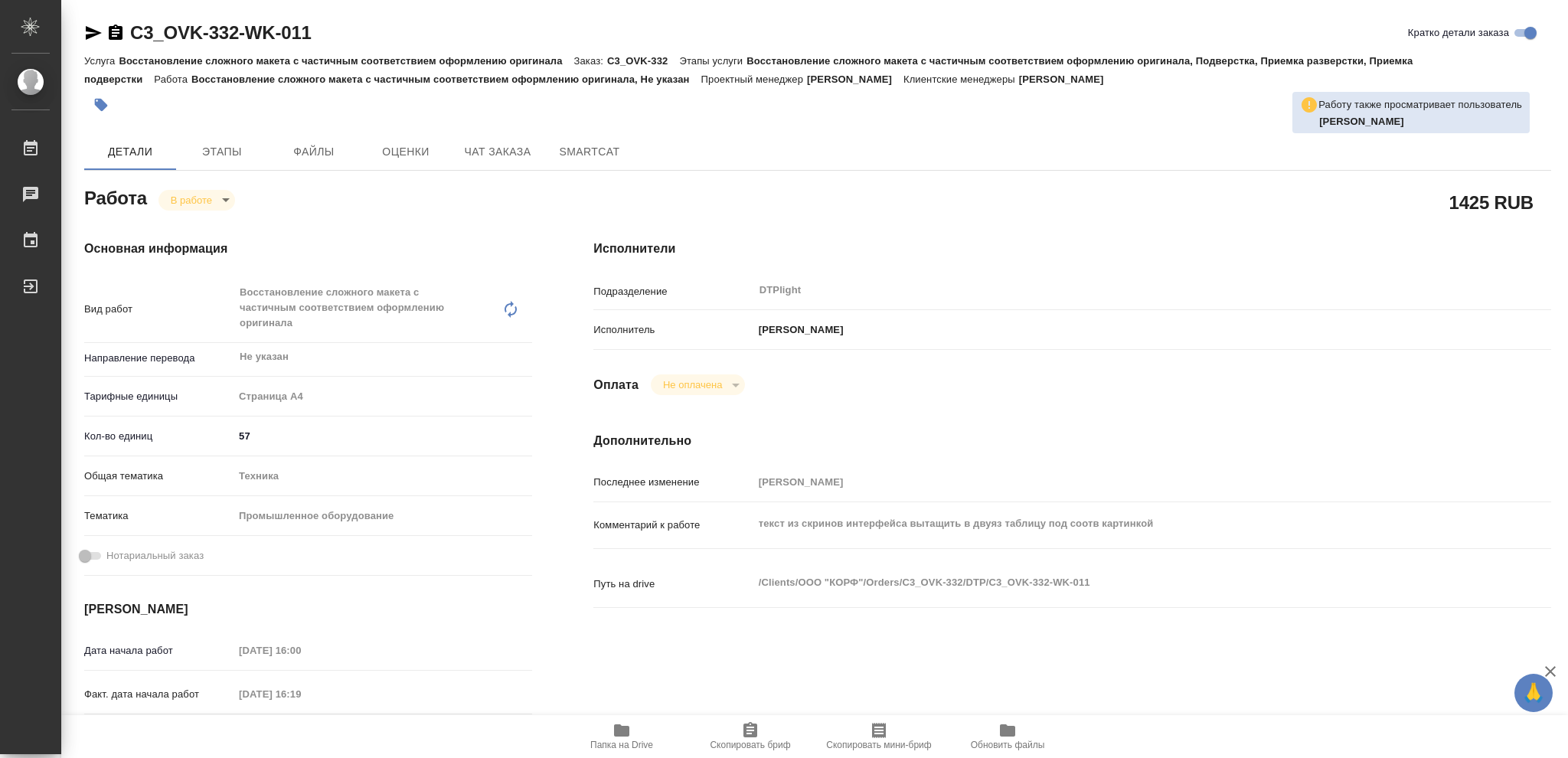
type textarea "x"
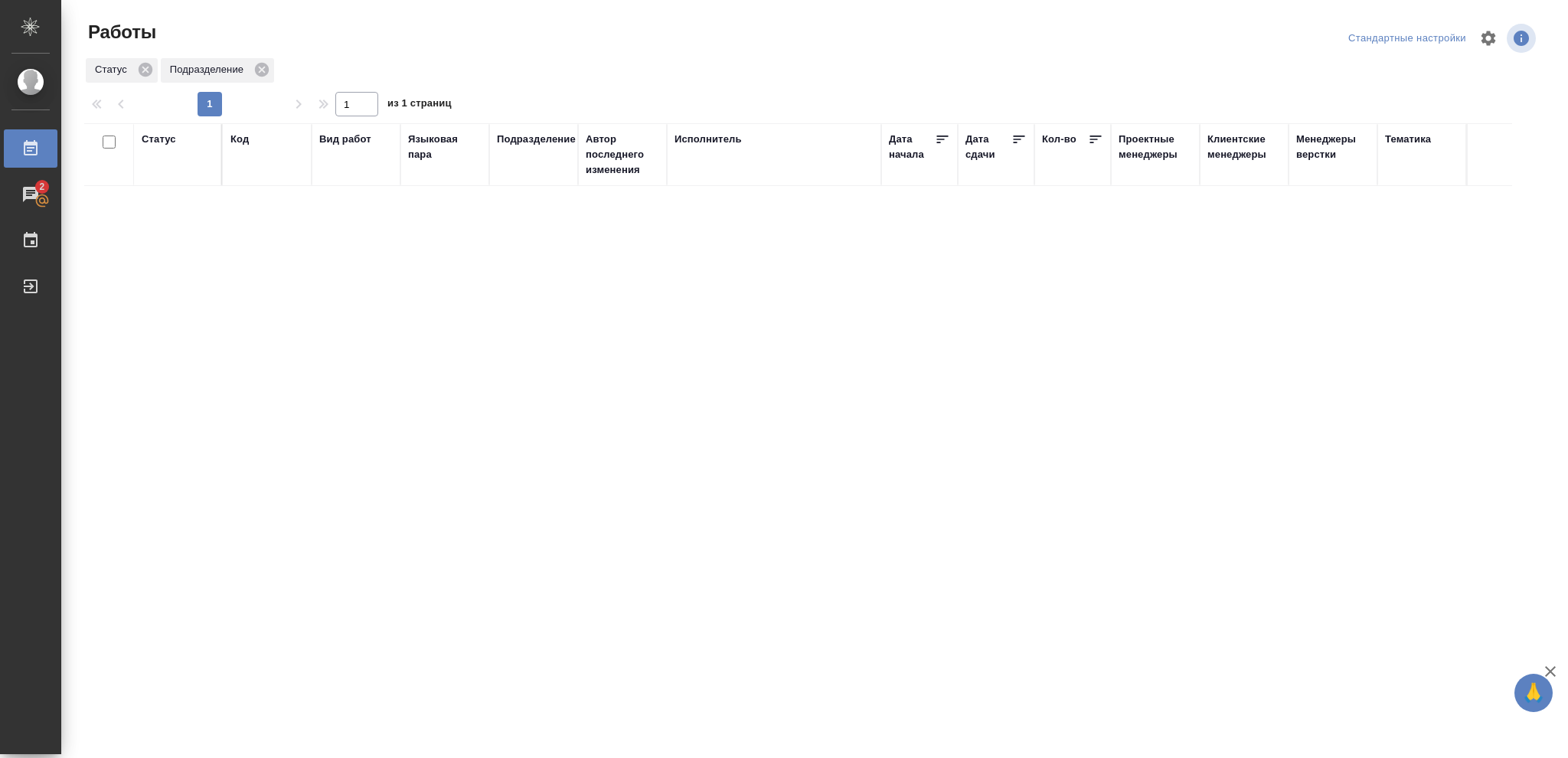
click at [152, 143] on div "Статус" at bounding box center [159, 139] width 35 height 15
drag, startPoint x: 173, startPoint y: 177, endPoint x: 213, endPoint y: 200, distance: 46.1
click at [174, 178] on icon at bounding box center [170, 179] width 11 height 11
click at [524, 176] on icon at bounding box center [527, 175] width 11 height 11
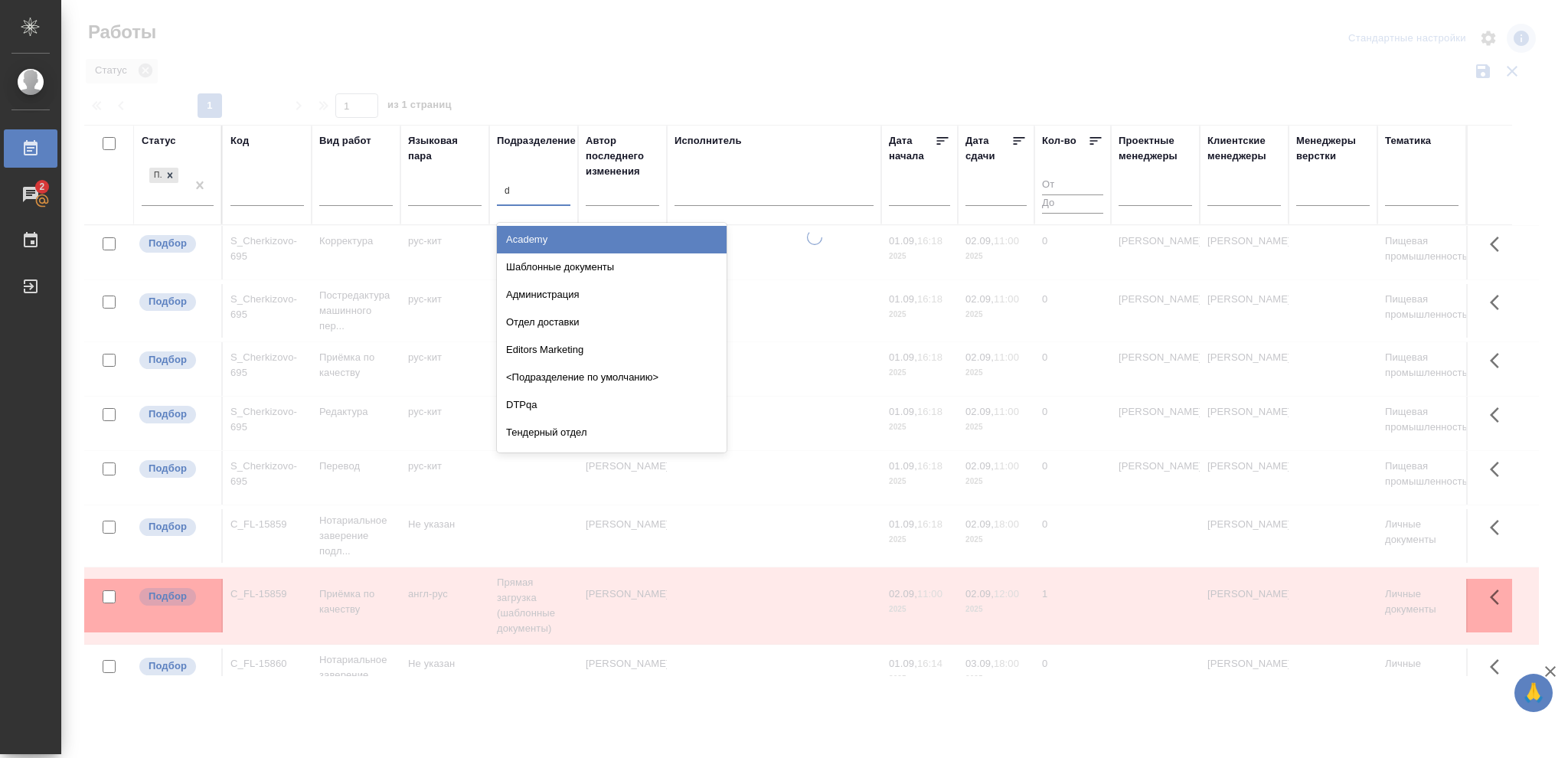
type input "dt"
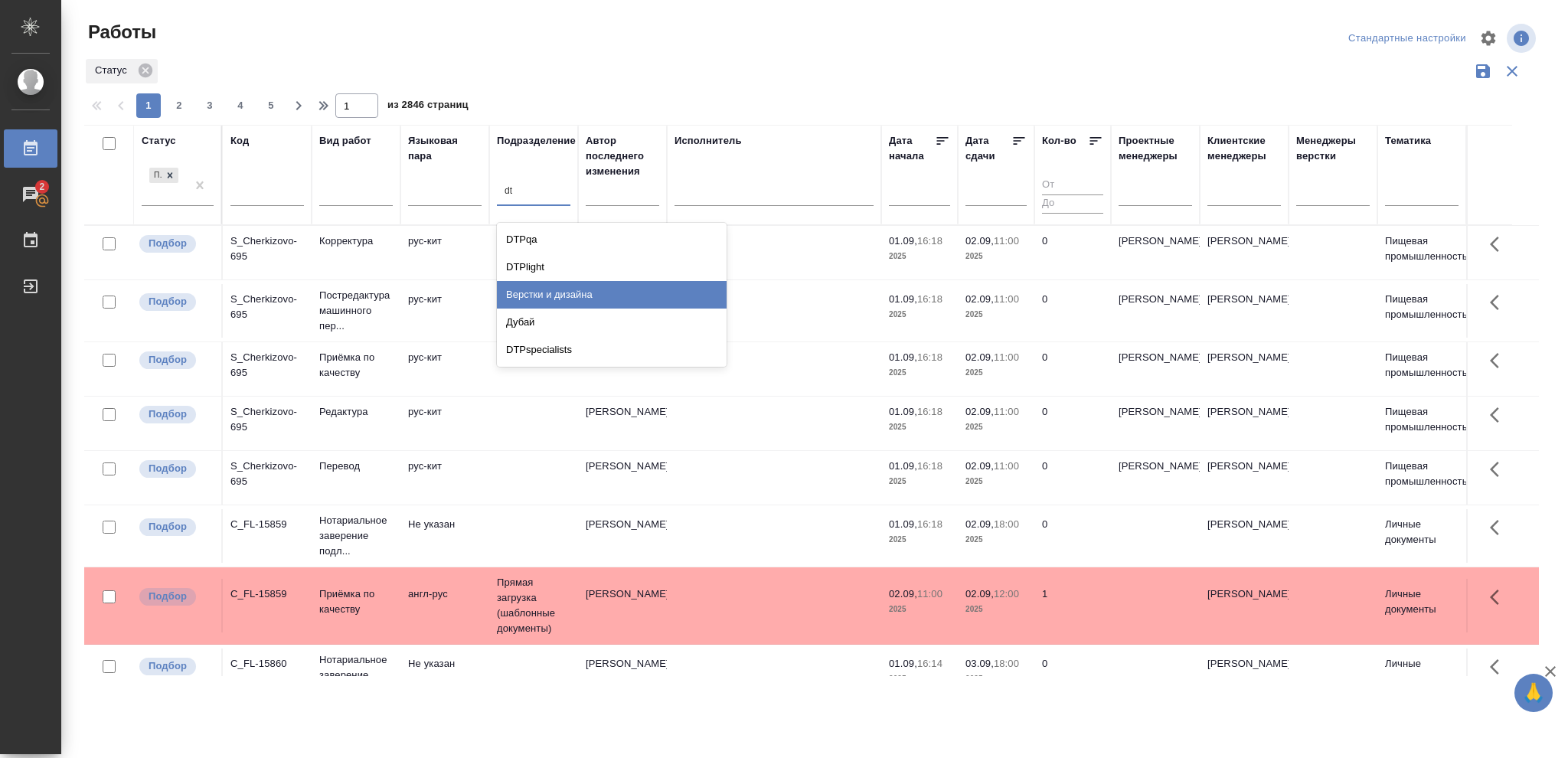
click at [552, 294] on div "Верстки и дизайна" at bounding box center [612, 294] width 230 height 28
